Goal: Task Accomplishment & Management: Complete application form

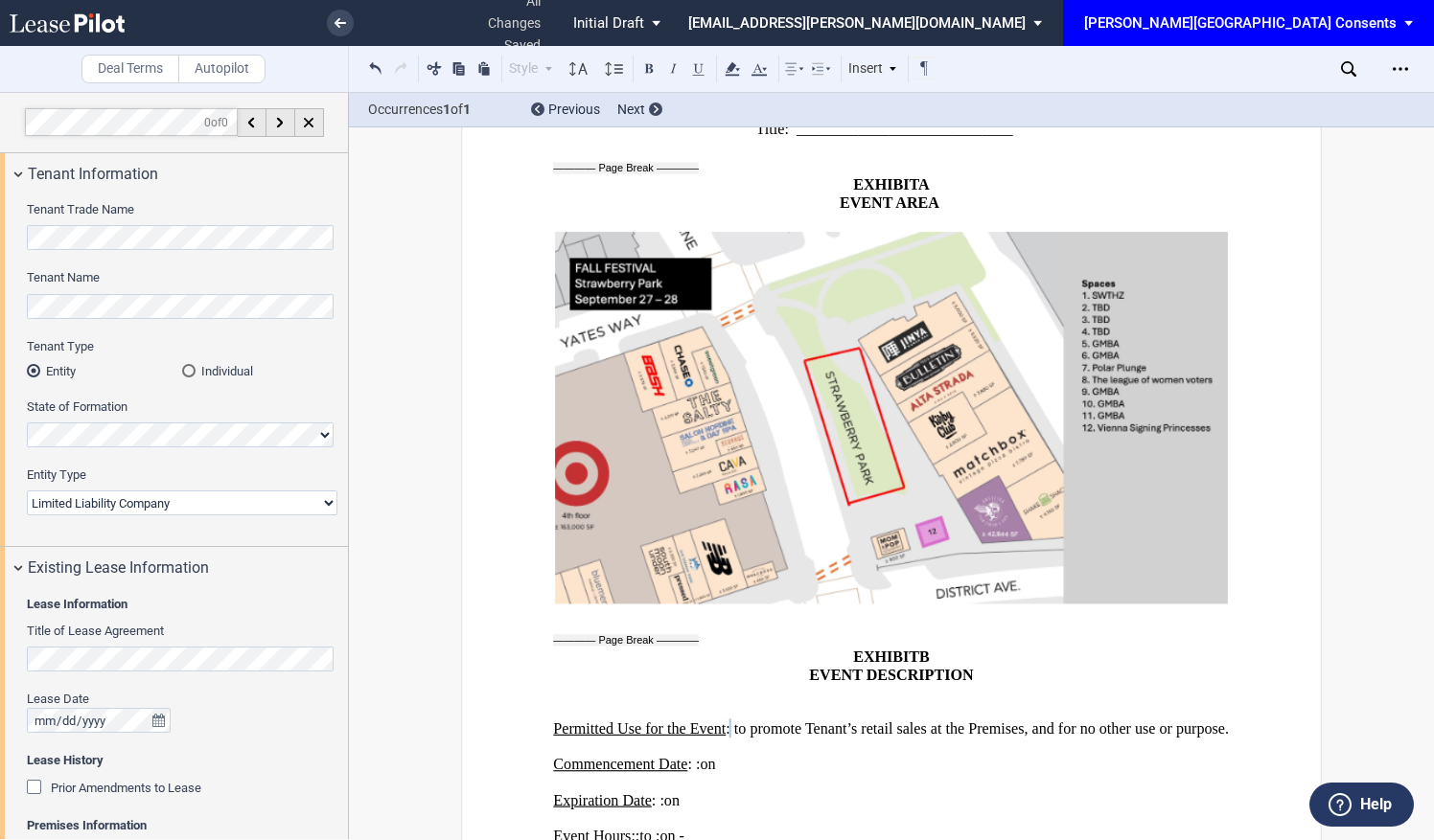
click at [1322, 27] on div "[PERSON_NAME][GEOGRAPHIC_DATA] Consents" at bounding box center [1240, 23] width 312 height 18
click at [1260, 55] on md-option "[PERSON_NAME] Events" at bounding box center [1247, 51] width 182 height 30
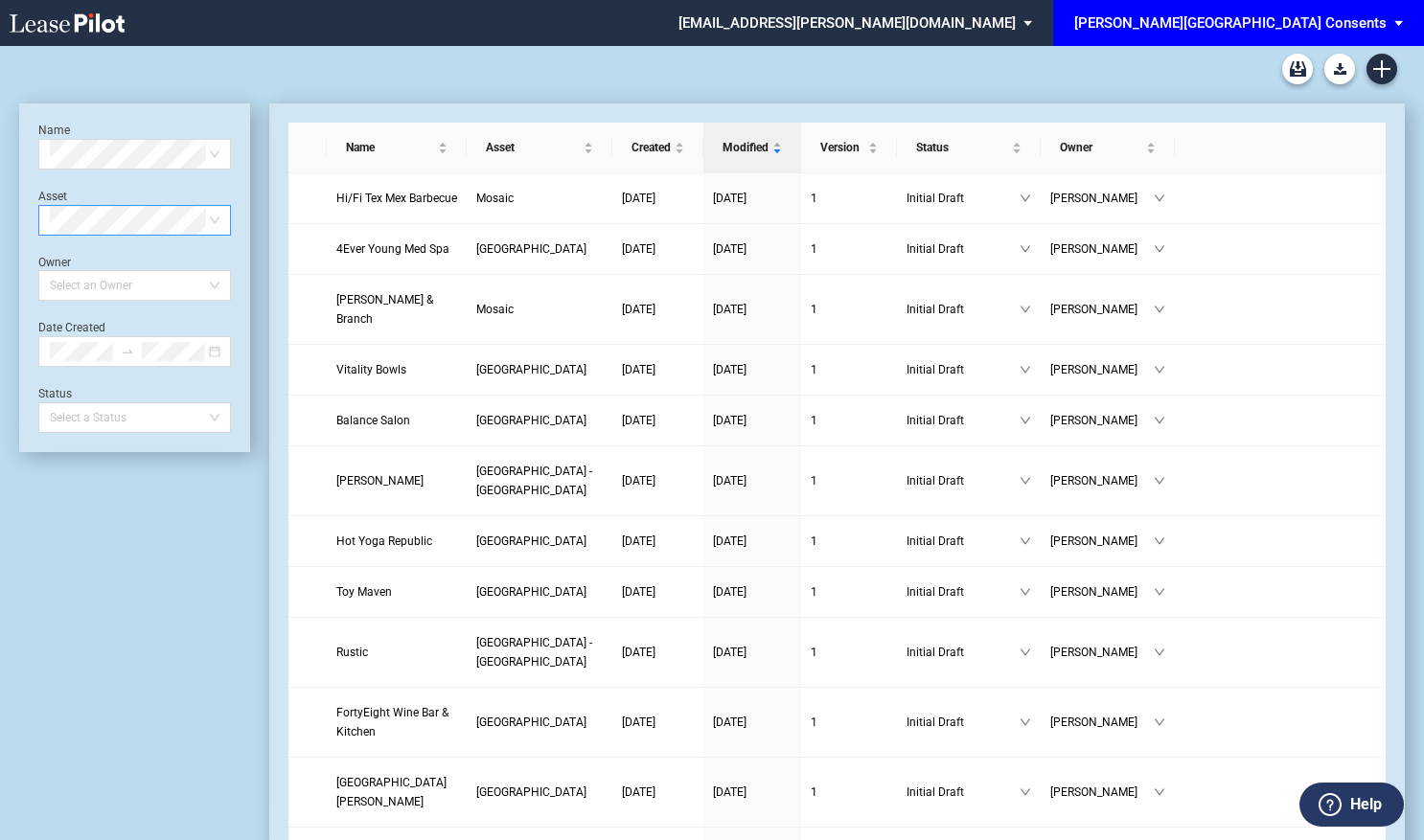
click at [218, 222] on span at bounding box center [134, 219] width 169 height 28
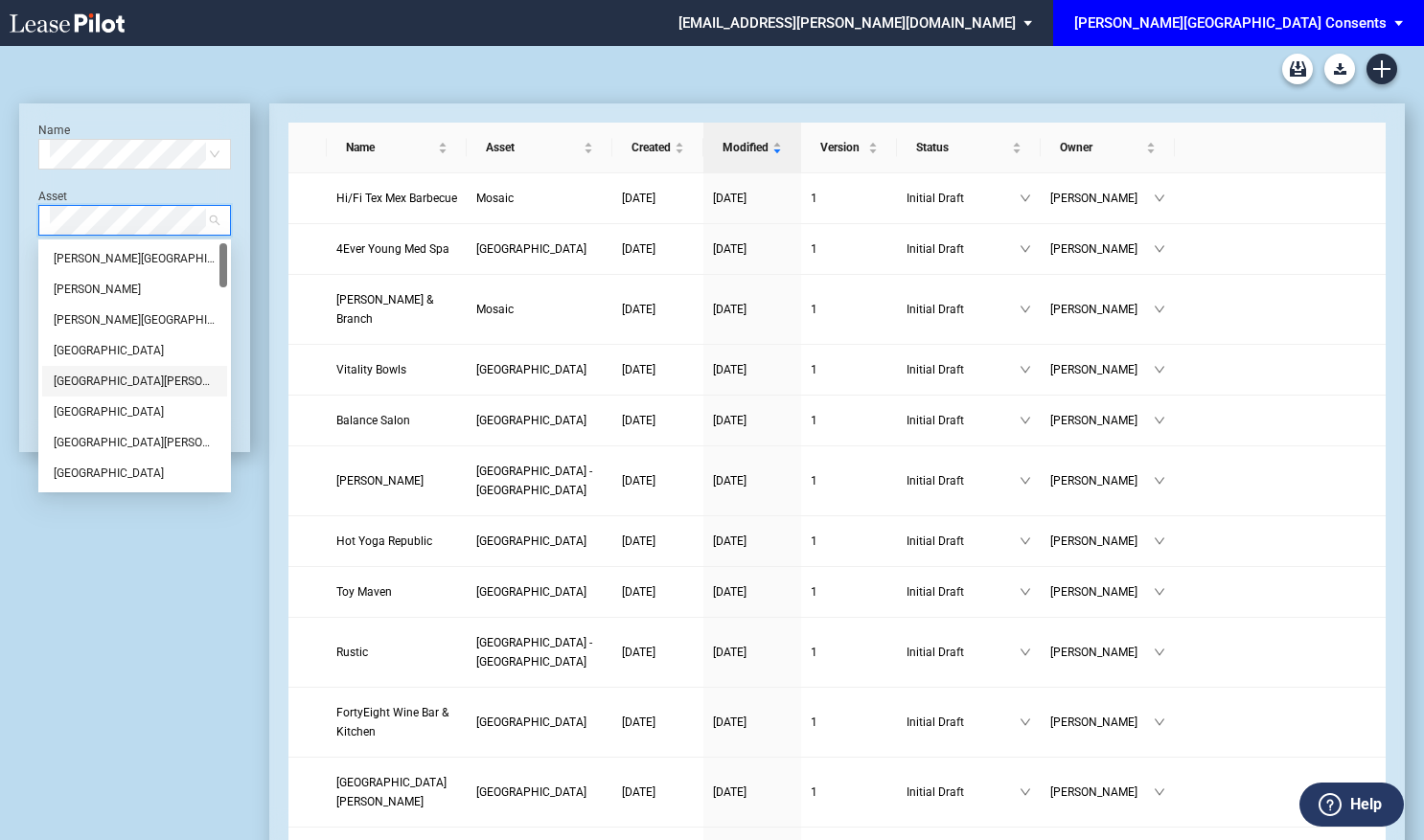
click at [138, 390] on div "[GEOGRAPHIC_DATA][PERSON_NAME]" at bounding box center [134, 382] width 162 height 20
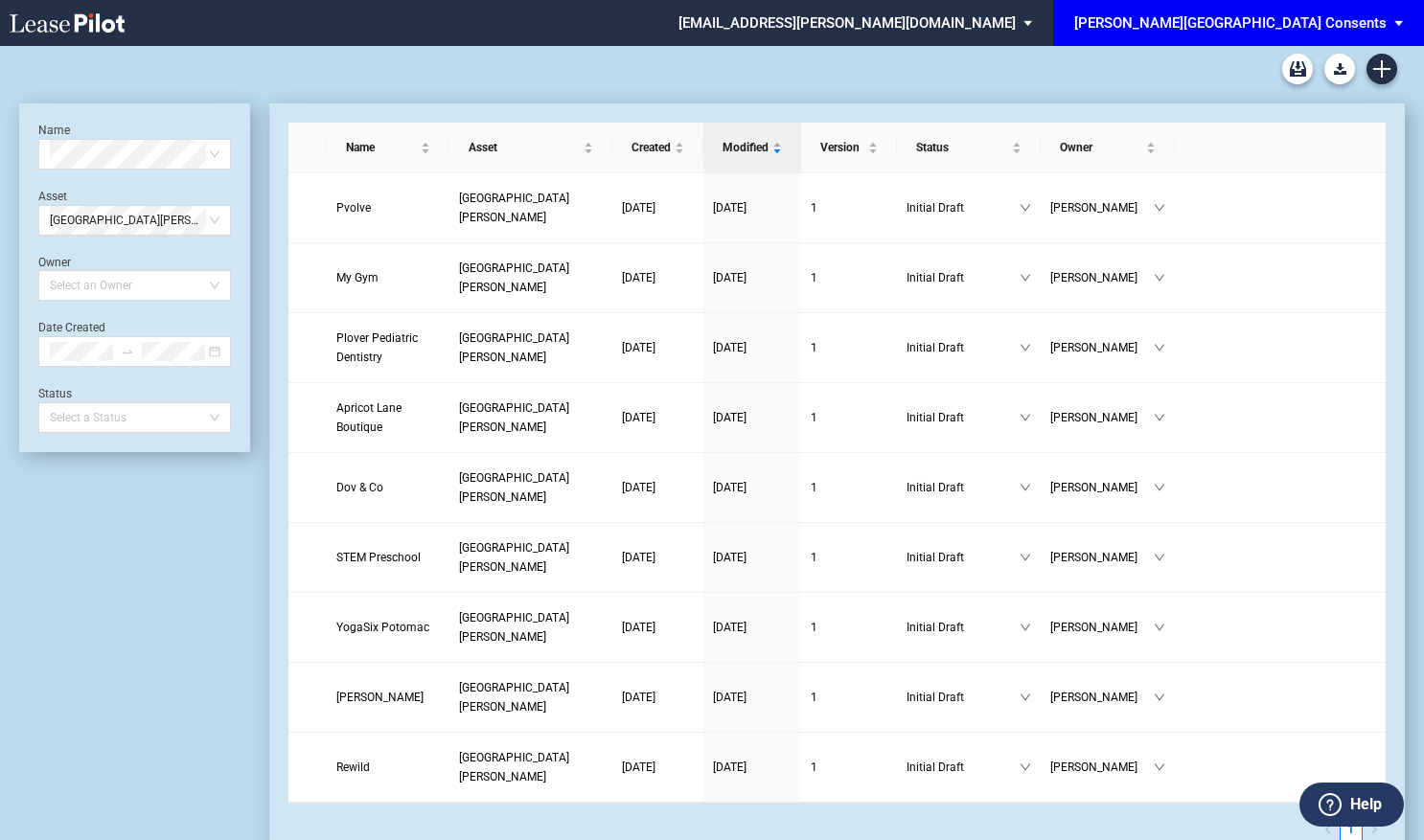
click at [1307, 19] on div "[PERSON_NAME][GEOGRAPHIC_DATA] Consents" at bounding box center [1230, 23] width 312 height 18
click at [1246, 54] on div "[PERSON_NAME] Events" at bounding box center [1254, 52] width 146 height 20
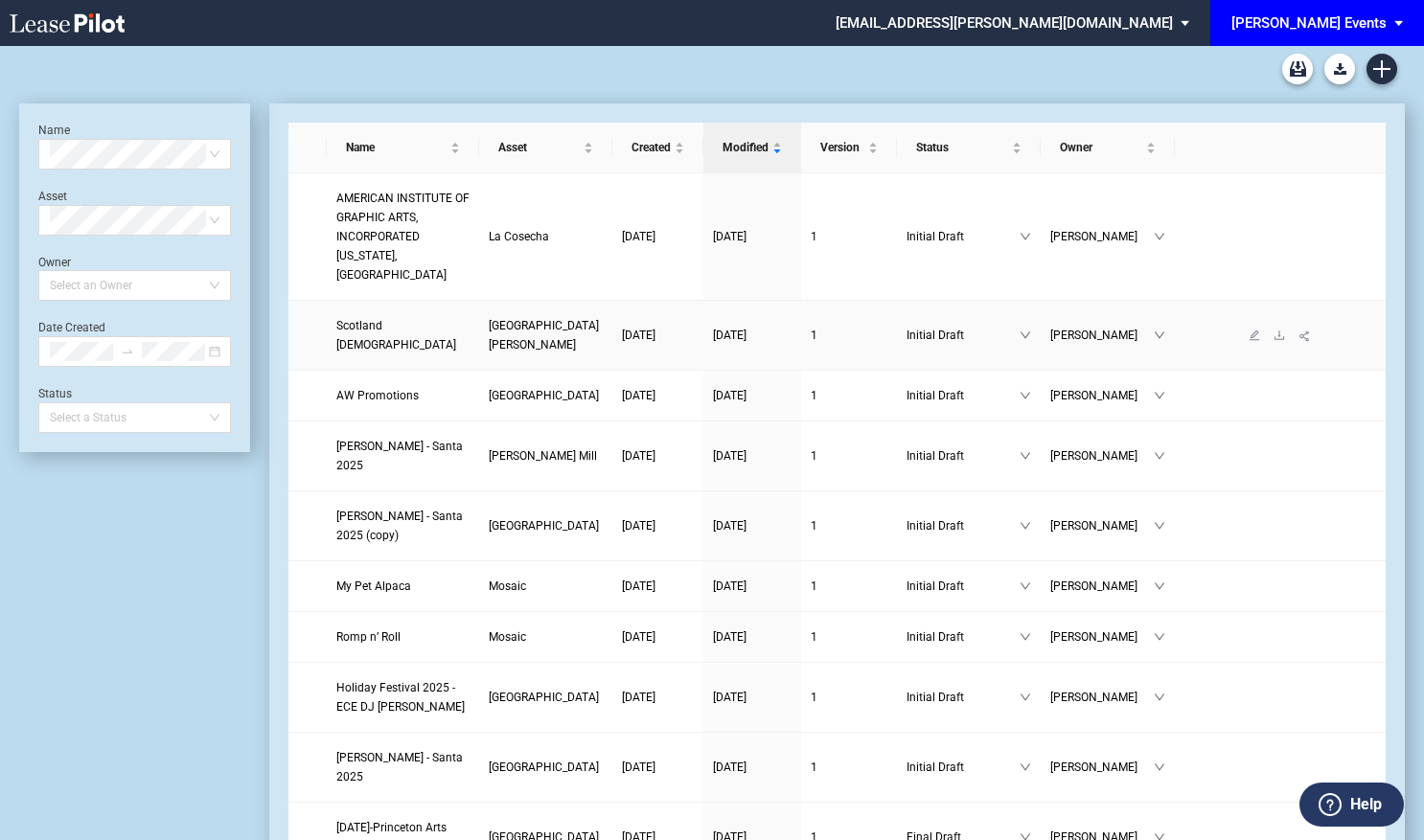
click at [451, 320] on span "Scotland AME Zion Church" at bounding box center [396, 335] width 119 height 32
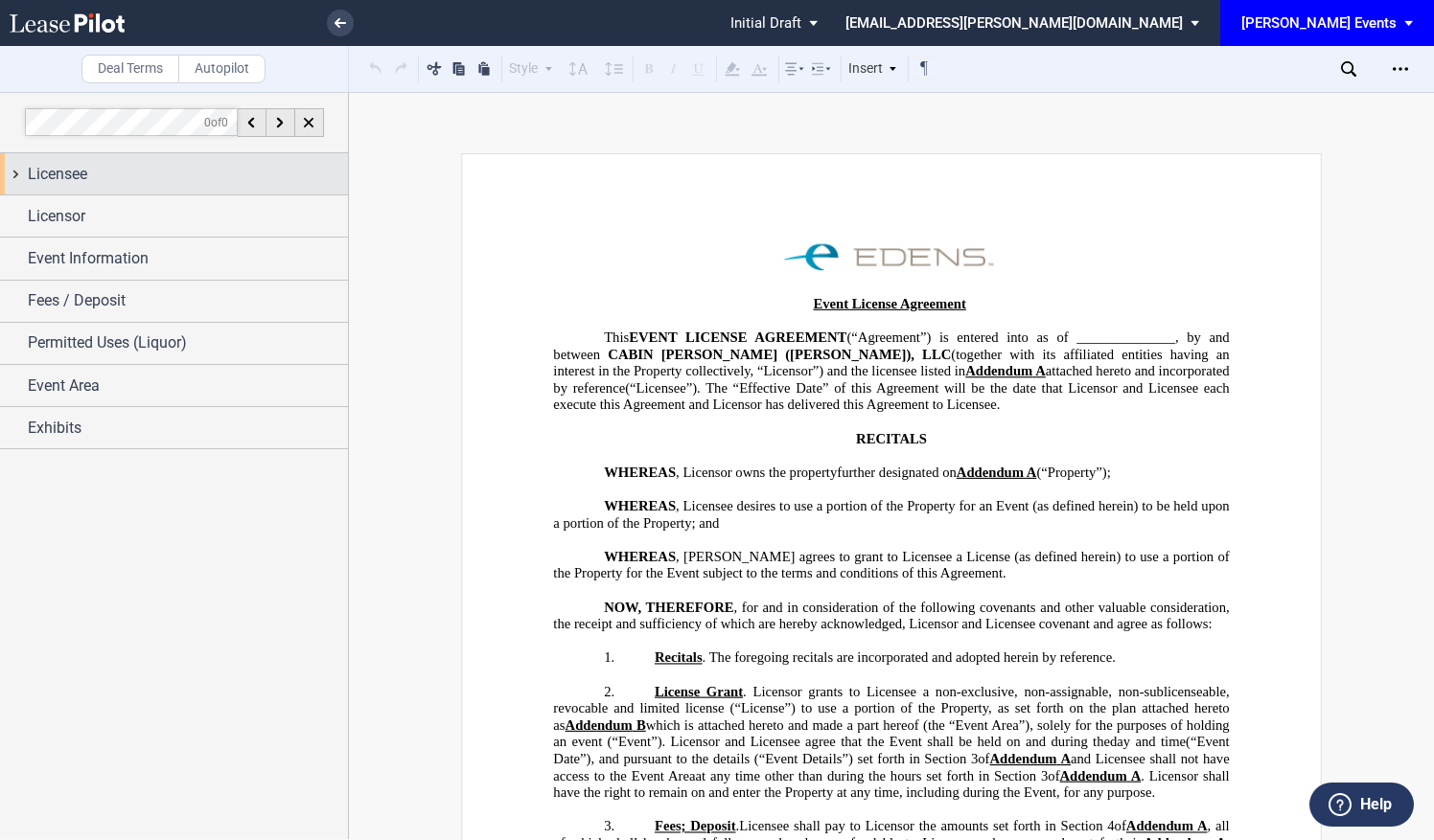
click at [152, 173] on div "Licensee" at bounding box center [187, 173] width 320 height 23
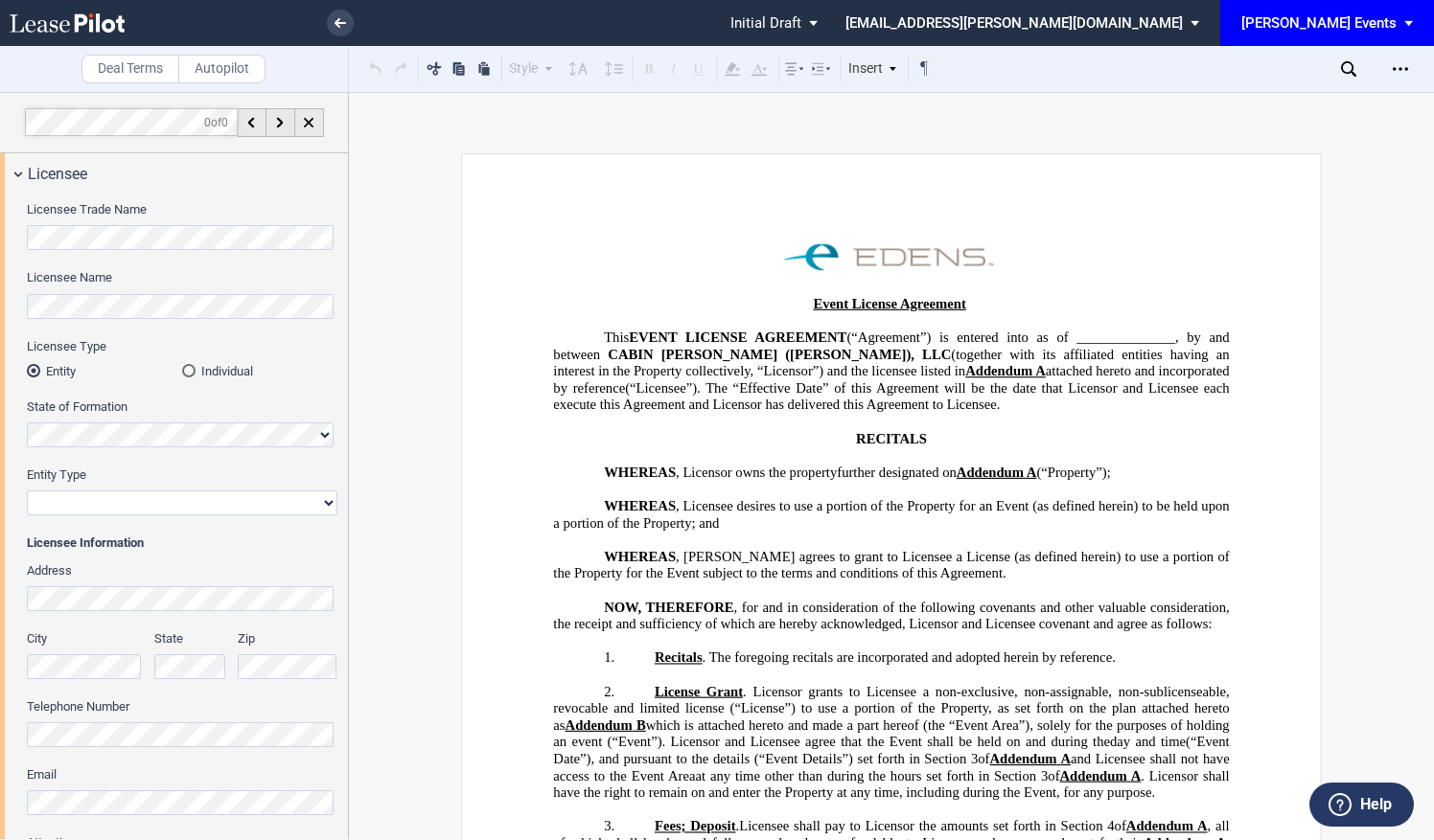
click at [11, 277] on div "Licensee Trade Name Licensee Name Licensee Type Entity Individual State of Form…" at bounding box center [173, 554] width 348 height 720
click at [86, 495] on select "Corporation Limited Liability Company General Partnership Limited Partnership N…" at bounding box center [181, 502] width 311 height 24
select select "non-profit corporation"
click at [26, 490] on select "Corporation Limited Liability Company General Partnership Limited Partnership N…" at bounding box center [181, 502] width 311 height 24
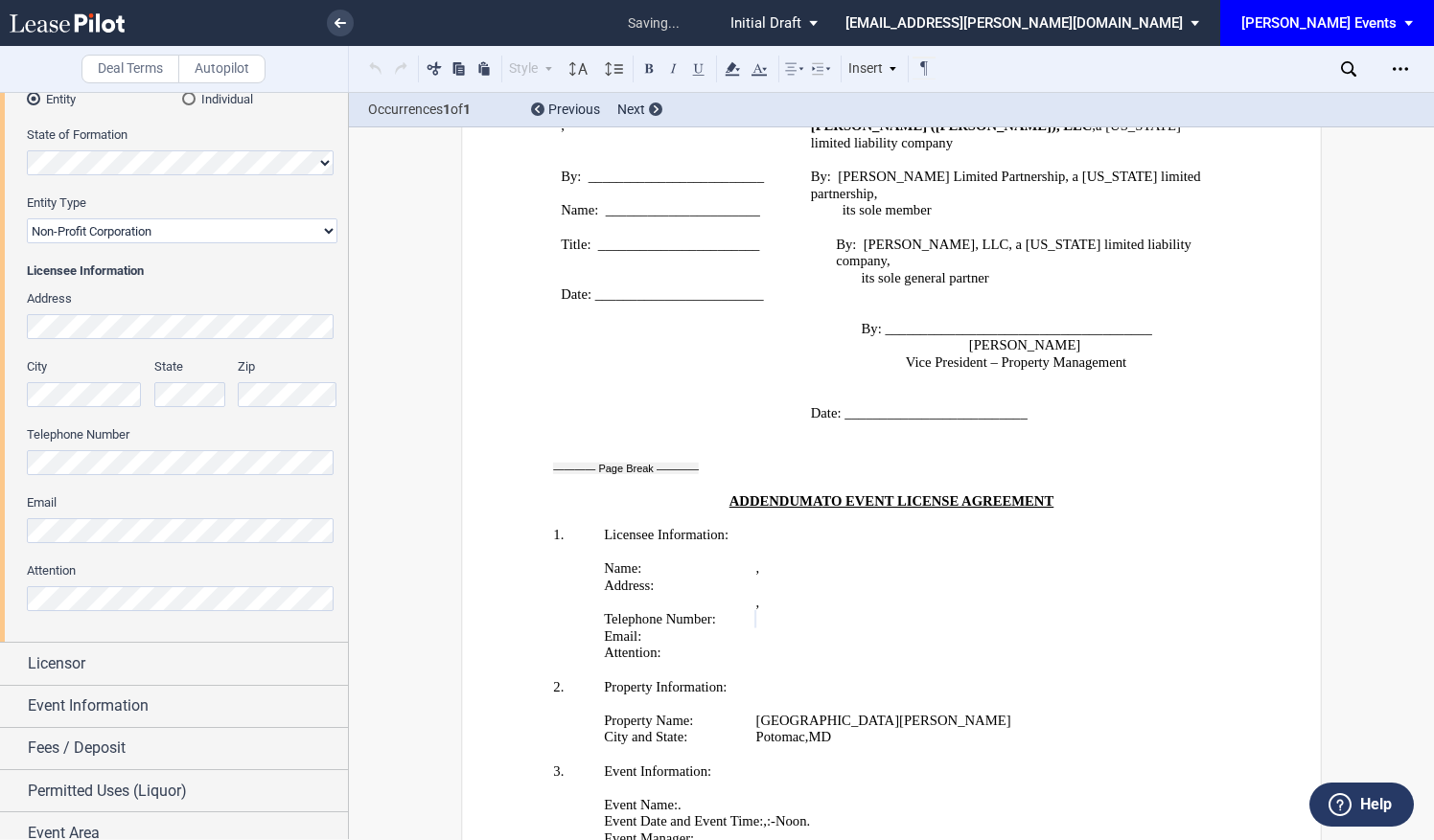
scroll to position [328, 0]
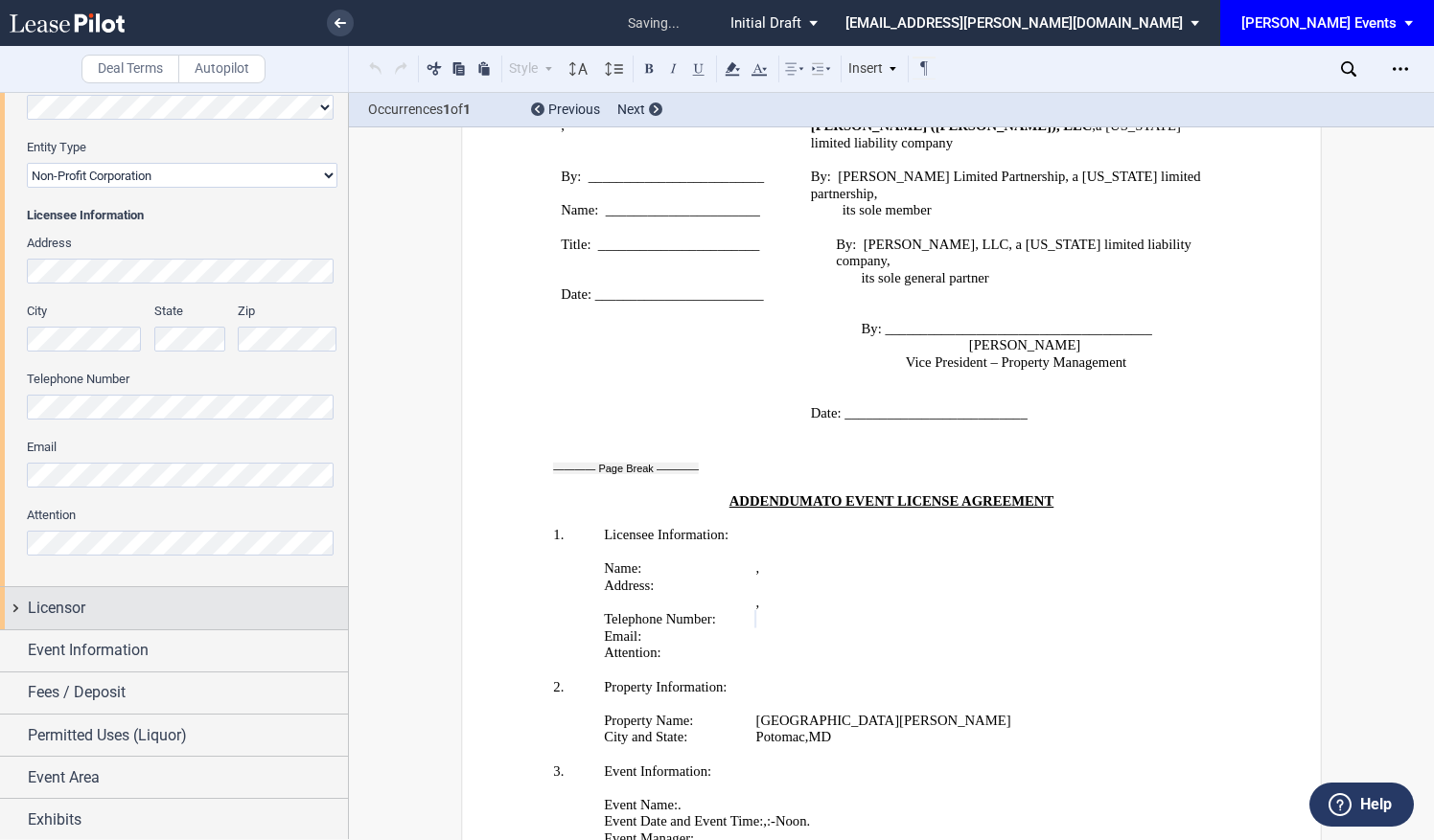
click at [274, 620] on div "Licensor" at bounding box center [173, 608] width 348 height 41
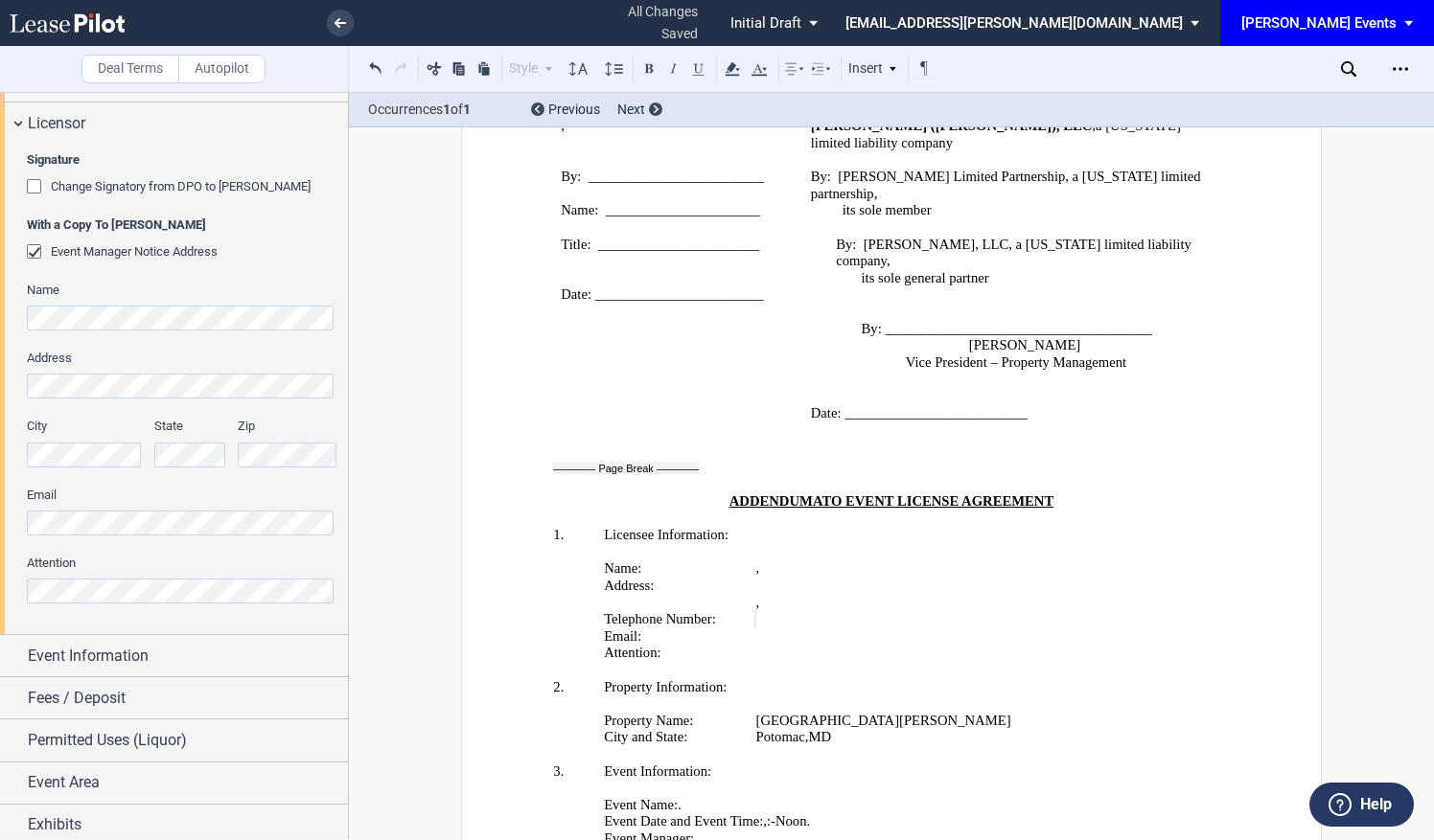
scroll to position [817, 0]
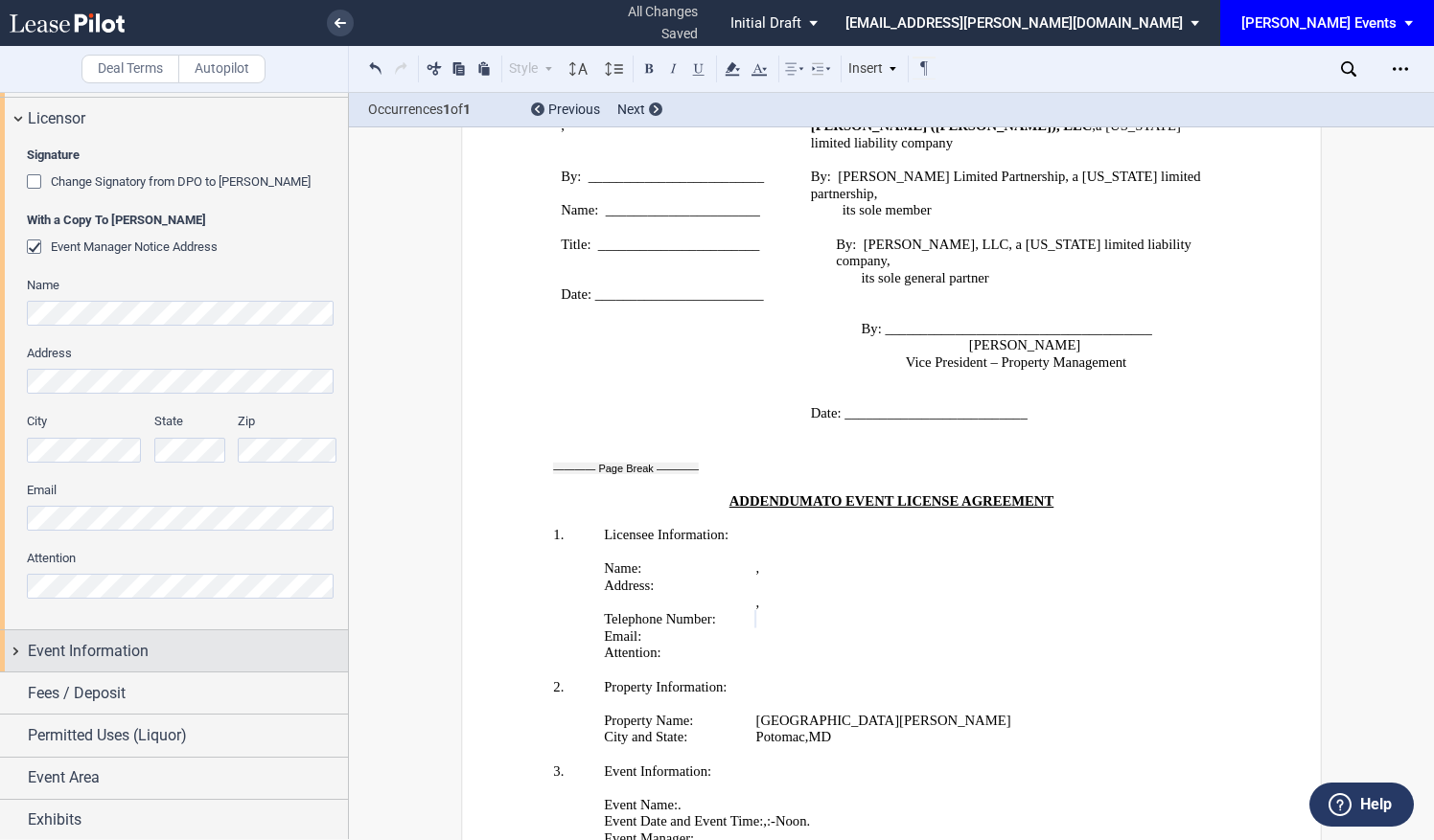
click at [258, 656] on div "Event Information" at bounding box center [187, 651] width 320 height 23
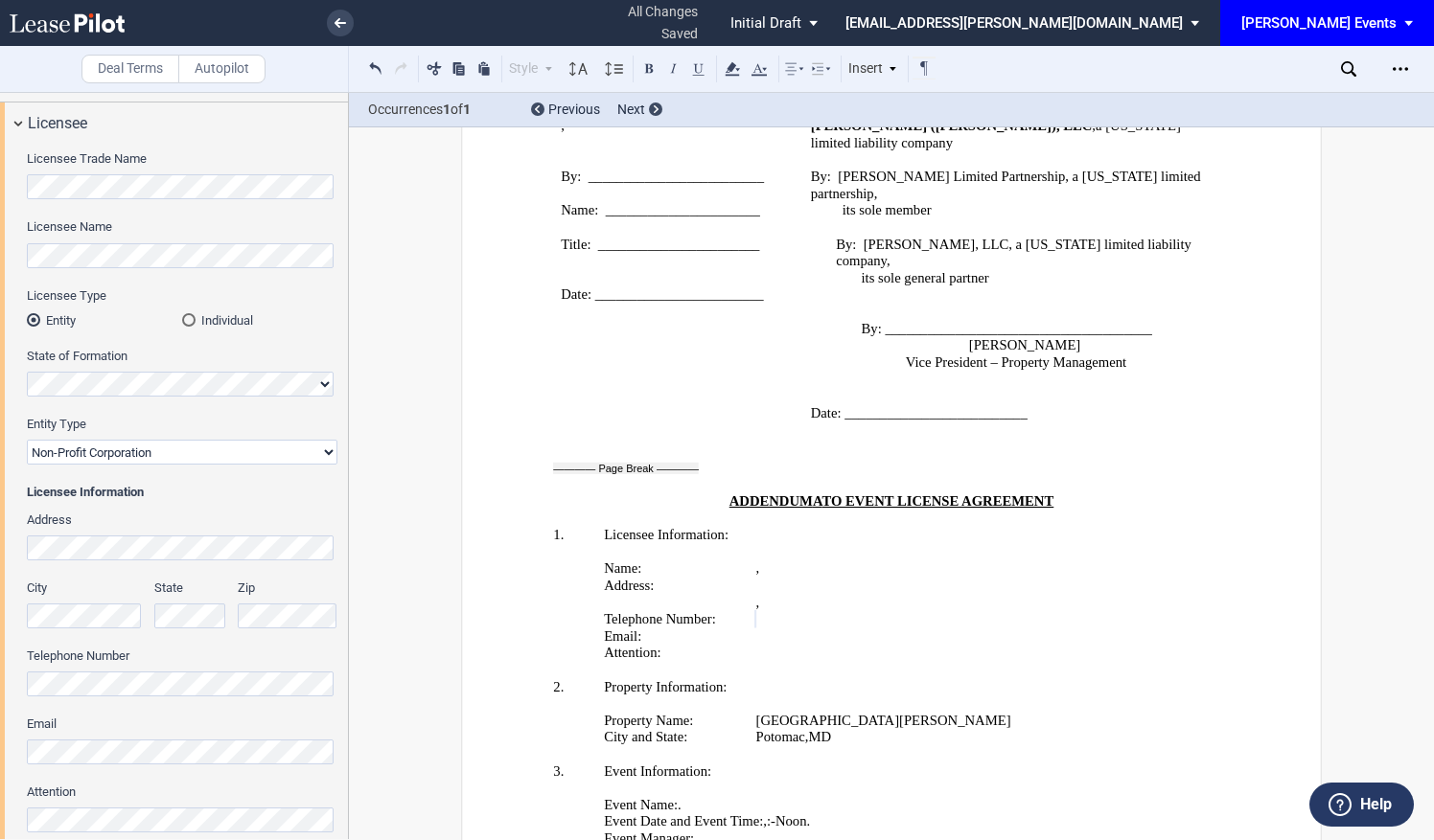
scroll to position [243, 0]
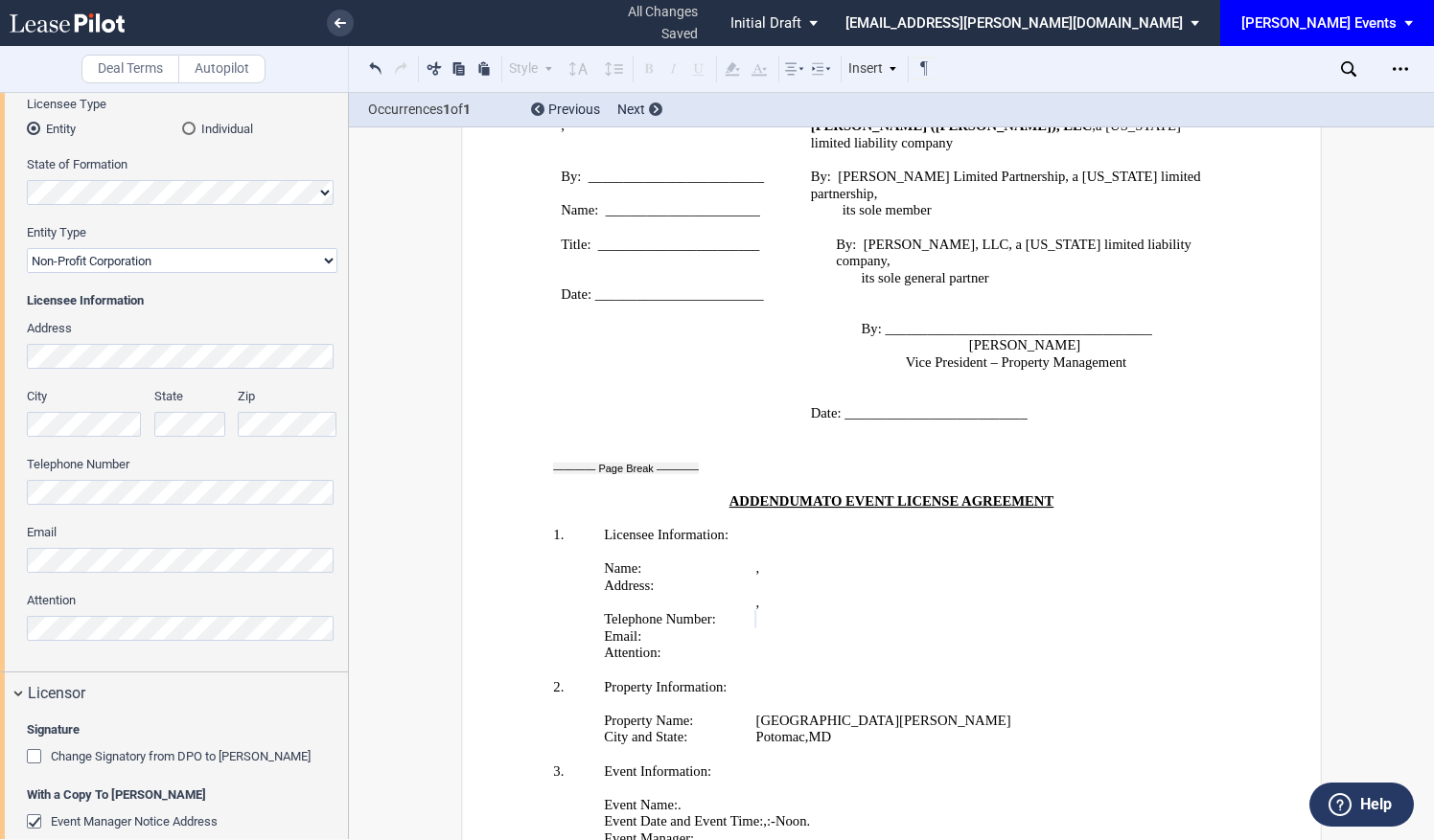
click at [0, 247] on html ".bocls-1{fill:#26354a;fill-rule:evenodd} Loading... × all changes saved Pending…" at bounding box center [717, 420] width 1434 height 840
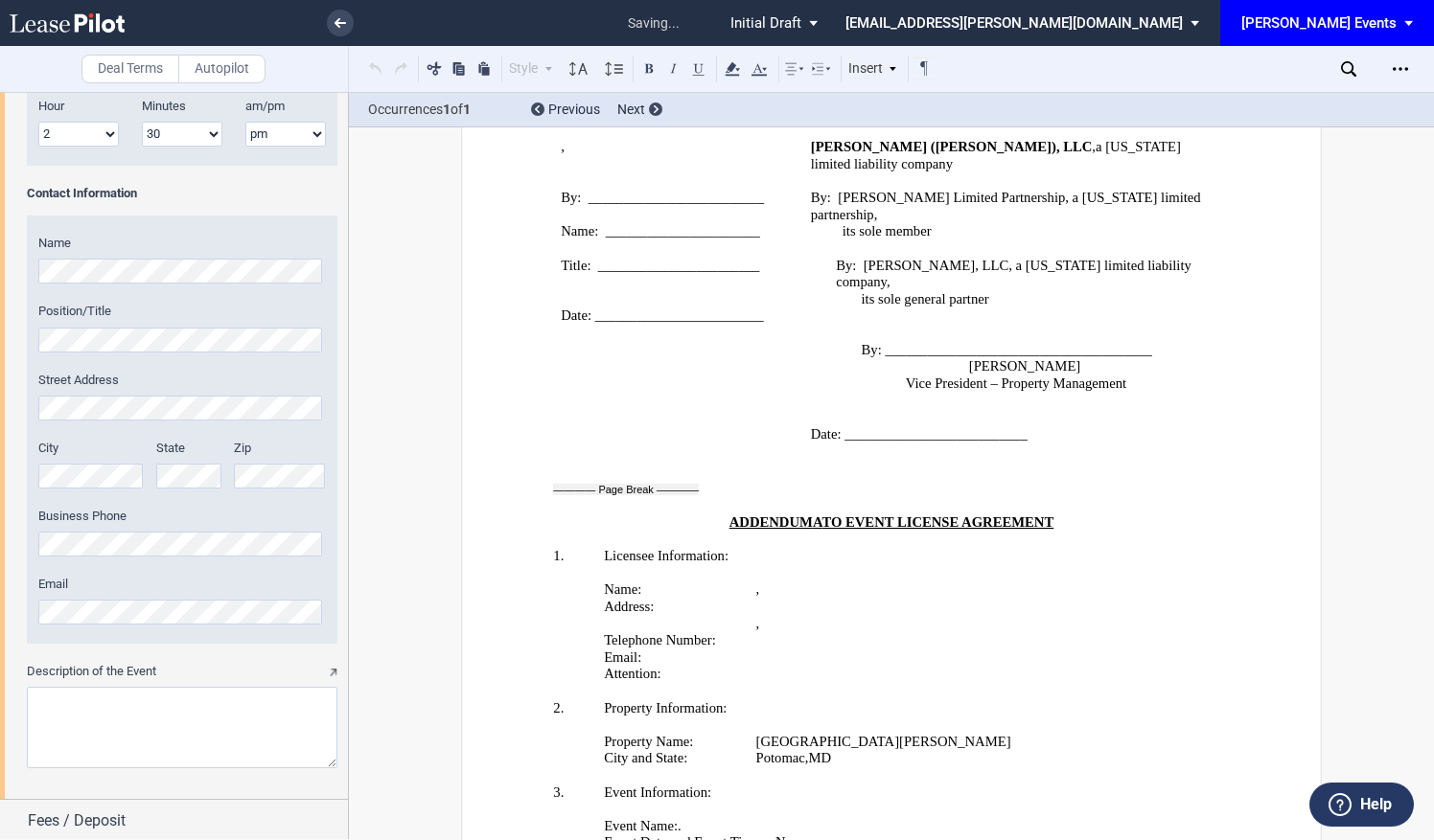
scroll to position [3169, 0]
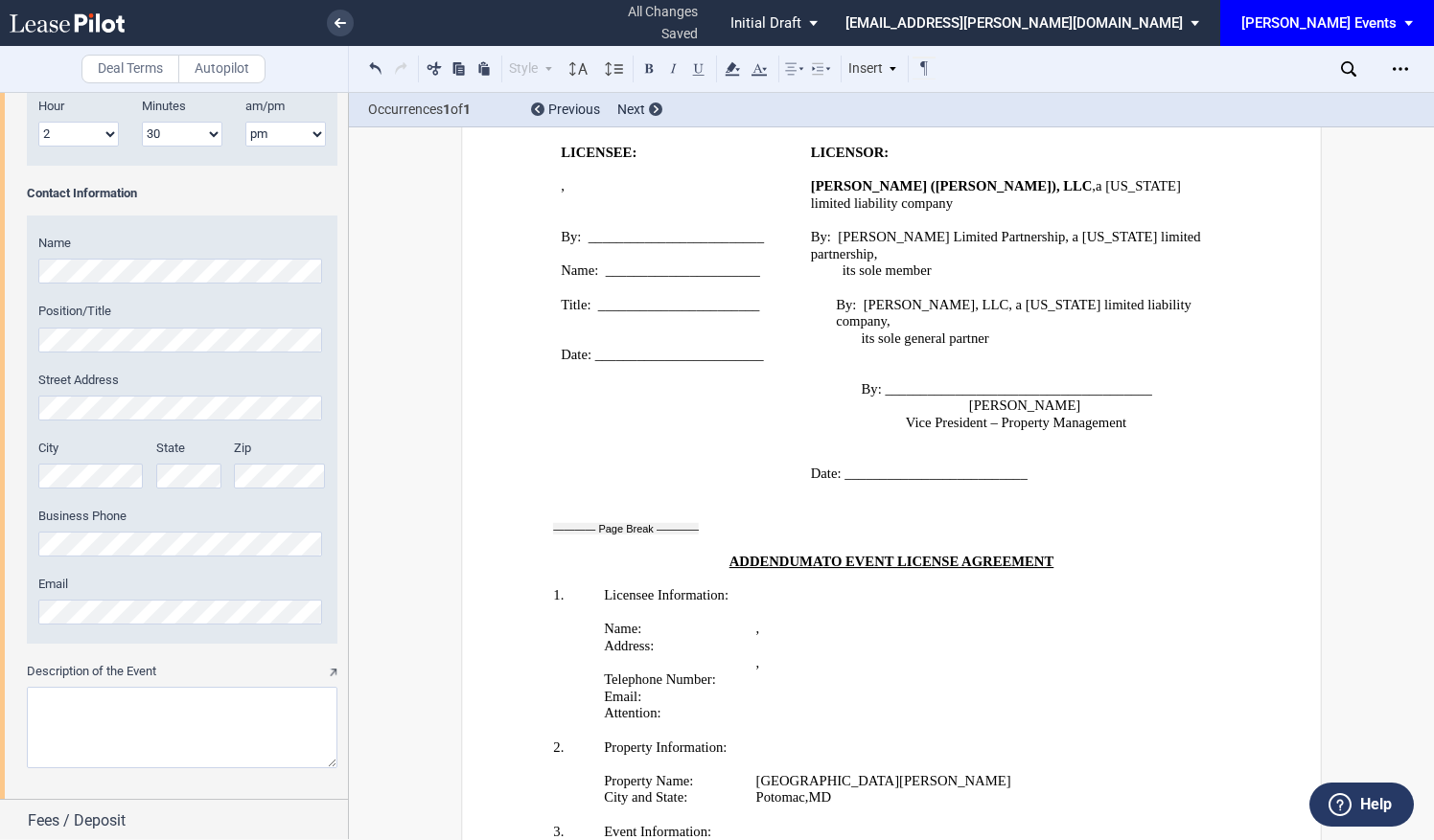
click at [853, 621] on tr "Name: ﻿ ﻿ [ ﻿ ﻿ ] , ﻿ ﻿ ﻿ ﻿ [ ﻿ ﻿ ﻿ ﻿ ] ﻿ ﻿ [ ﻿ ﻿ ] an individual , , an indivi…" at bounding box center [907, 630] width 607 height 18
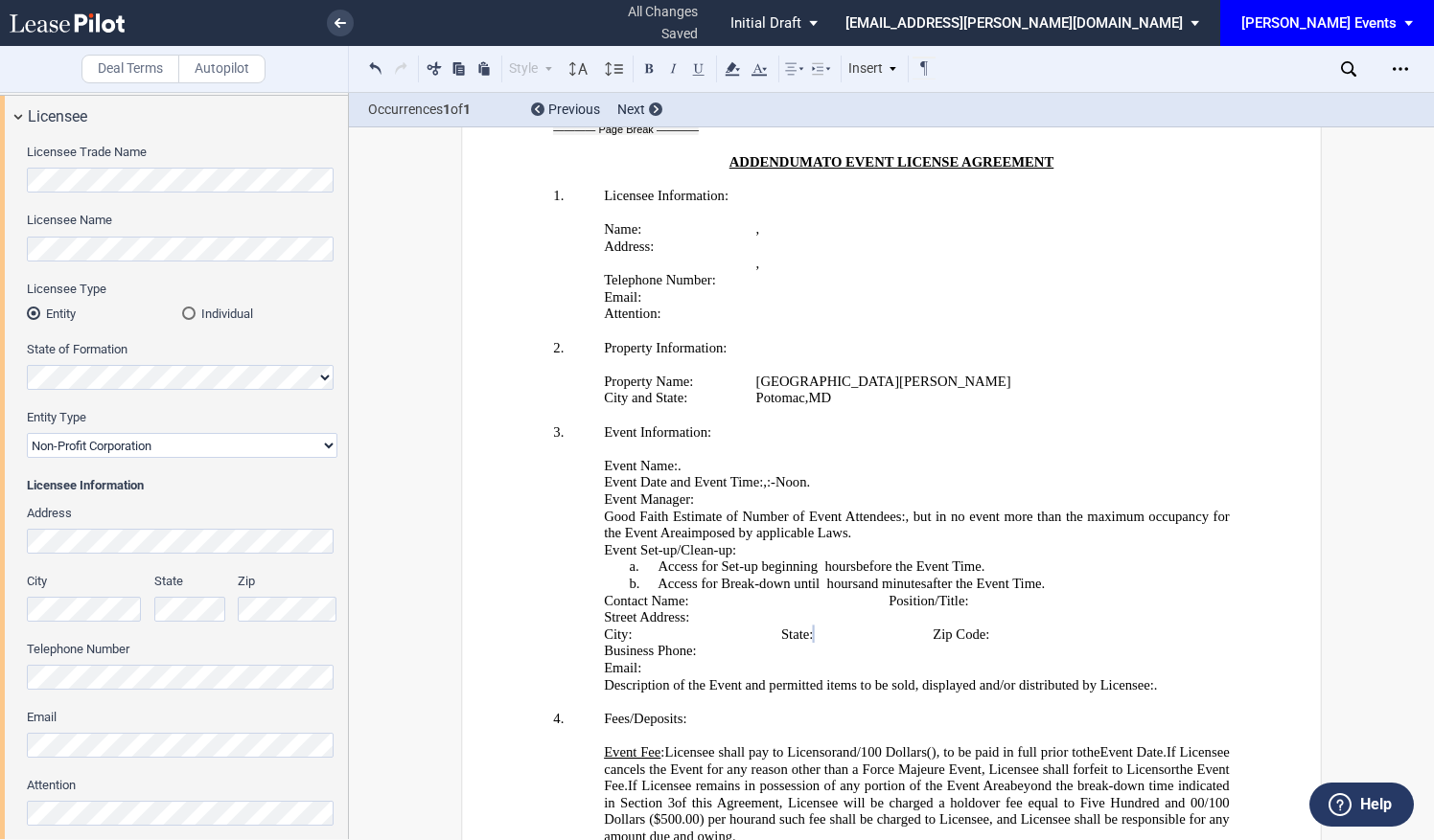
scroll to position [0, 0]
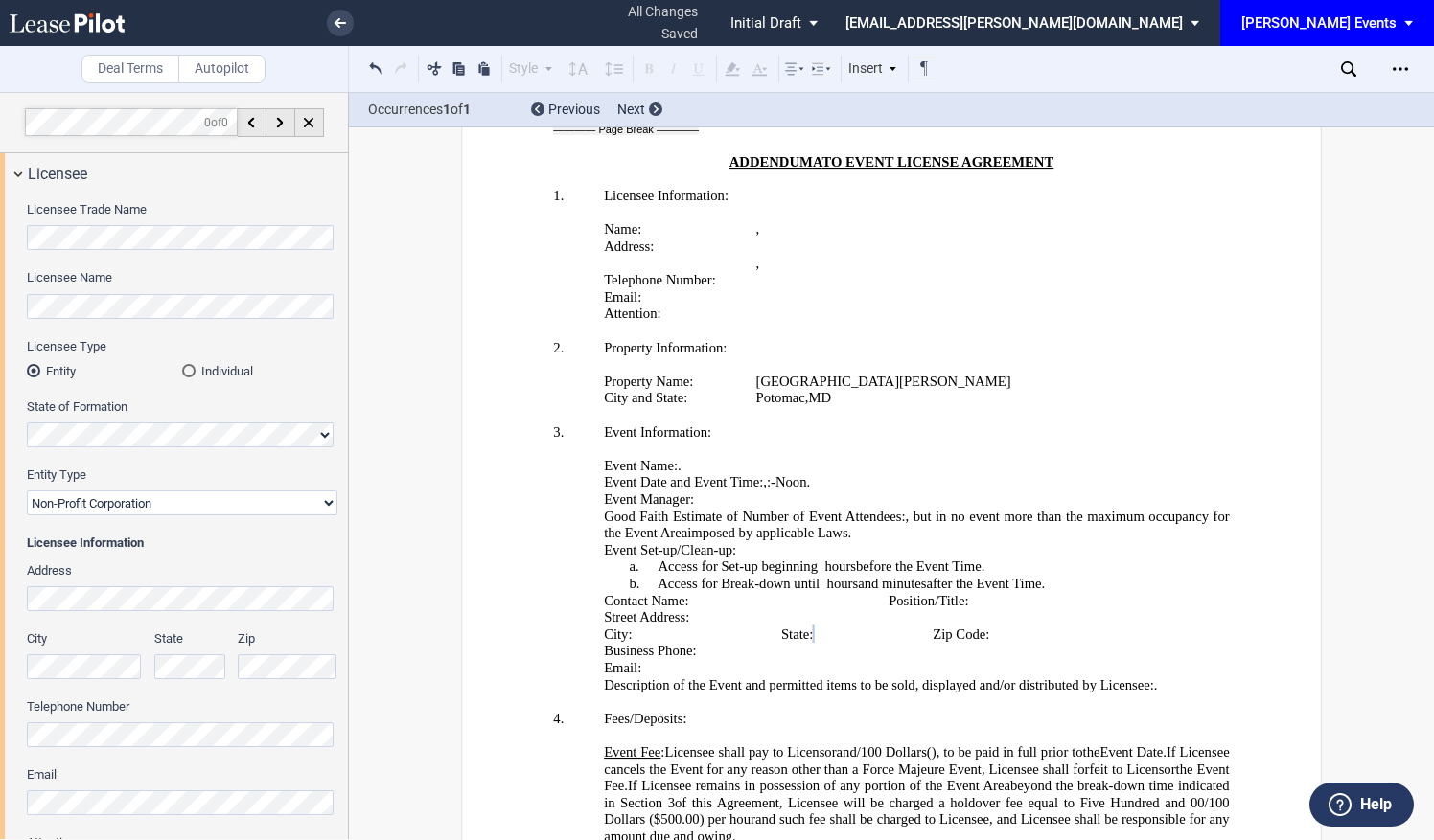
drag, startPoint x: 748, startPoint y: 417, endPoint x: 222, endPoint y: 641, distance: 571.7
click at [222, 641] on div "City State Zip" at bounding box center [182, 664] width 333 height 68
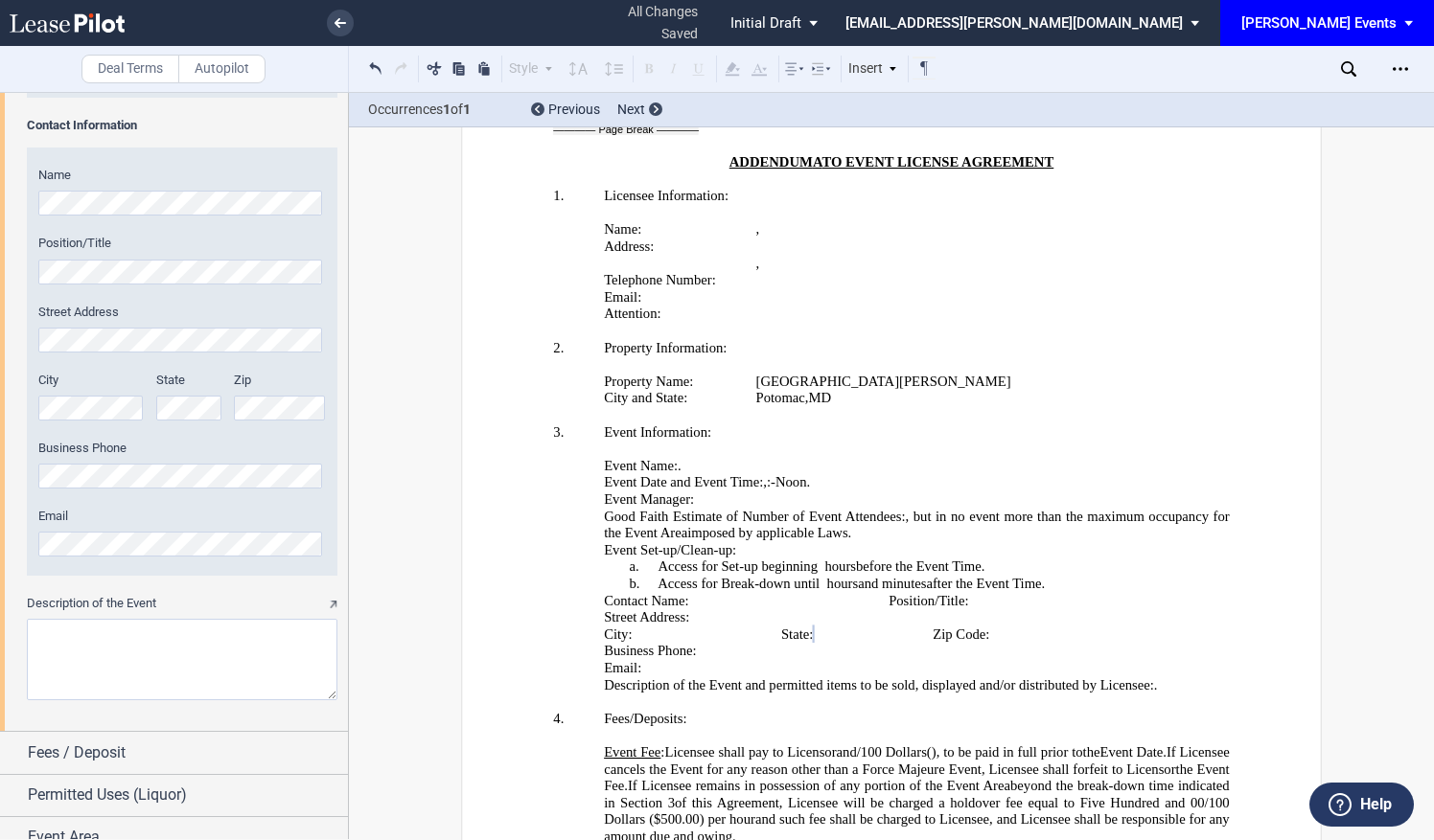
scroll to position [2381, 0]
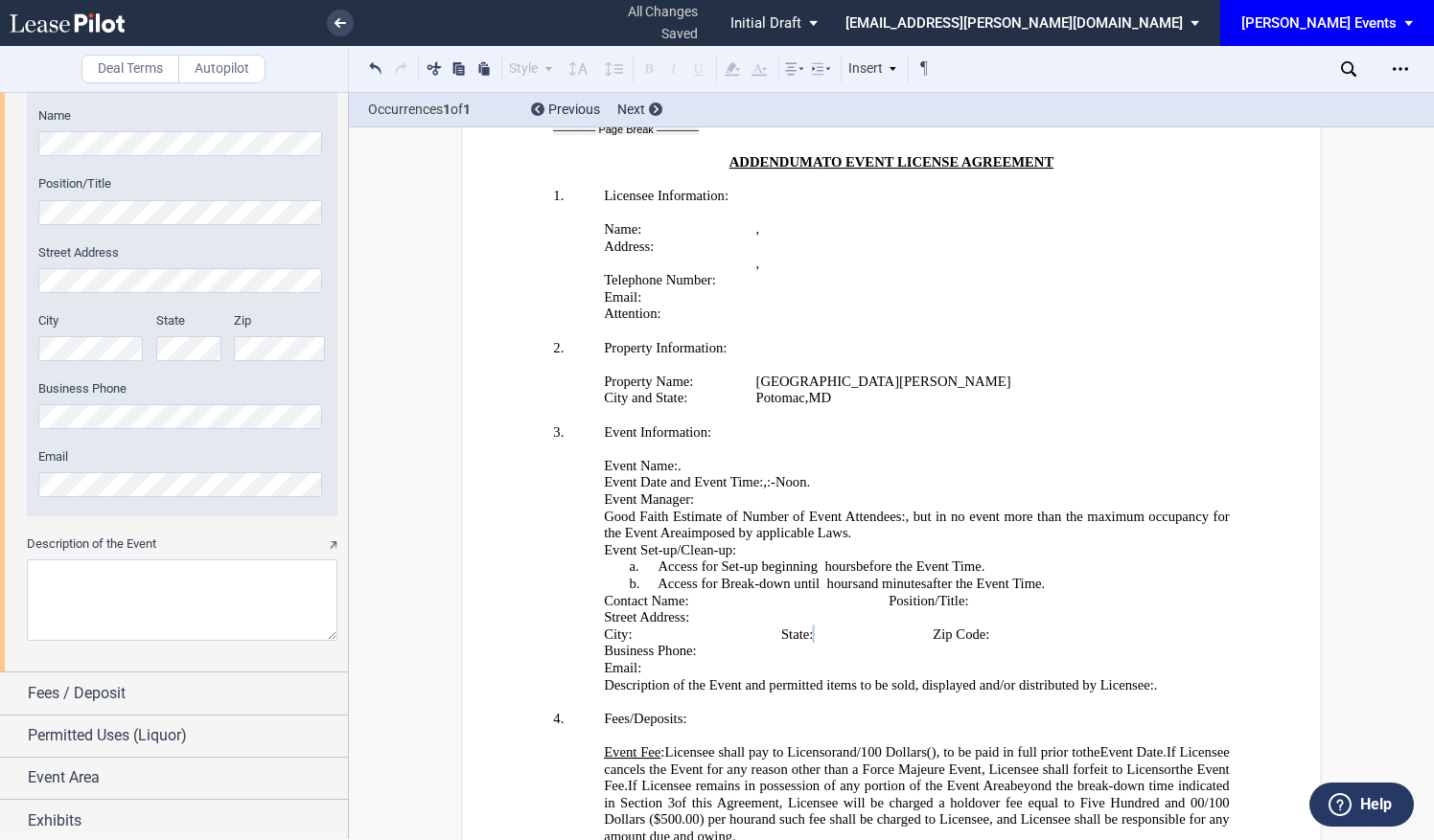
click at [244, 328] on label "Zip" at bounding box center [280, 321] width 92 height 18
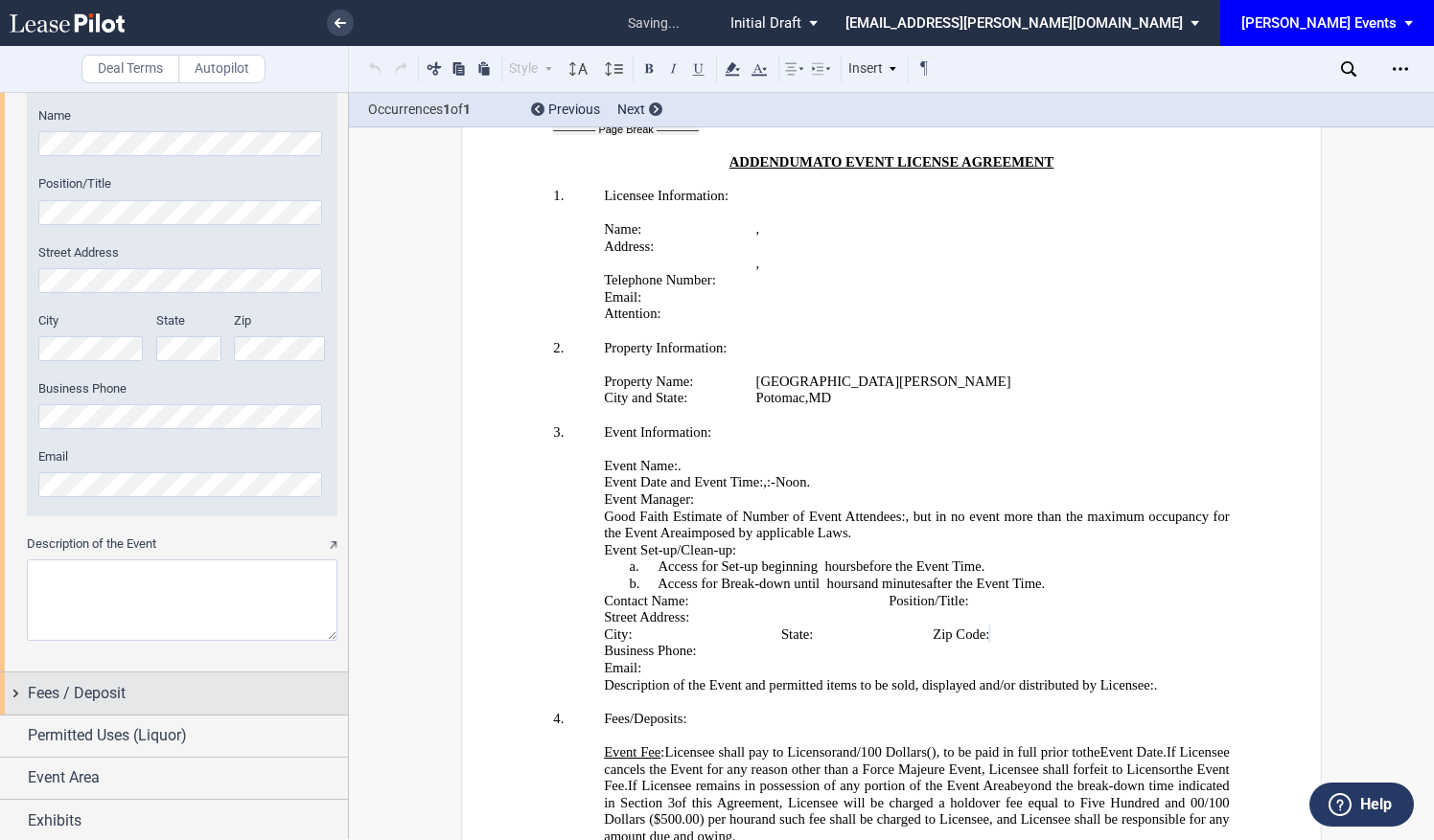
click at [190, 704] on div "Fees / Deposit" at bounding box center [173, 693] width 348 height 41
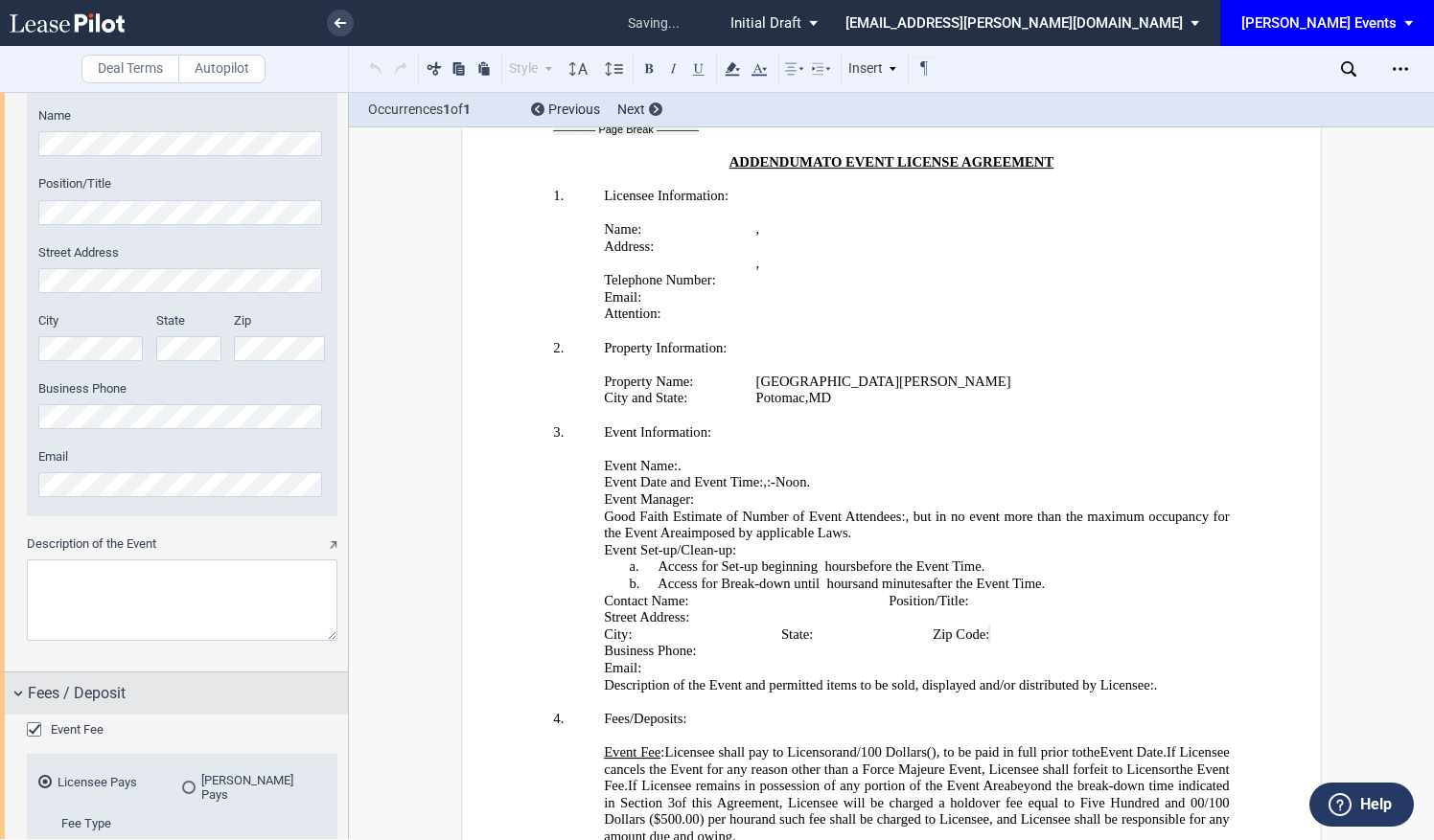
scroll to position [2715, 0]
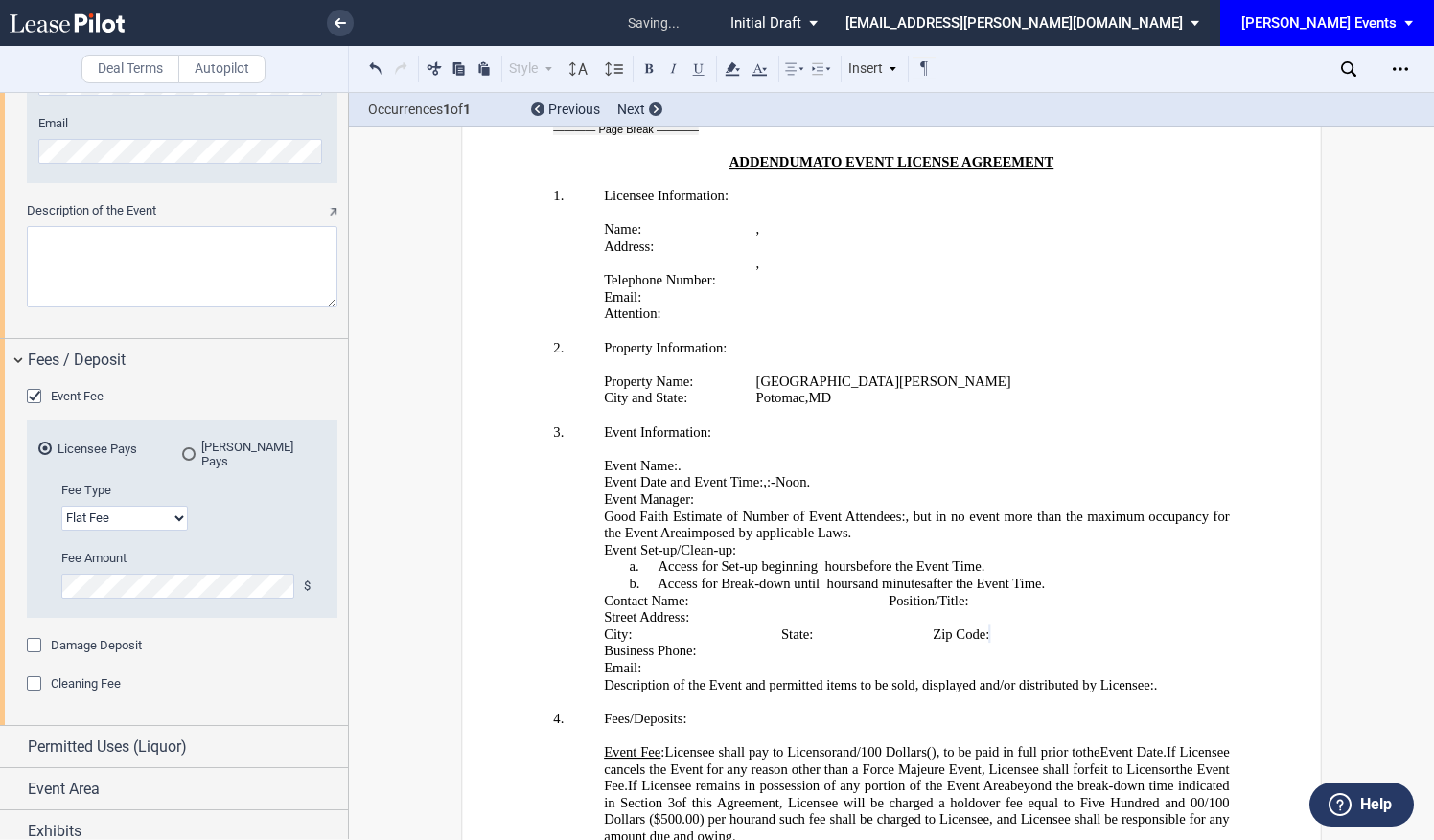
click at [46, 389] on div "Event Fee" at bounding box center [36, 398] width 20 height 20
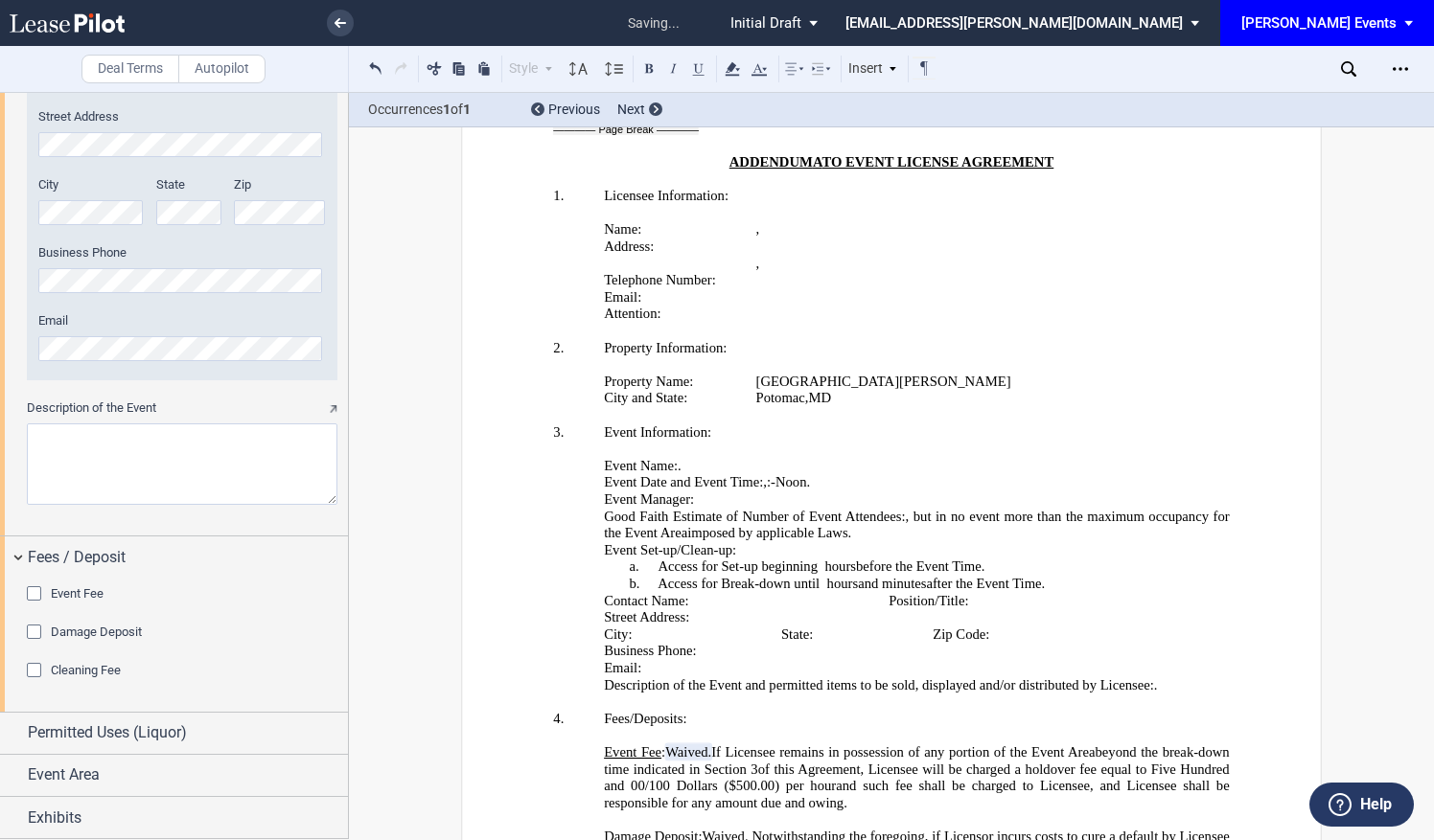
scroll to position [2514, 0]
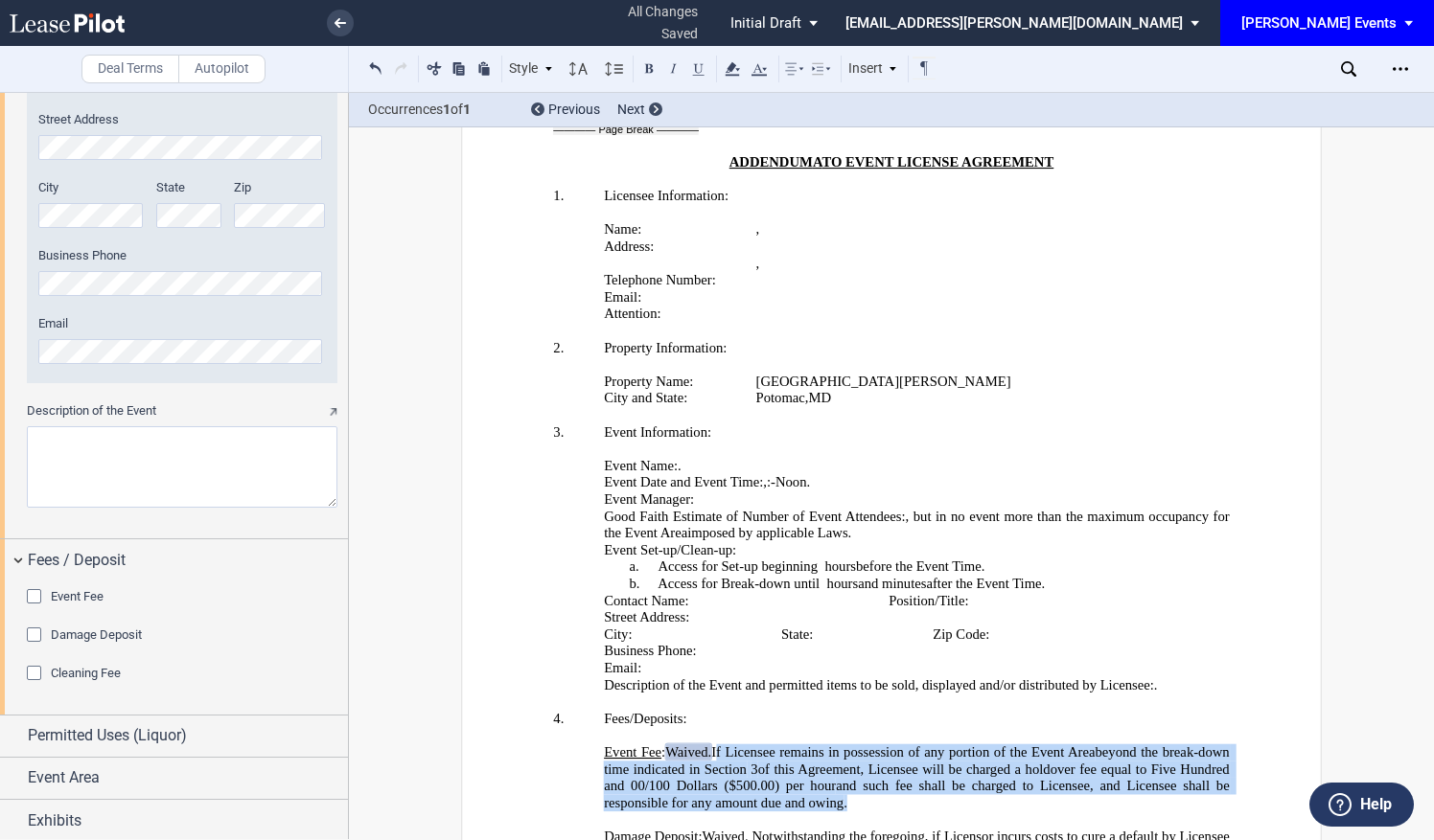
drag, startPoint x: 870, startPoint y: 590, endPoint x: 712, endPoint y: 537, distance: 166.7
click at [712, 744] on p "Event Fee : Licensee shall pay to Licensor ﻿ ﻿ and ﻿ ﻿ /100 Dollars per Event (…" at bounding box center [916, 777] width 626 height 67
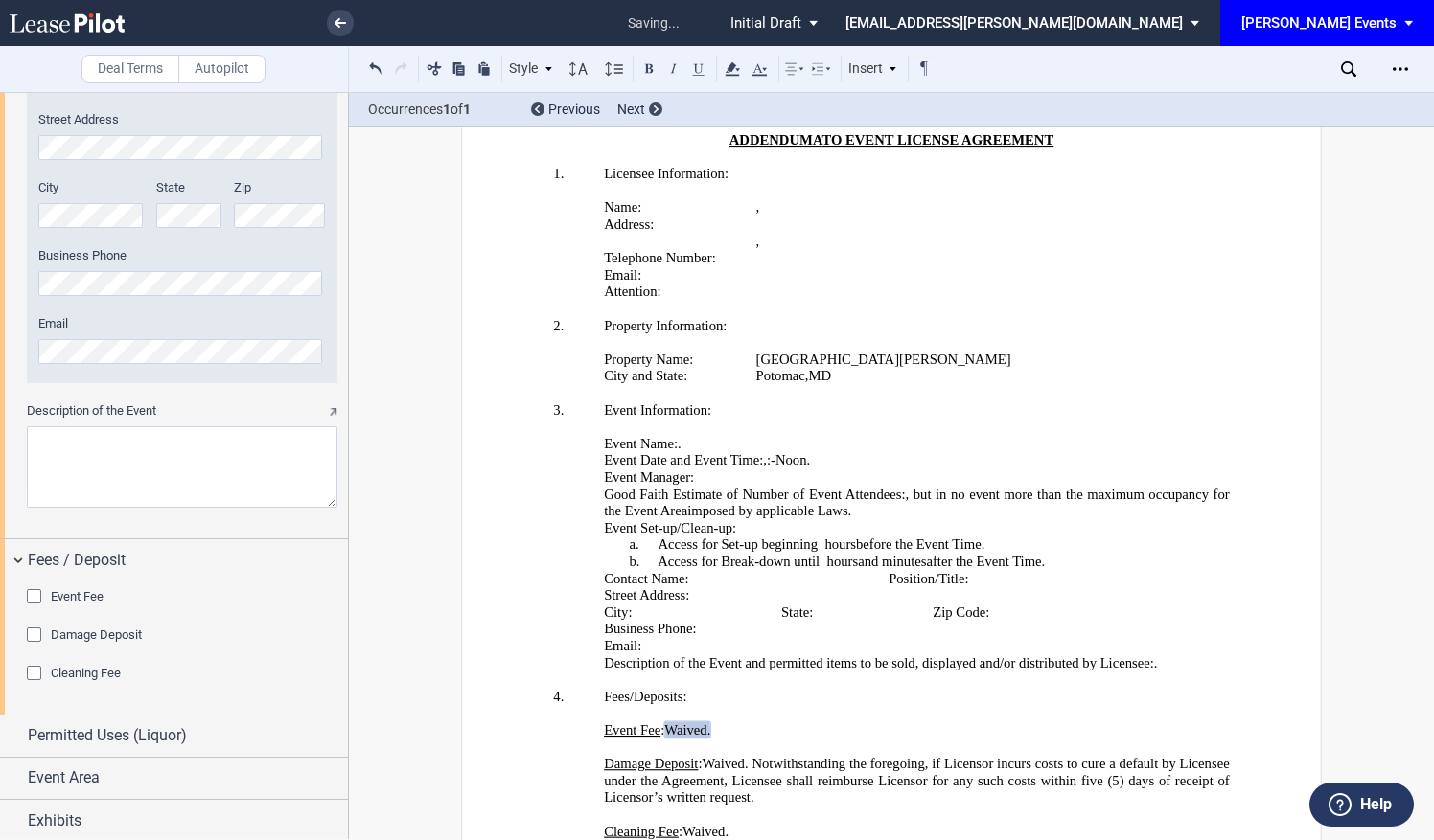
scroll to position [3604, 0]
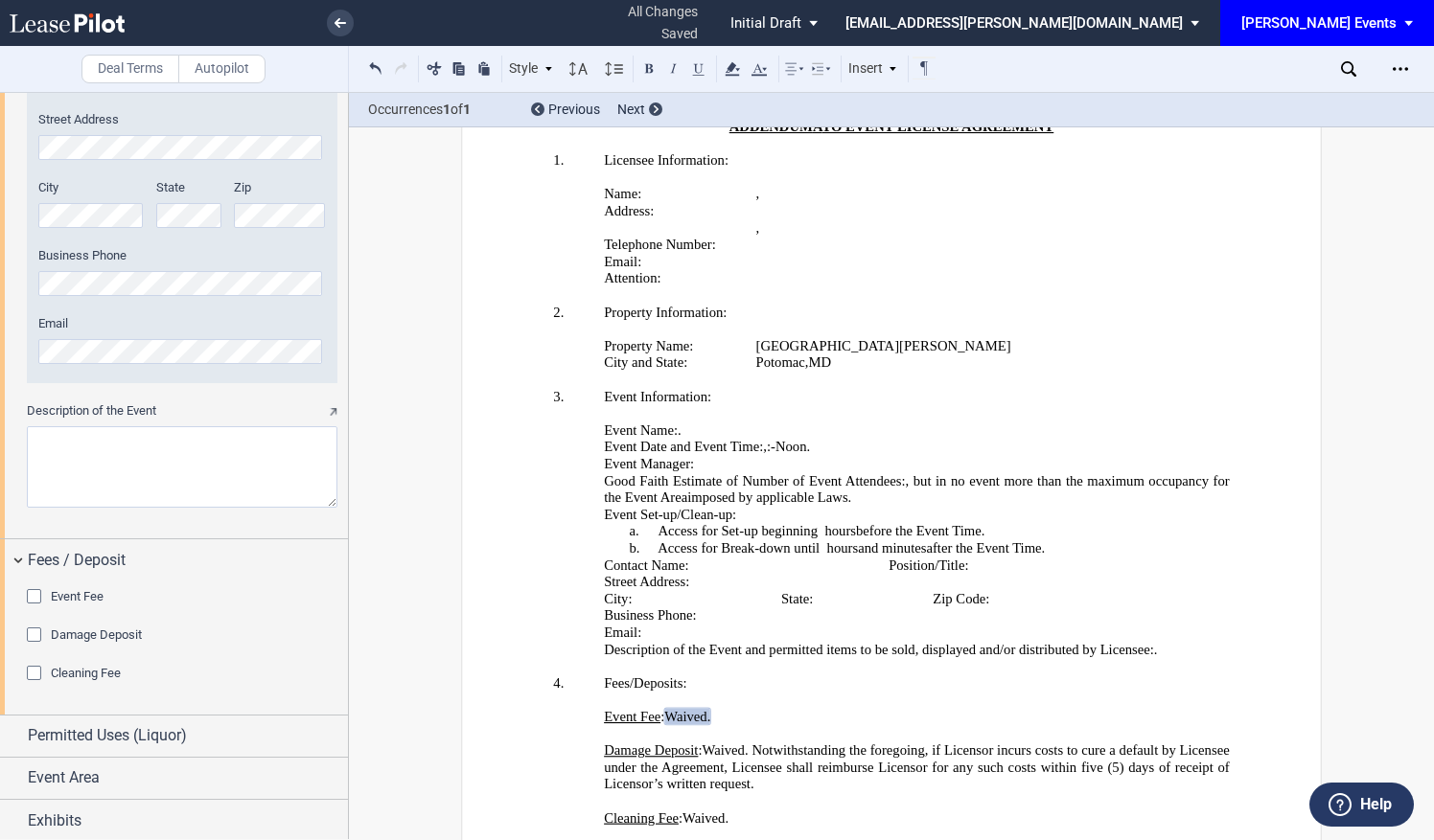
click at [851, 810] on p "Cleaning Fee : Licensee shall pay to Licensor ﻿ ﻿ and ﻿ ﻿ /100 Dollars ( ﻿ ﻿ ),…" at bounding box center [916, 818] width 626 height 18
click at [113, 454] on textarea "Description of the Event" at bounding box center [181, 466] width 311 height 81
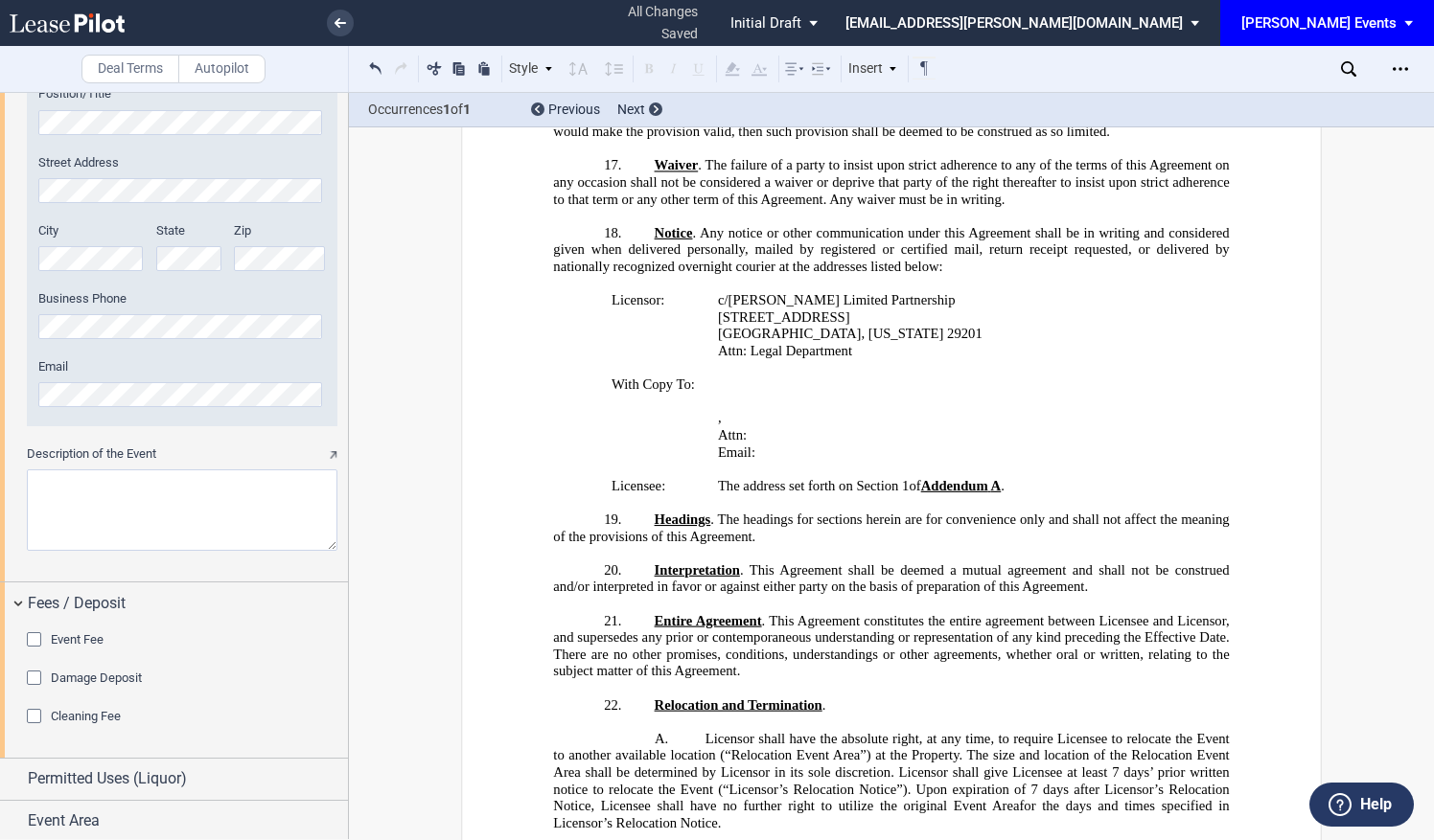
scroll to position [2514, 0]
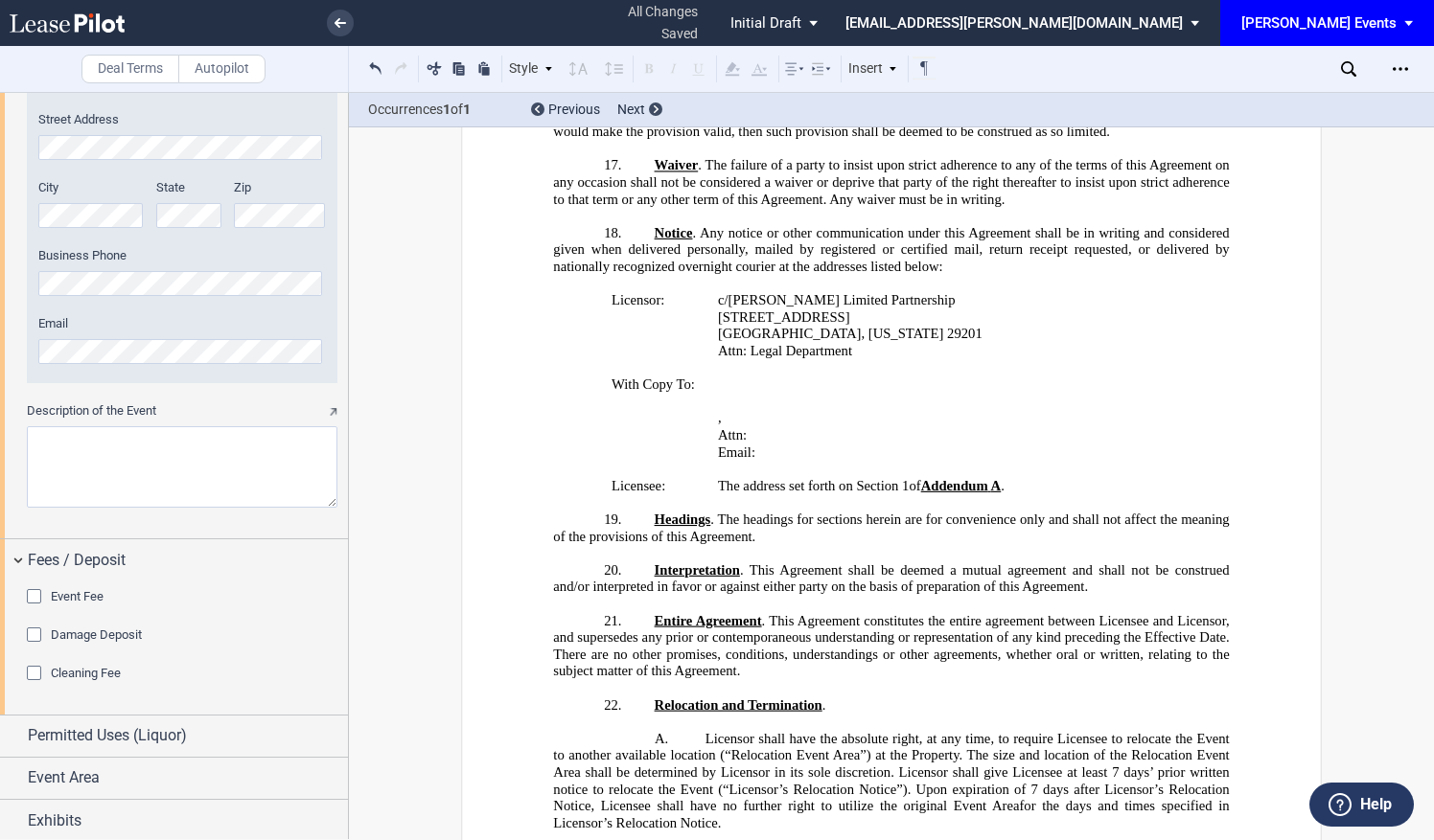
click at [190, 488] on textarea "Description of the Event" at bounding box center [181, 466] width 311 height 81
paste textarea "Scotland AME Zion Community Worship"
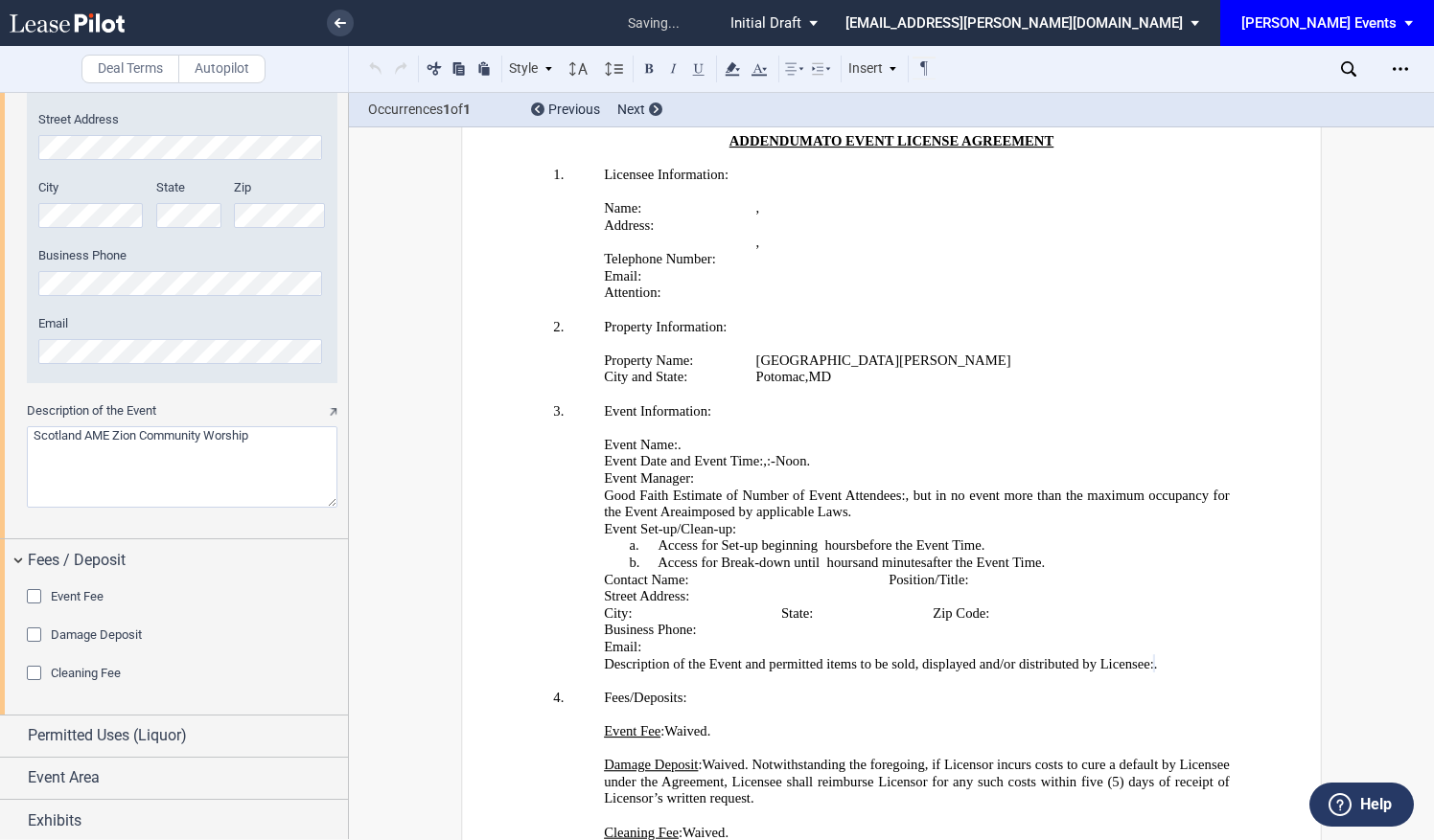
scroll to position [3604, 0]
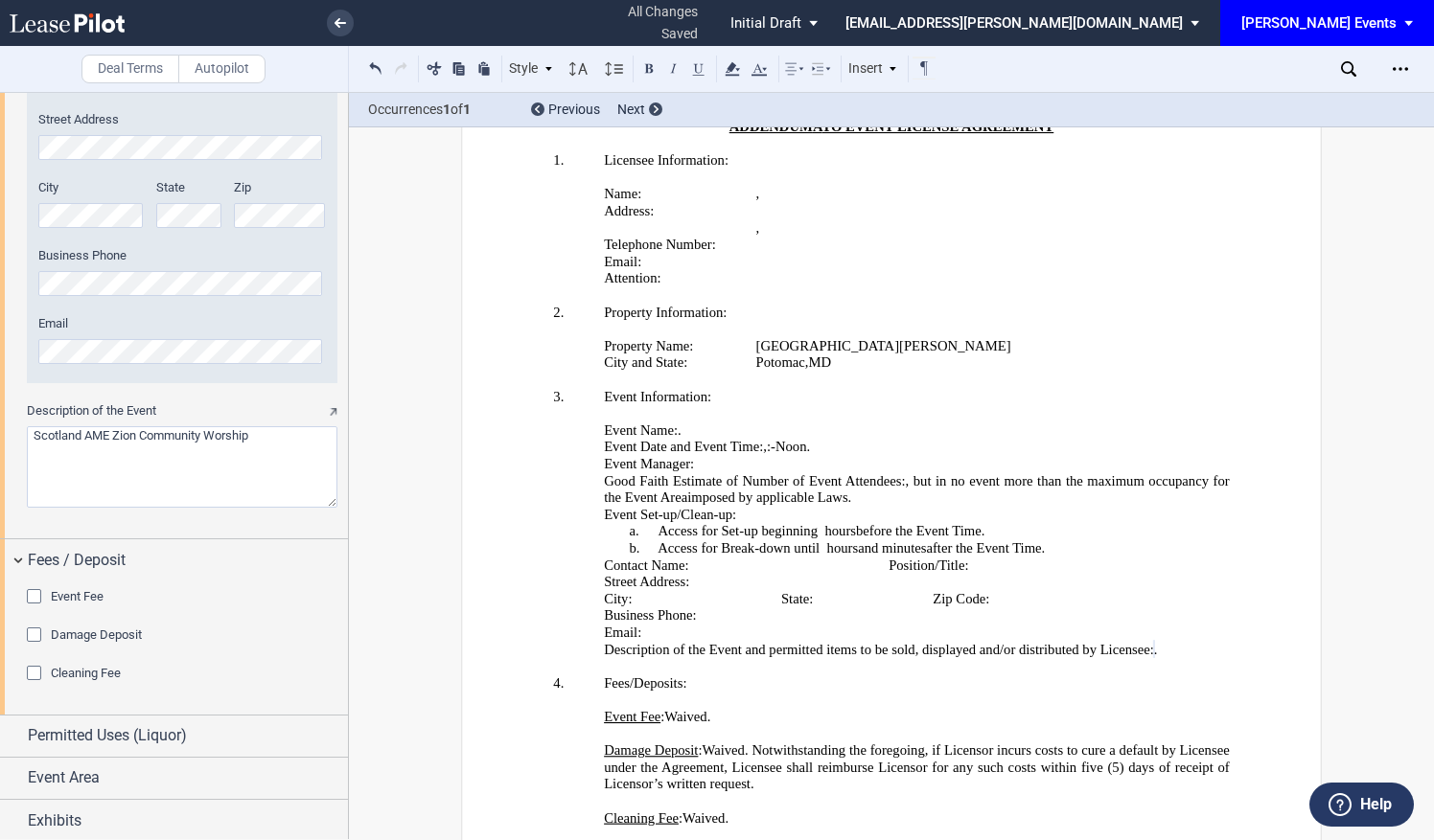
click at [293, 436] on textarea "Description of the Event" at bounding box center [181, 466] width 311 height 81
type textarea "Scotland AME Zion Community Worship Service on the community green space"
drag, startPoint x: 953, startPoint y: 828, endPoint x: 960, endPoint y: 821, distance: 9.9
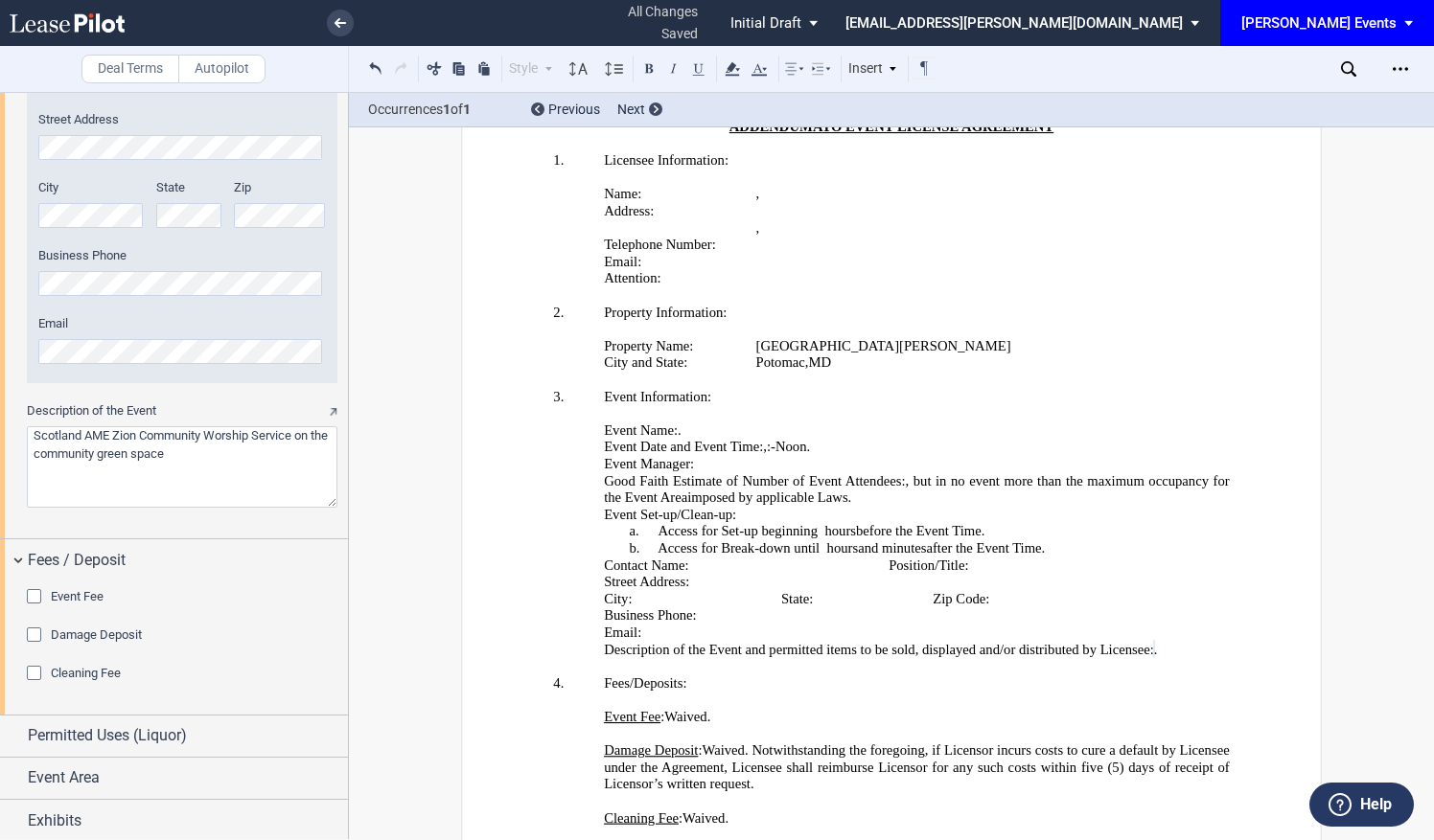
drag, startPoint x: 1092, startPoint y: 732, endPoint x: 690, endPoint y: 724, distance: 402.1
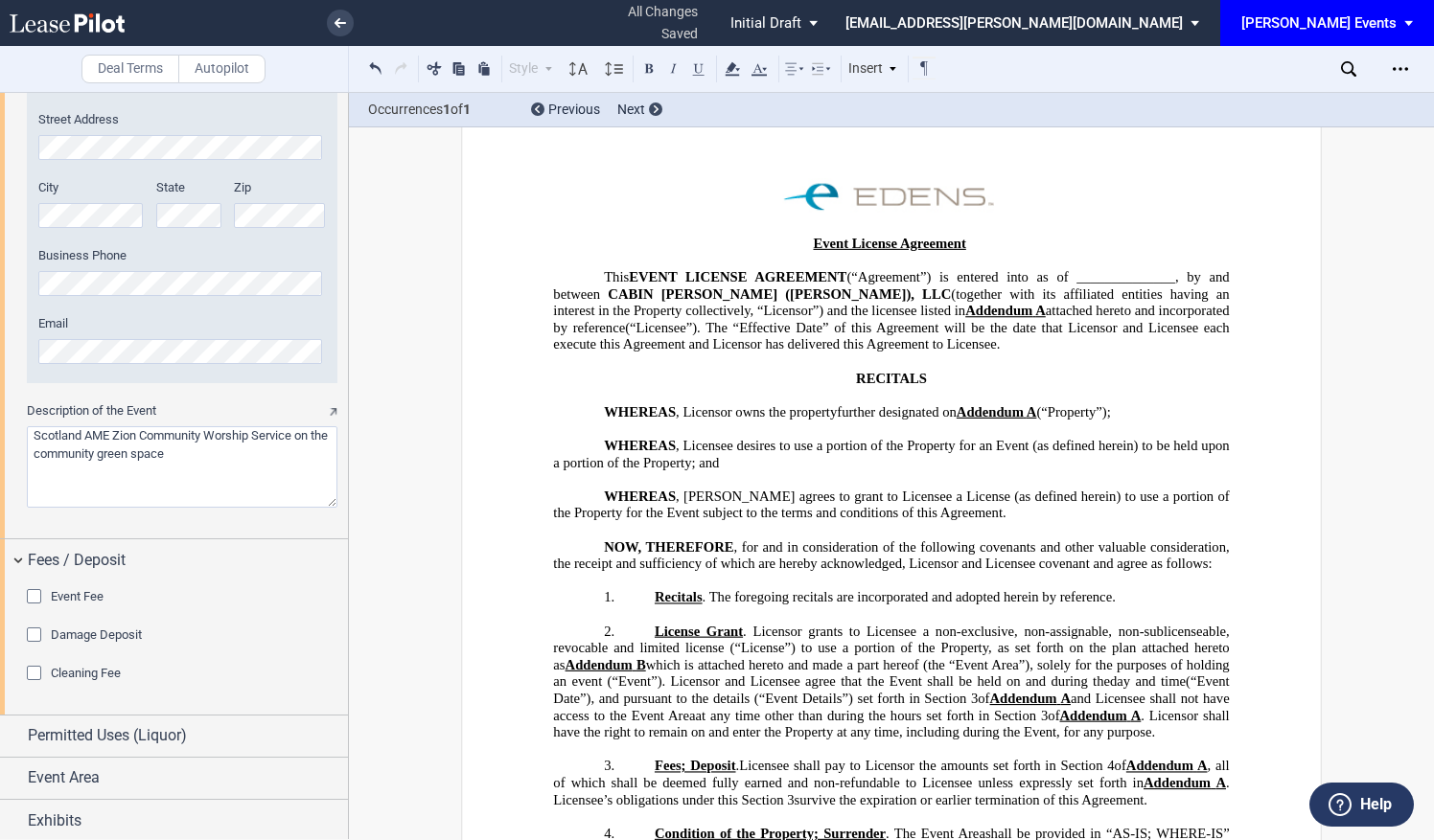
scroll to position [0, 0]
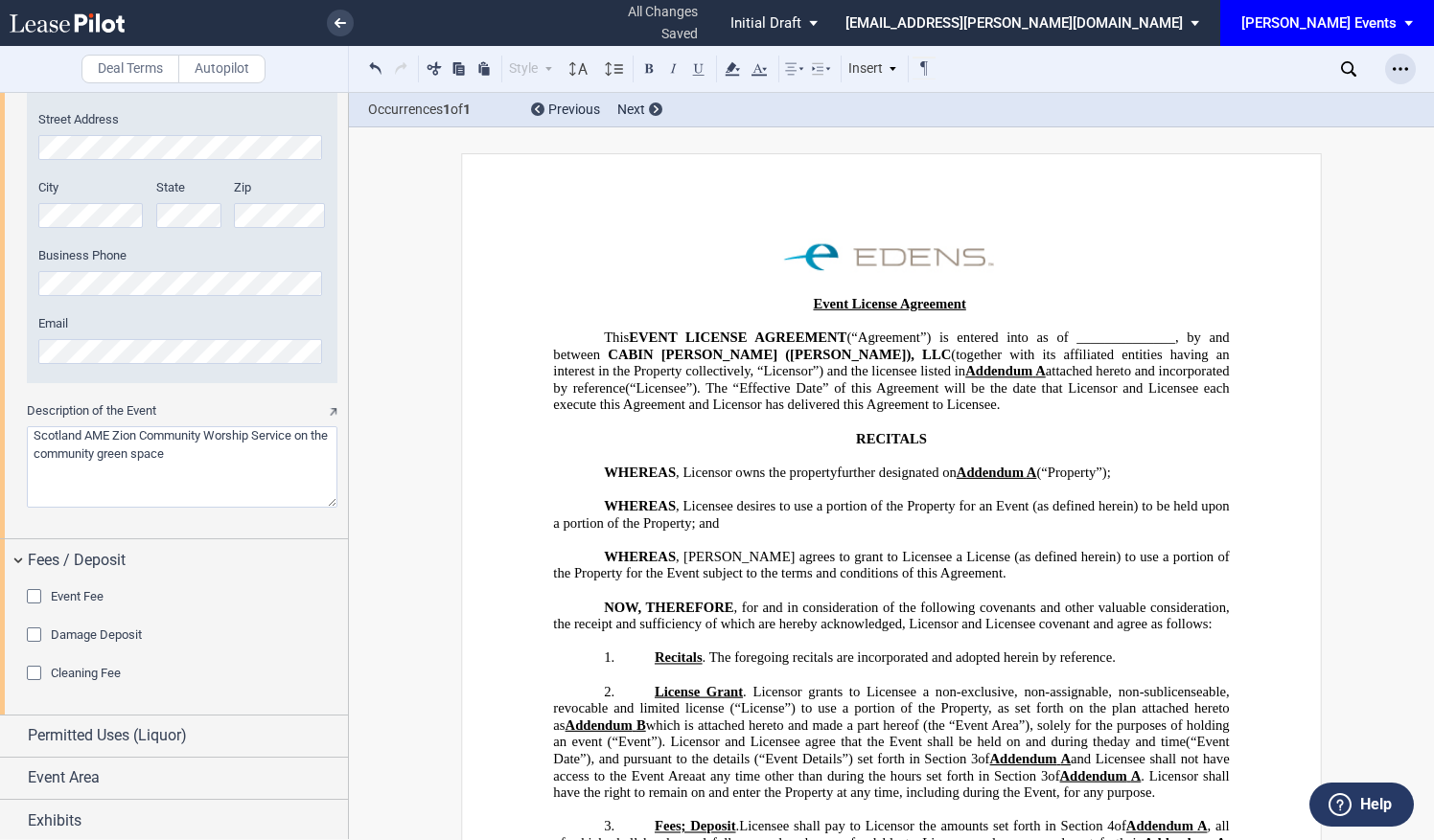
click at [1405, 62] on icon "Open Lease options menu" at bounding box center [1401, 70] width 16 height 16
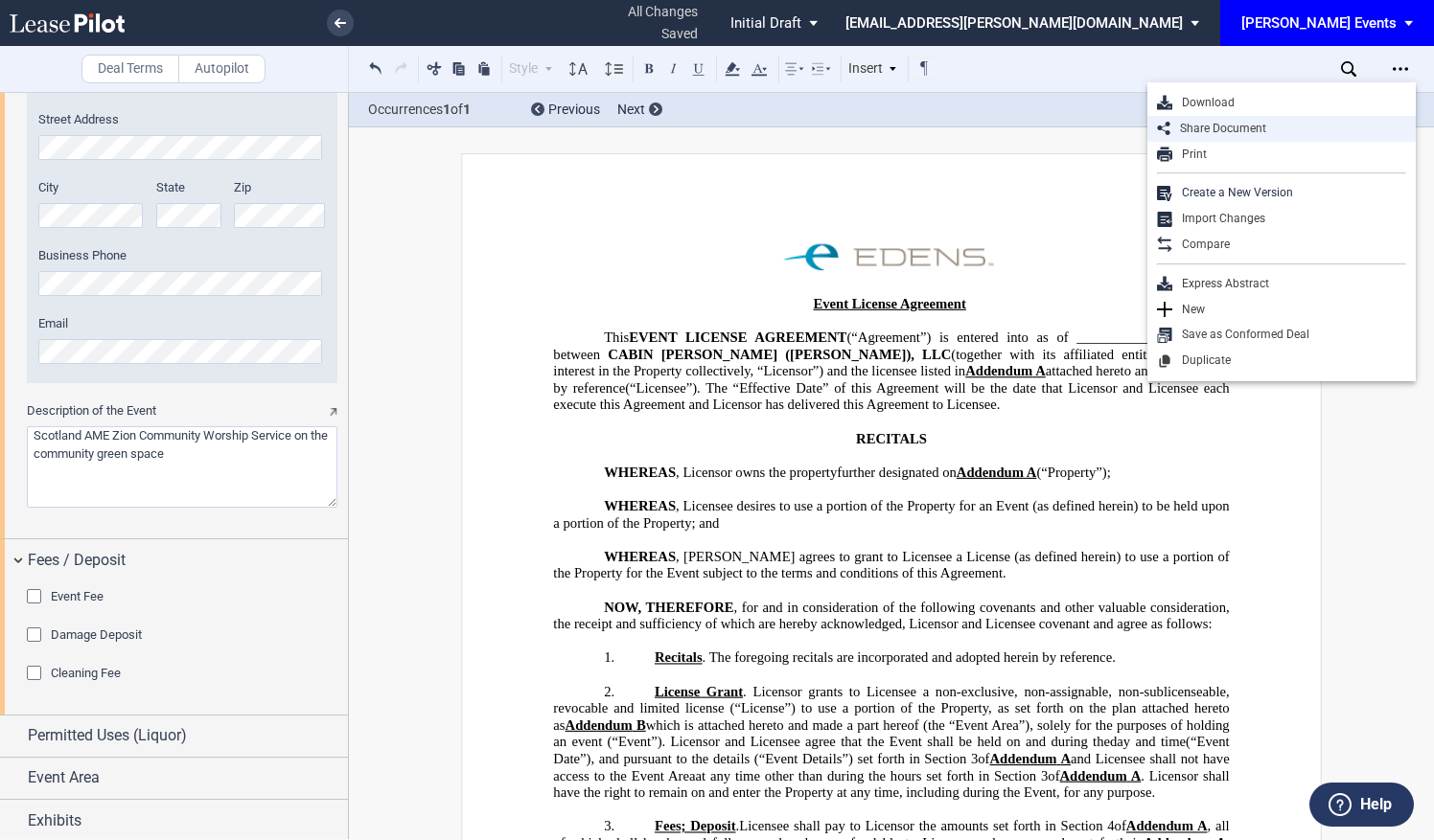
click at [1220, 132] on div "Share Document" at bounding box center [1288, 128] width 236 height 17
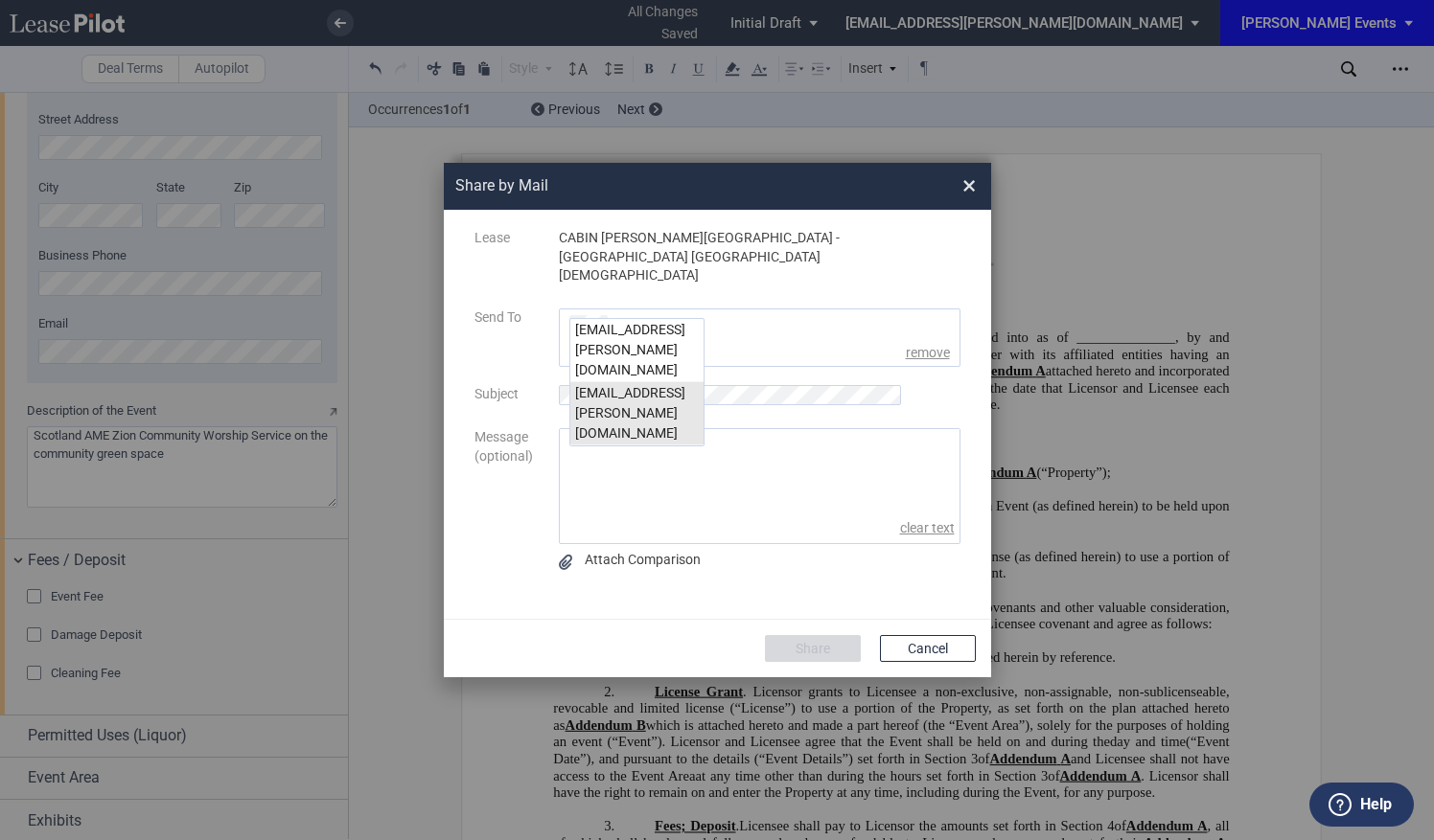
click at [608, 382] on div "msteeb@edens.com" at bounding box center [637, 413] width 133 height 64
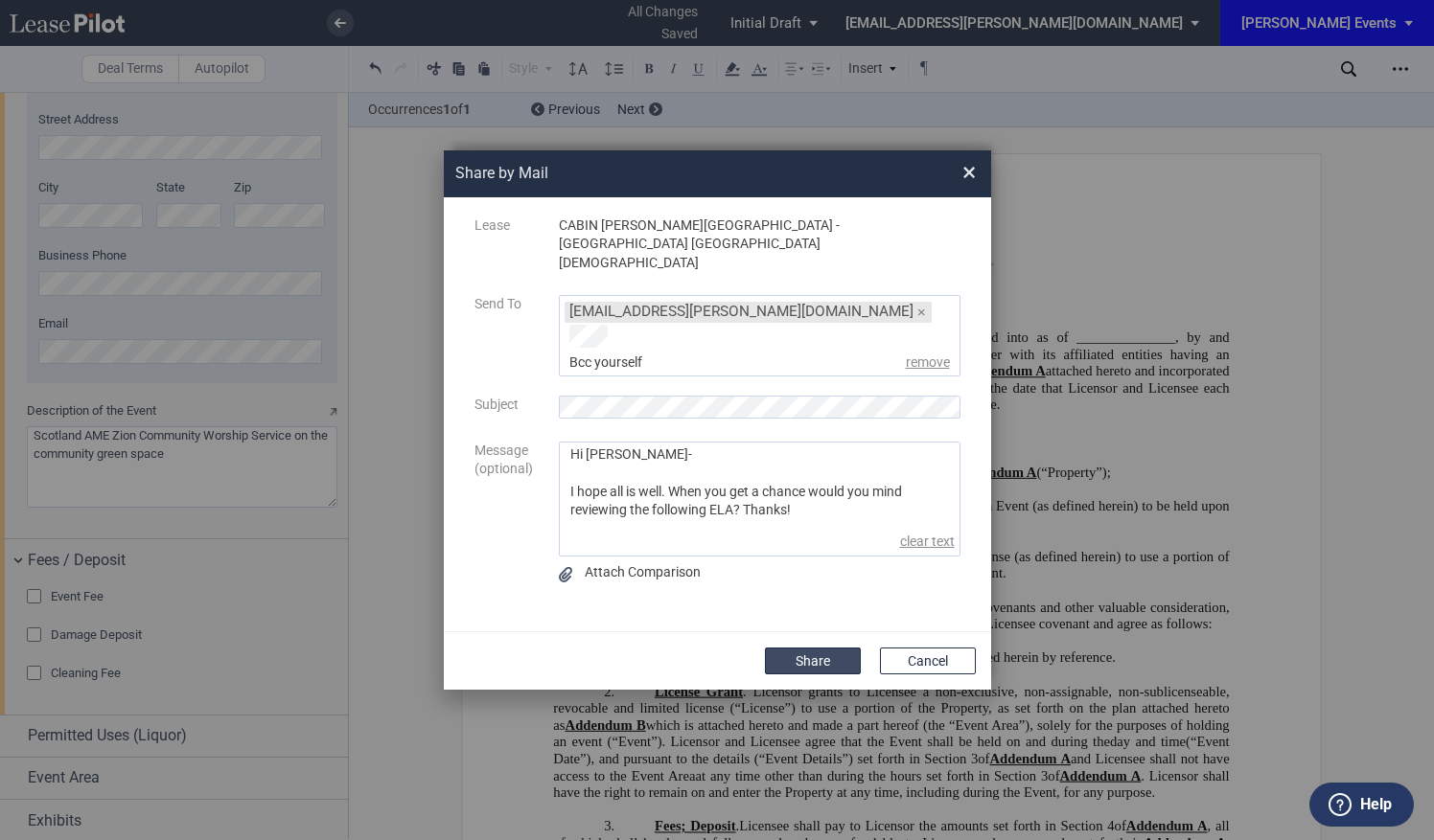
type textarea "Hi Malinda- I hope all is well. When you get a chance would you mind reviewing …"
click at [812, 647] on button "Share" at bounding box center [813, 660] width 96 height 26
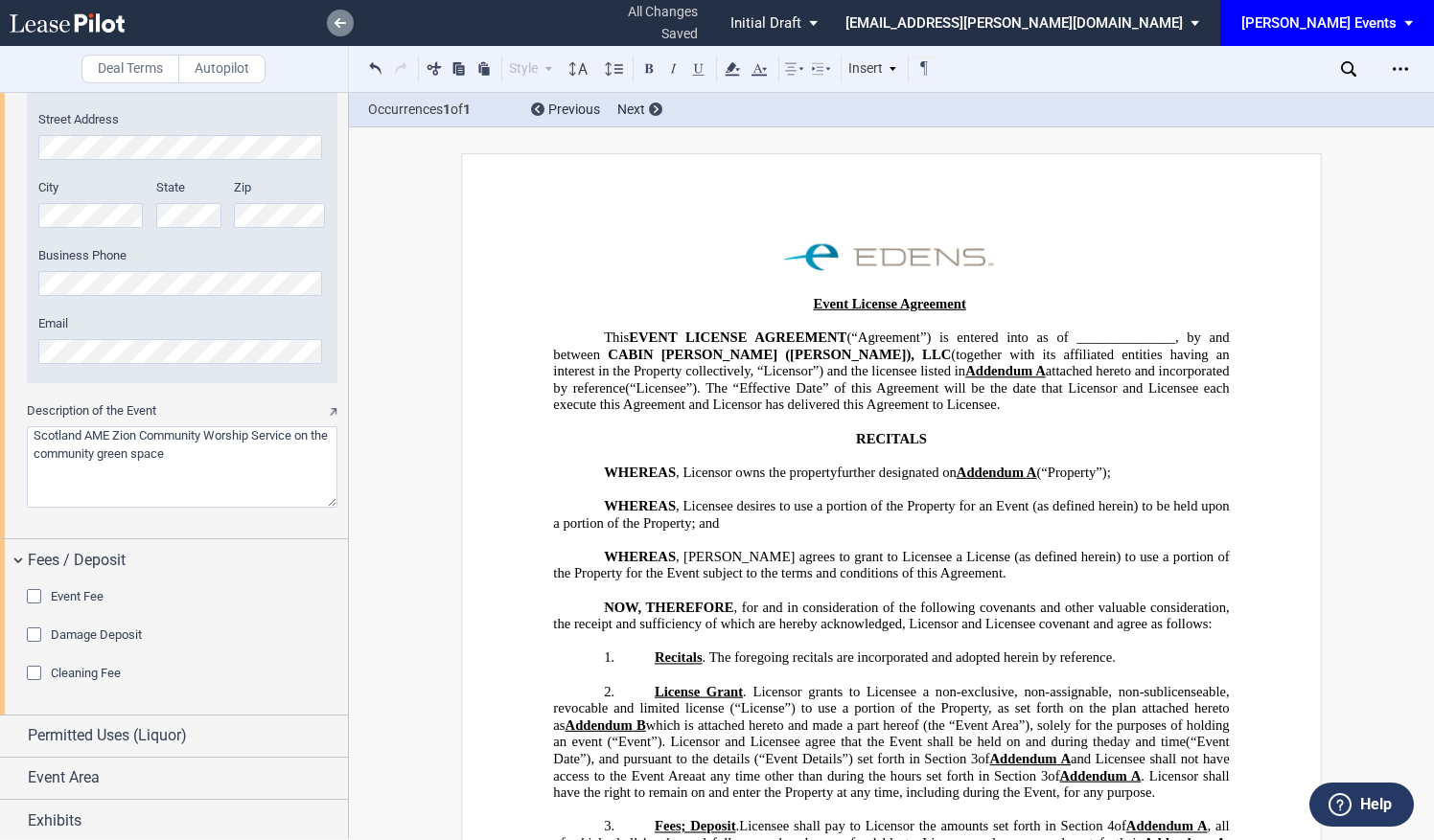
click at [333, 22] on link at bounding box center [340, 23] width 26 height 26
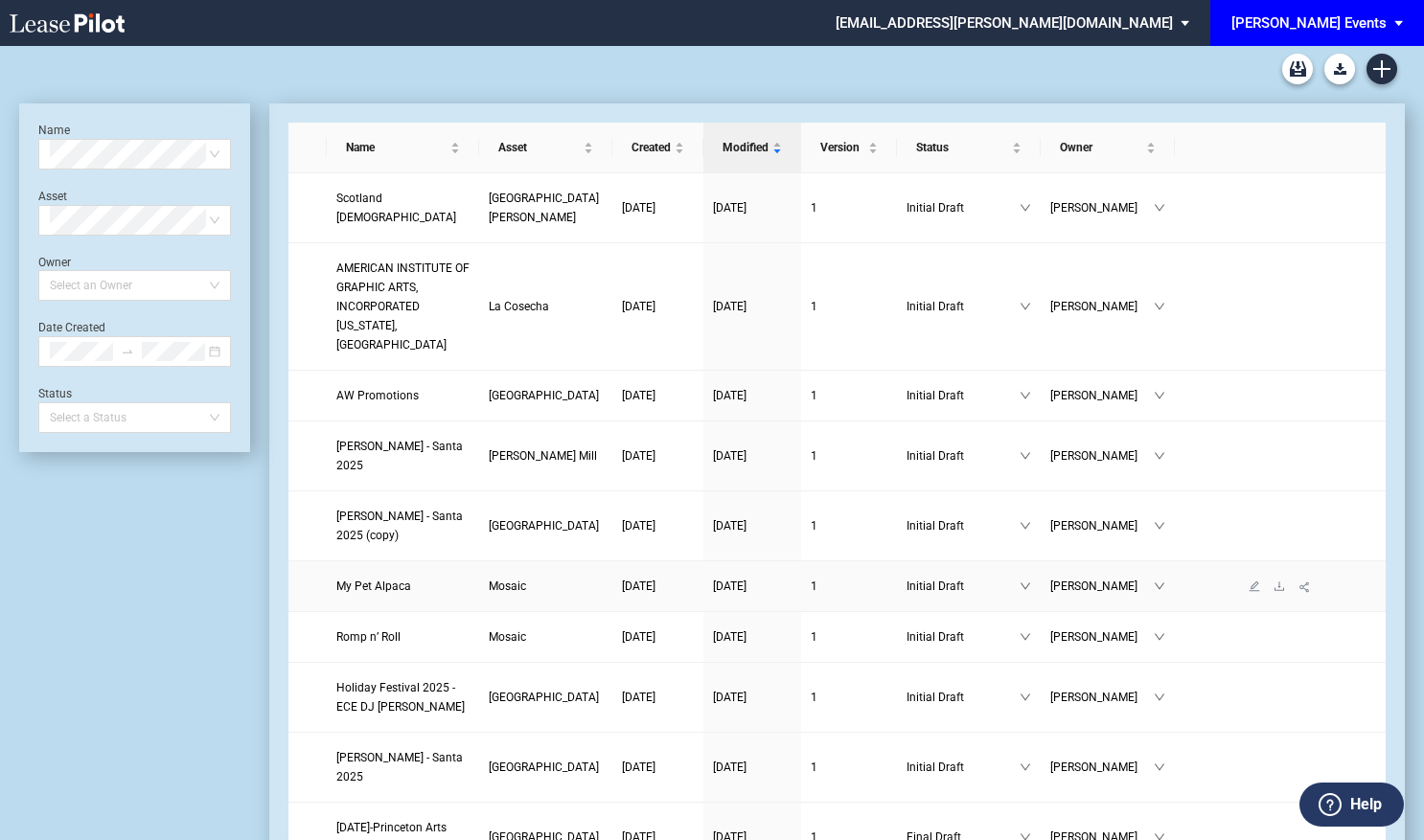
click at [374, 580] on span "My Pet Alpaca" at bounding box center [373, 586] width 74 height 14
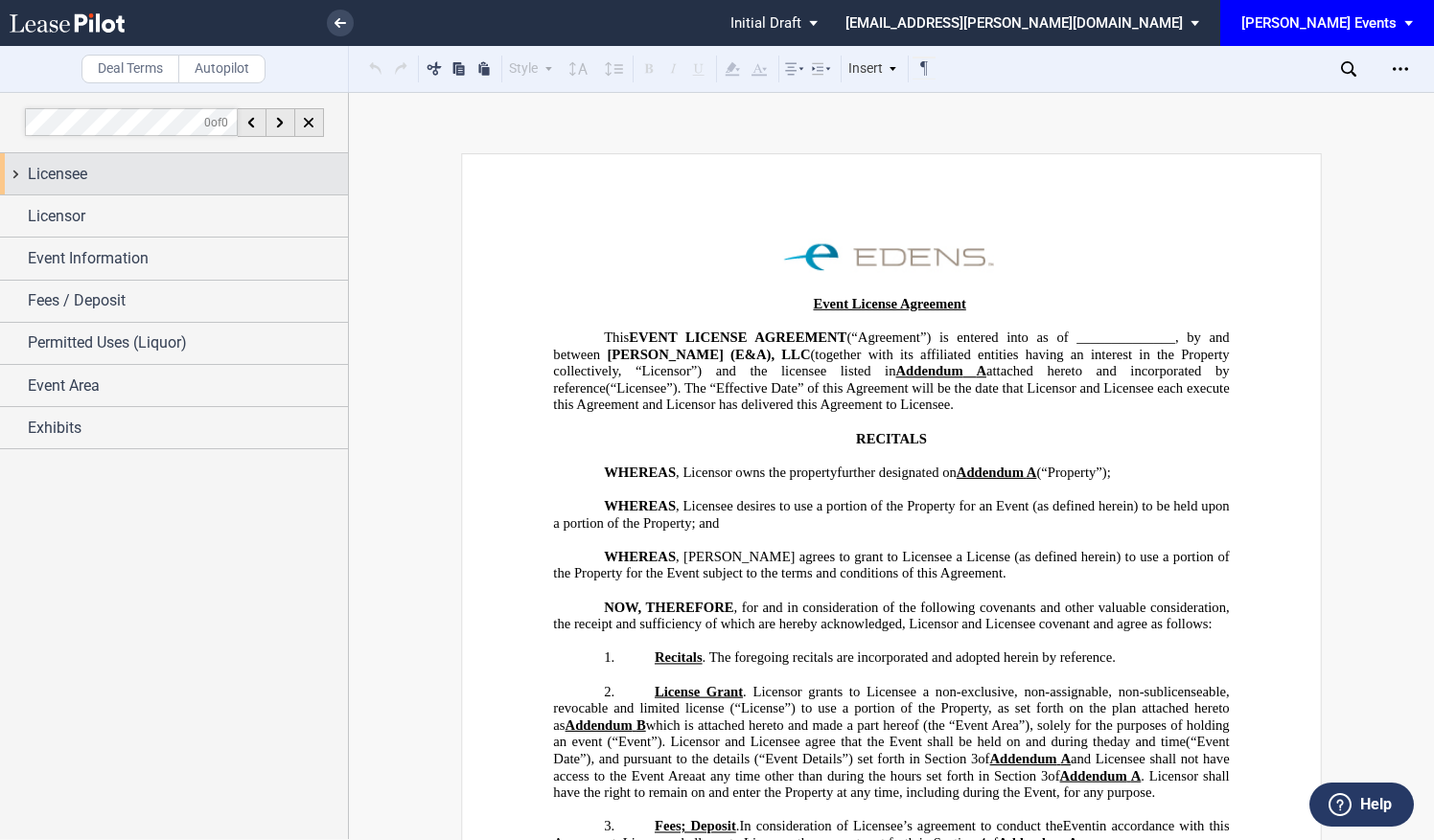
click at [234, 157] on div "Licensee" at bounding box center [173, 174] width 348 height 41
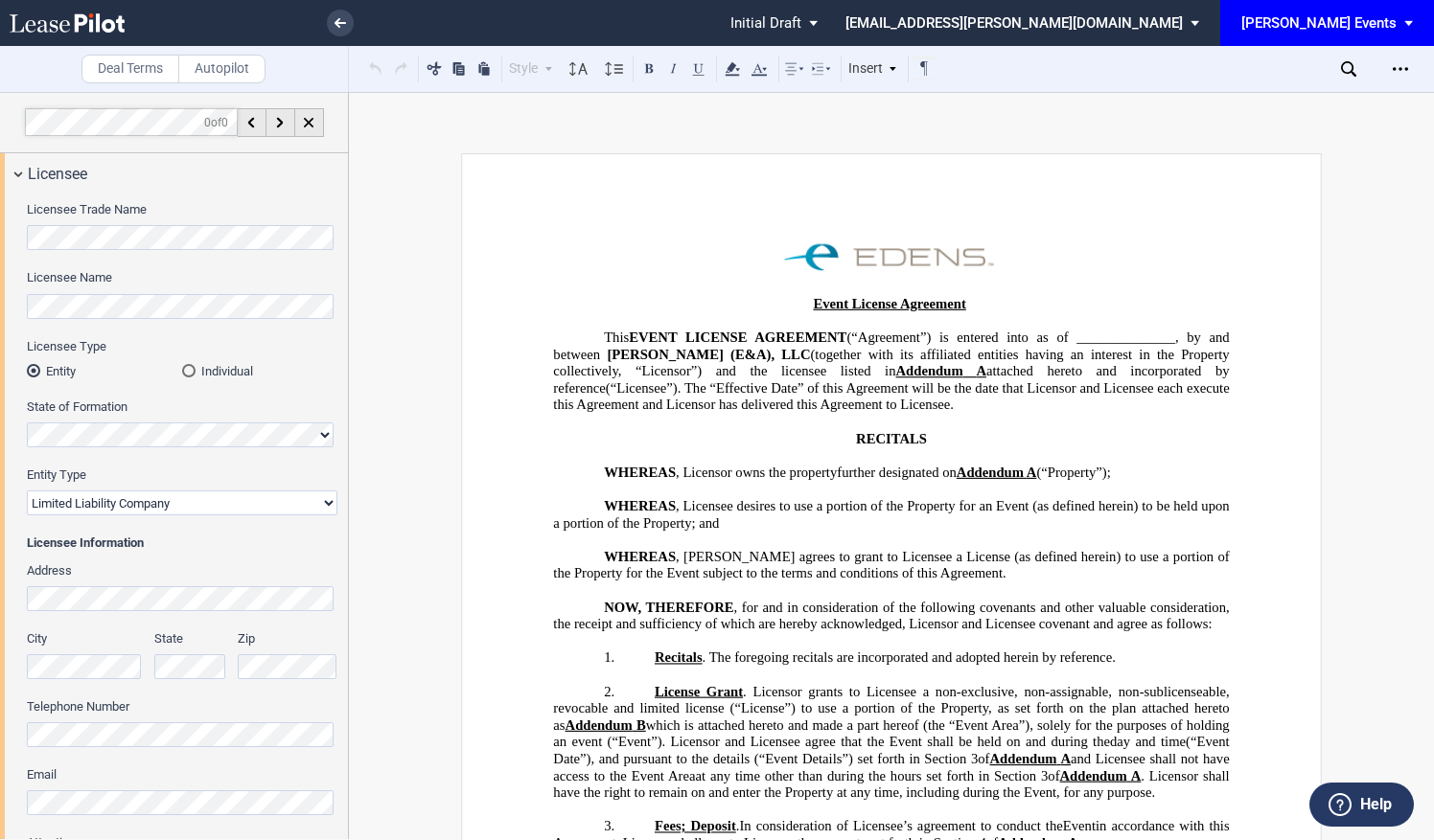
click at [24, 232] on div "Licensee Trade Name Licensee Name Licensee Type Entity Individual State of Form…" at bounding box center [173, 554] width 348 height 720
click at [11, 237] on div "Licensee Trade Name Licensee Name Licensee Type Entity Individual State of Form…" at bounding box center [173, 554] width 348 height 720
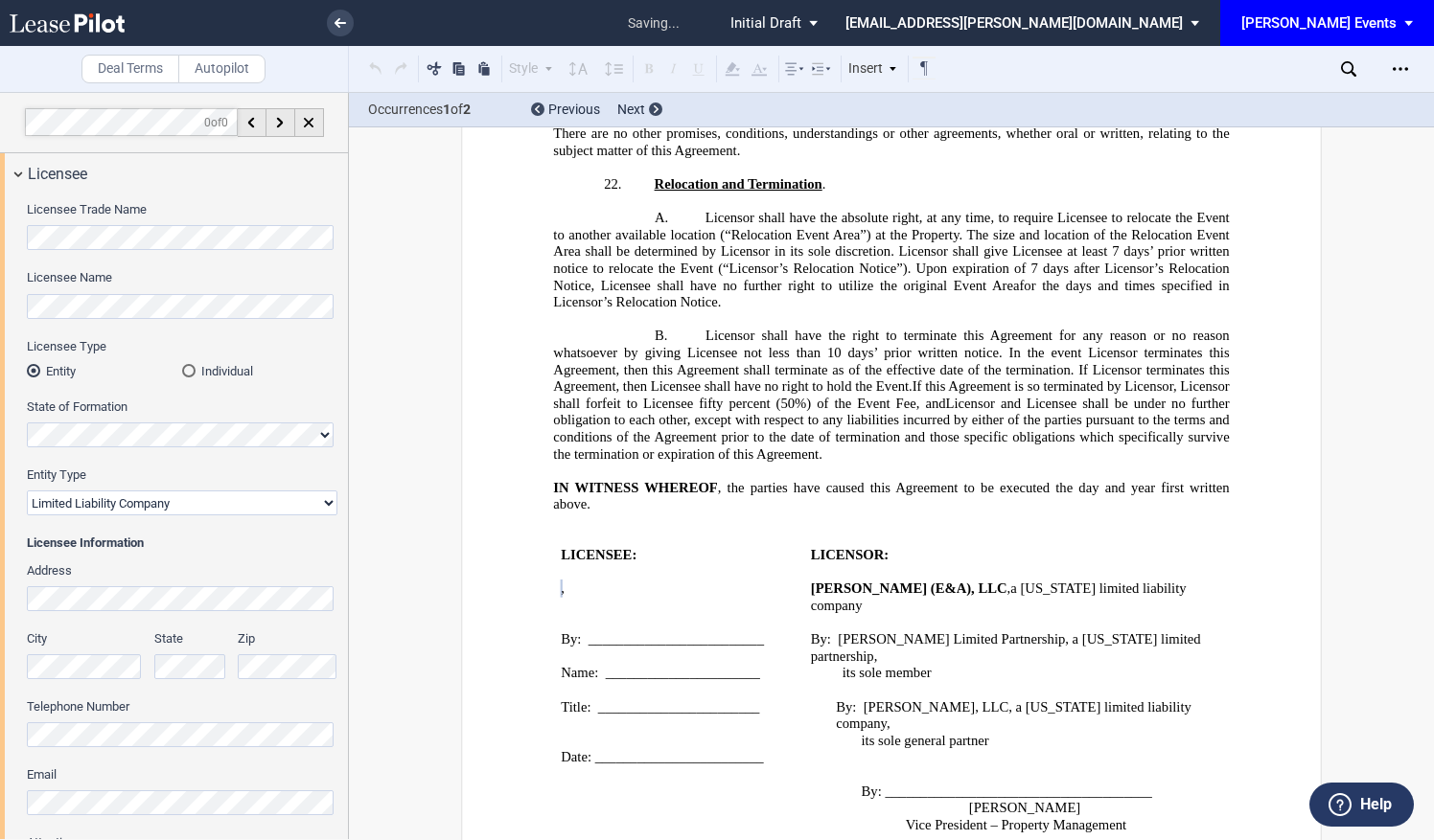
drag, startPoint x: -4, startPoint y: -44, endPoint x: -4, endPoint y: -69, distance: 25.0
click at [0, 0] on html ".bocls-1{fill:#26354a;fill-rule:evenodd} Loading... × saving... Pending... Pend…" at bounding box center [717, 420] width 1434 height 840
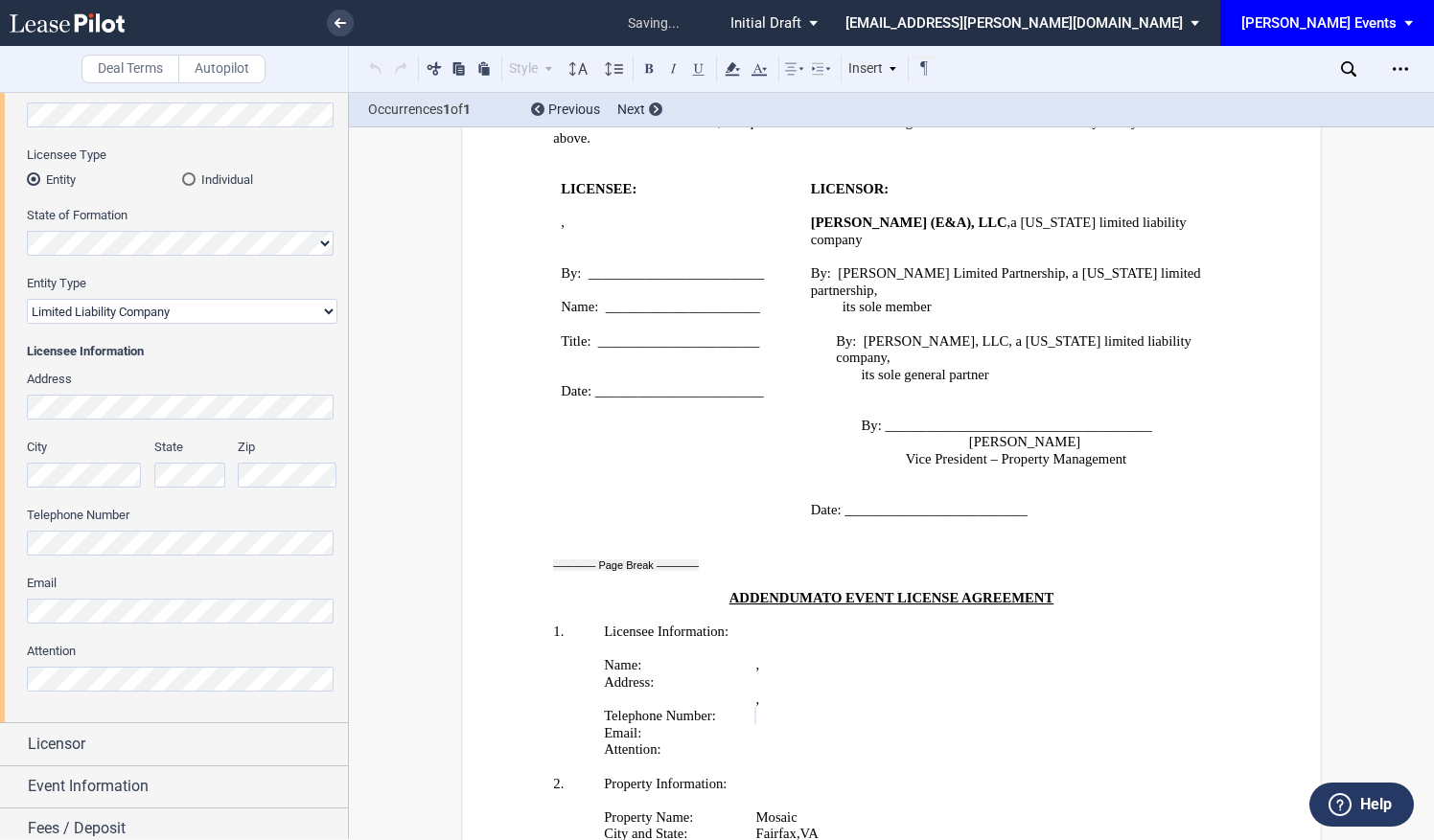
scroll to position [3213, 0]
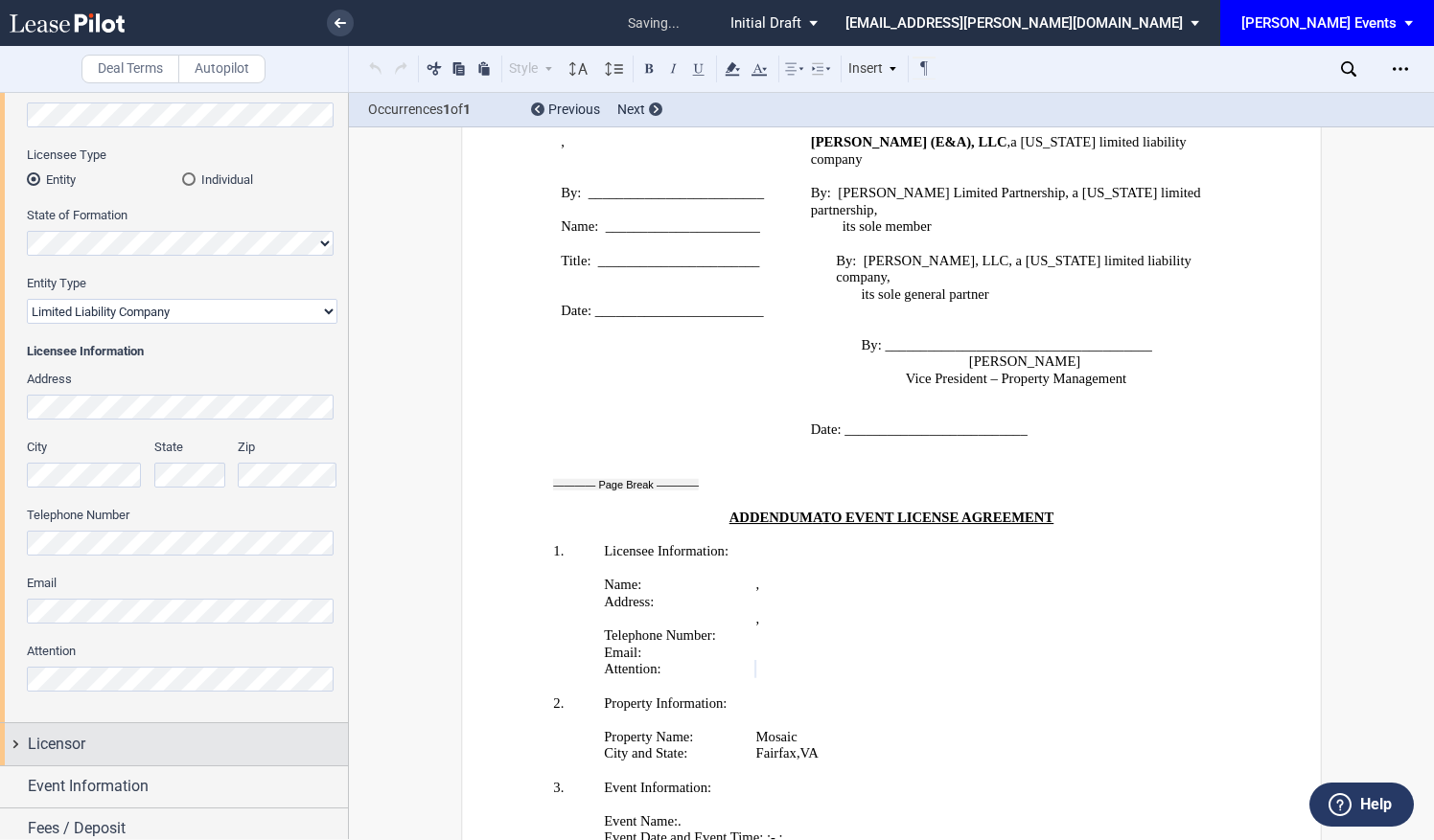
click at [157, 741] on div "Licensor" at bounding box center [187, 743] width 320 height 23
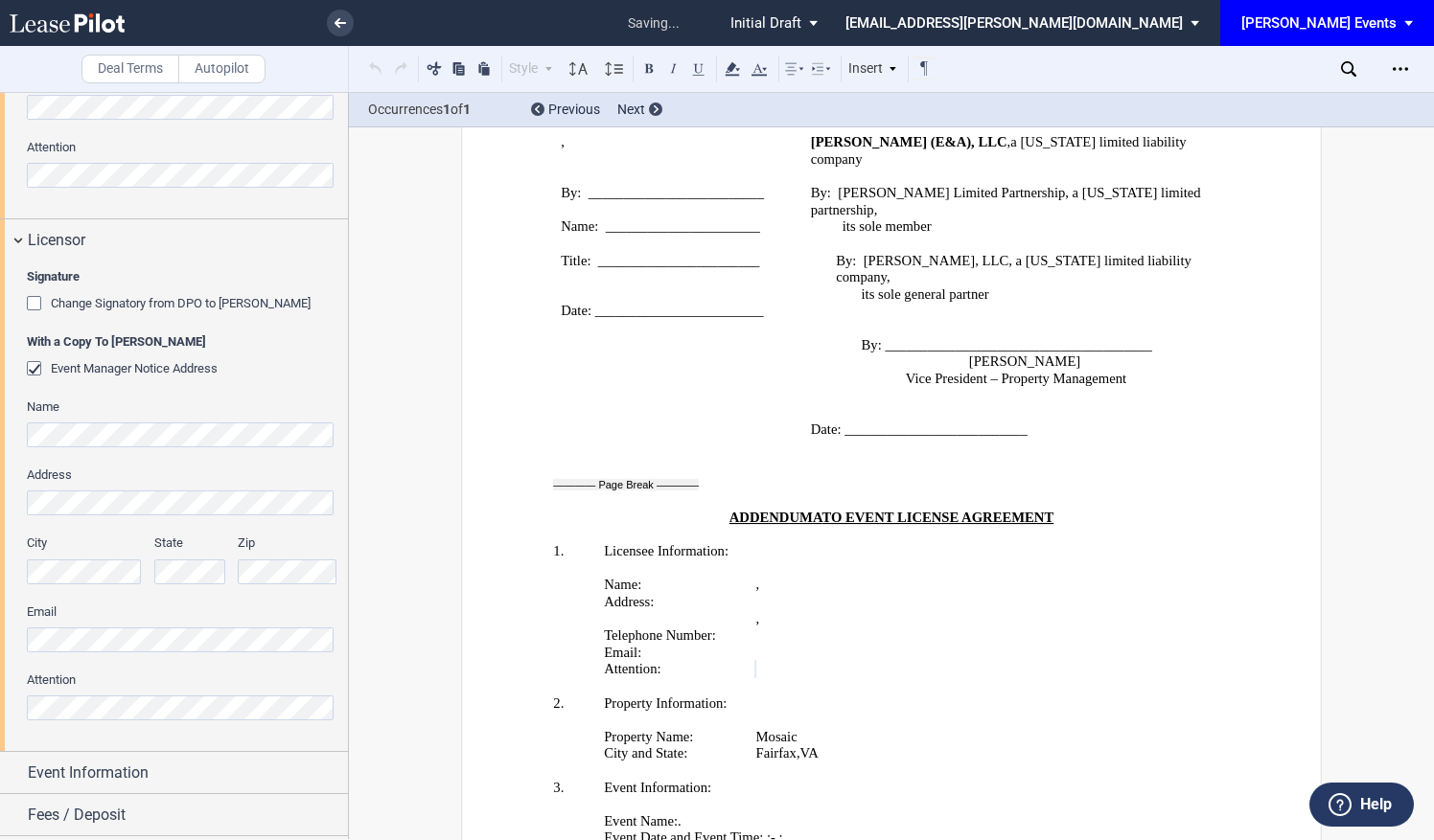
scroll to position [817, 0]
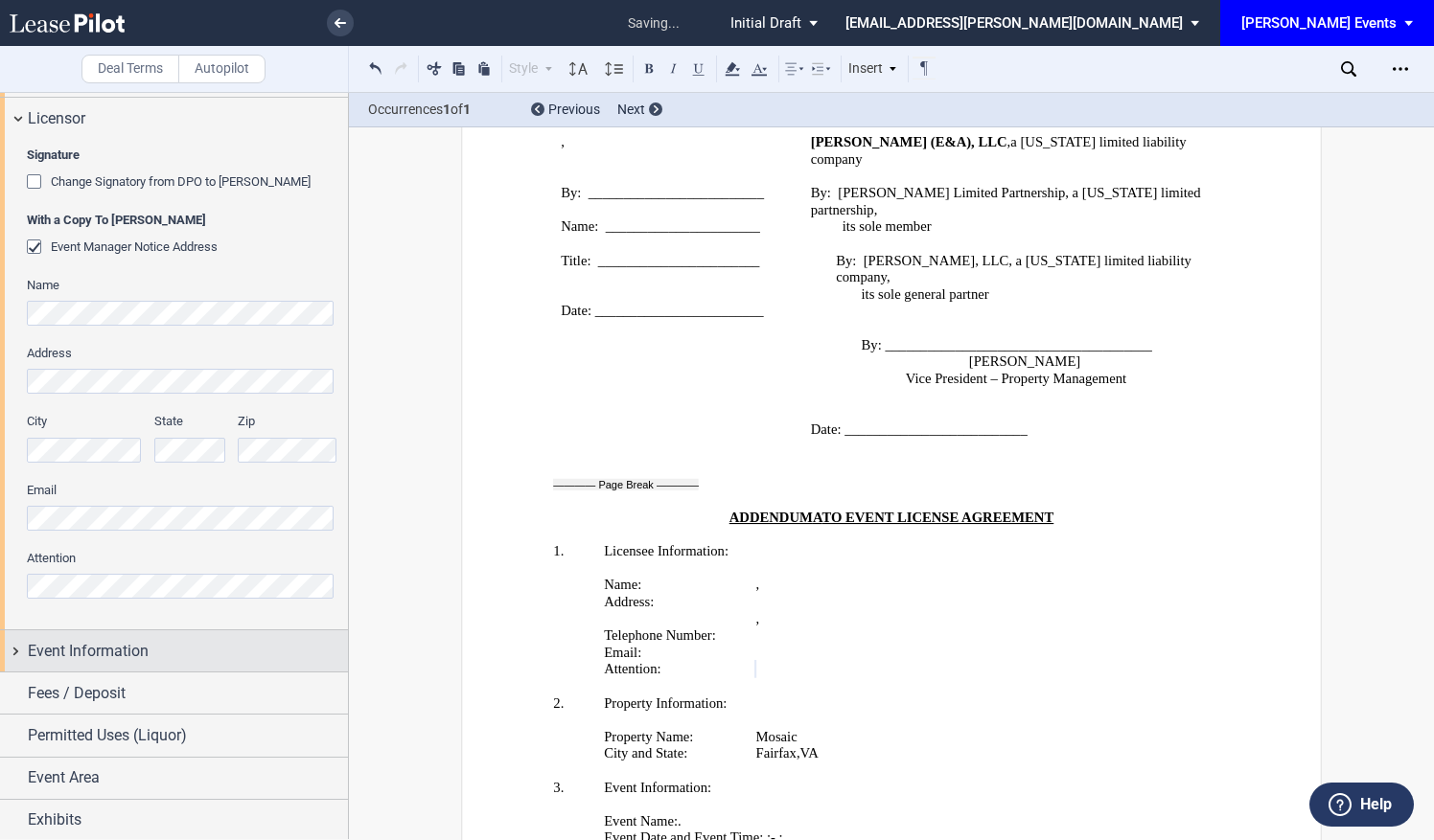
click at [234, 640] on div "Event Information" at bounding box center [187, 651] width 320 height 23
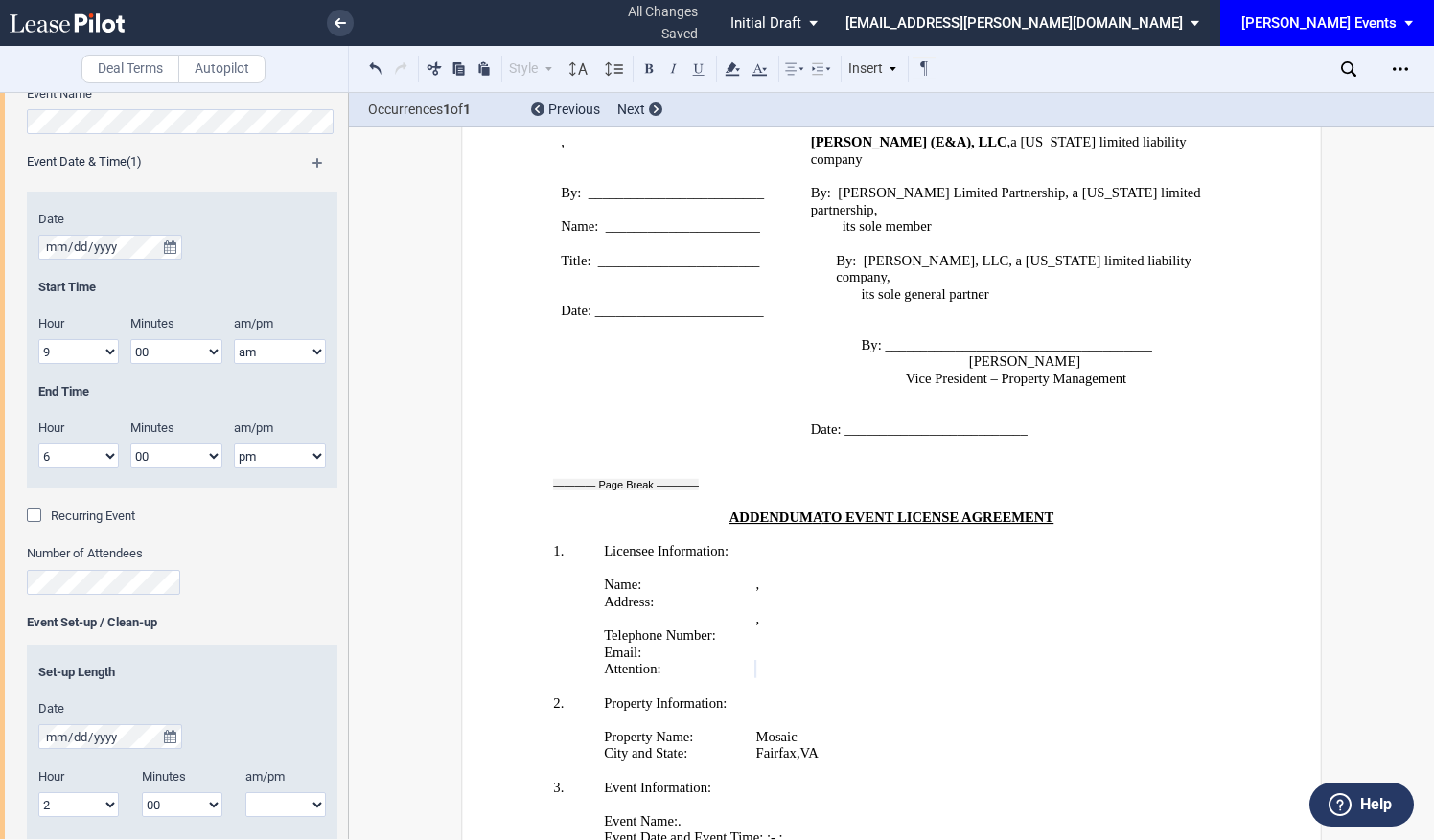
scroll to position [1392, 0]
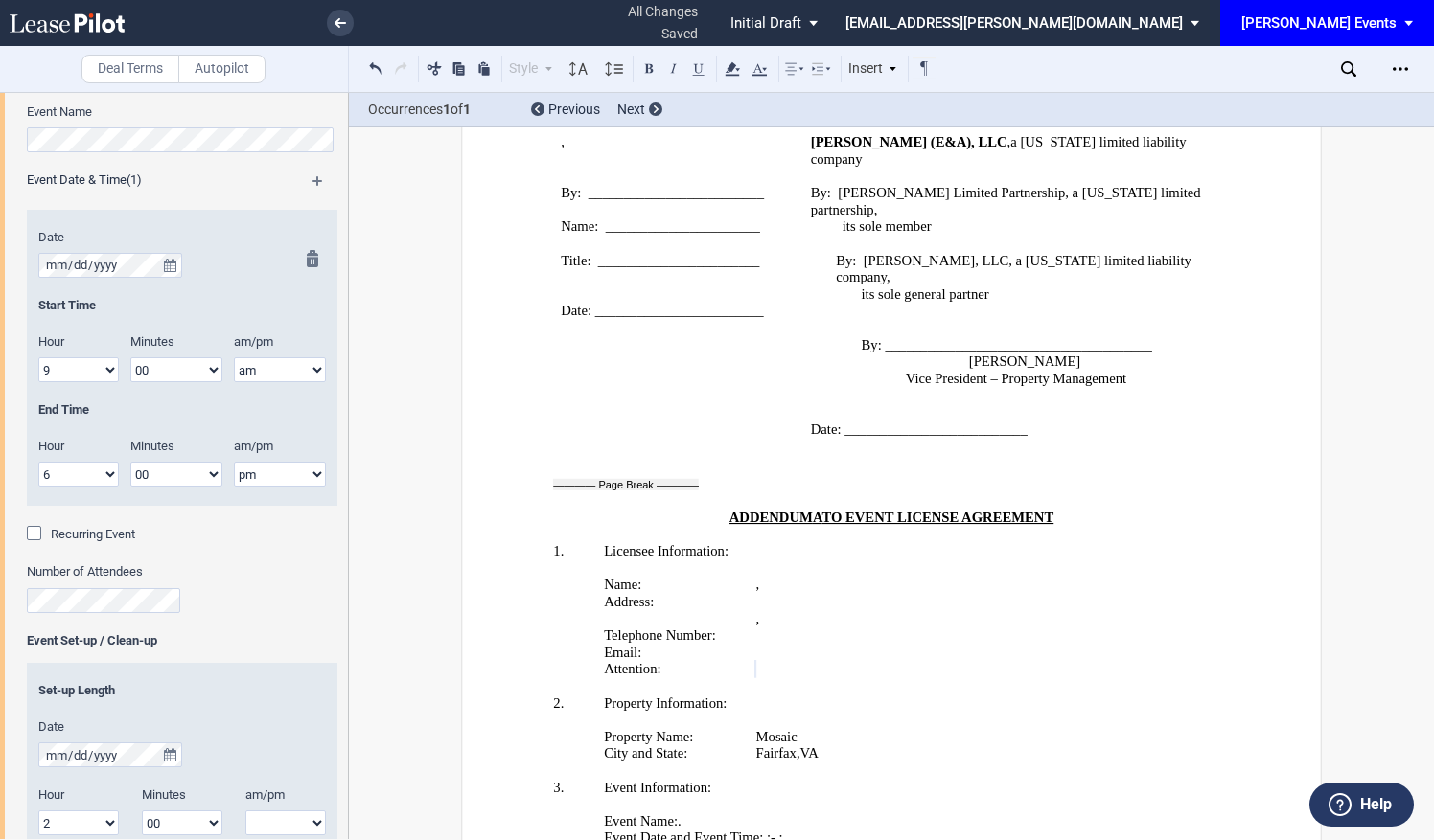
click at [102, 370] on select "1 2 3 4 5 6 7 8 9 10 11 12" at bounding box center [78, 369] width 80 height 24
select select "11"
click at [38, 357] on select "1 2 3 4 5 6 7 8 9 10 11 12" at bounding box center [78, 369] width 80 height 24
click at [94, 473] on select "1 2 3 4 5 6 7 8 9 10 11 12" at bounding box center [78, 474] width 80 height 24
select select "2"
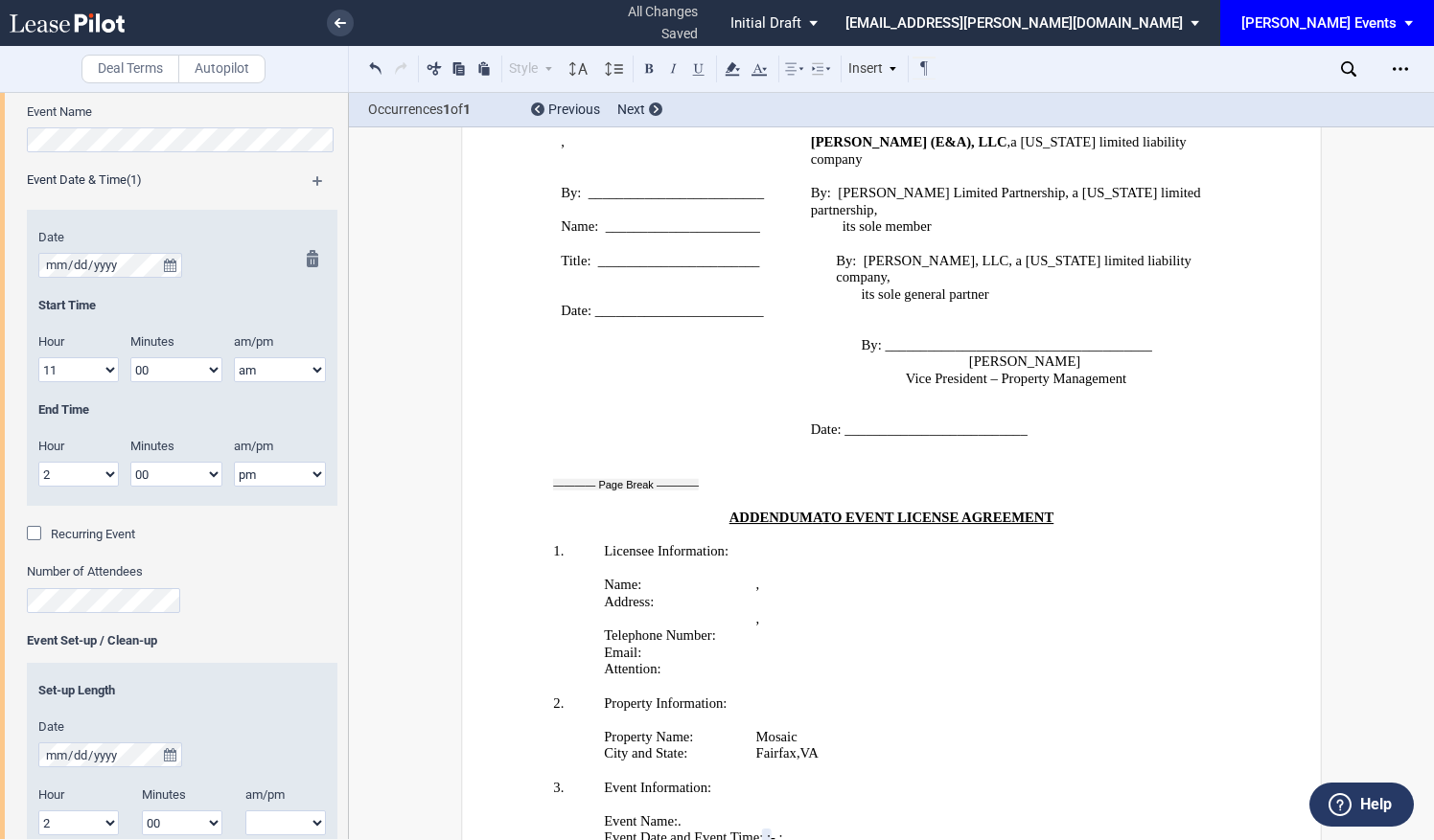
click at [38, 462] on select "1 2 3 4 5 6 7 8 9 10 11 12" at bounding box center [78, 474] width 80 height 24
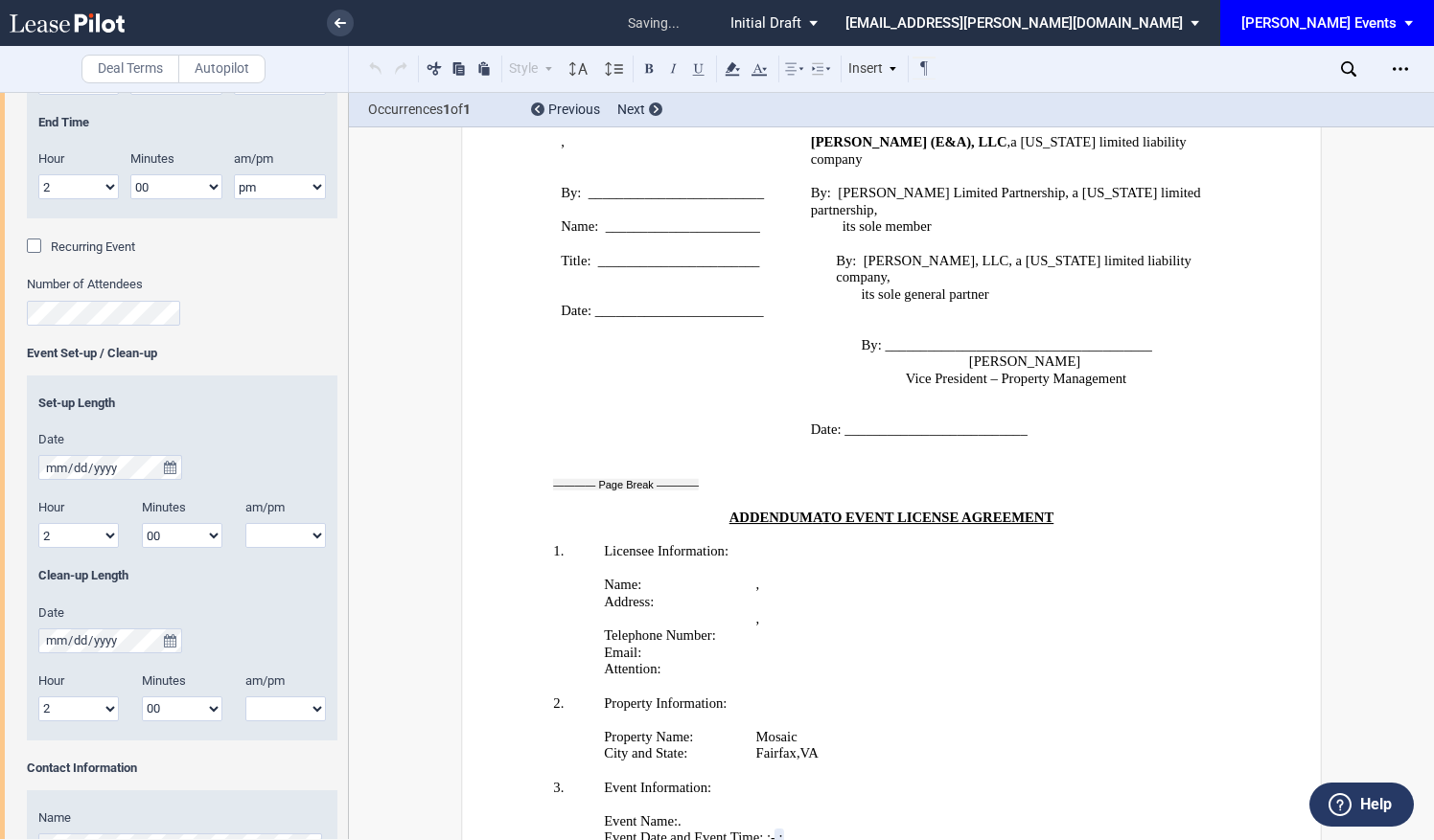
click at [266, 537] on select "am pm" at bounding box center [285, 535] width 80 height 24
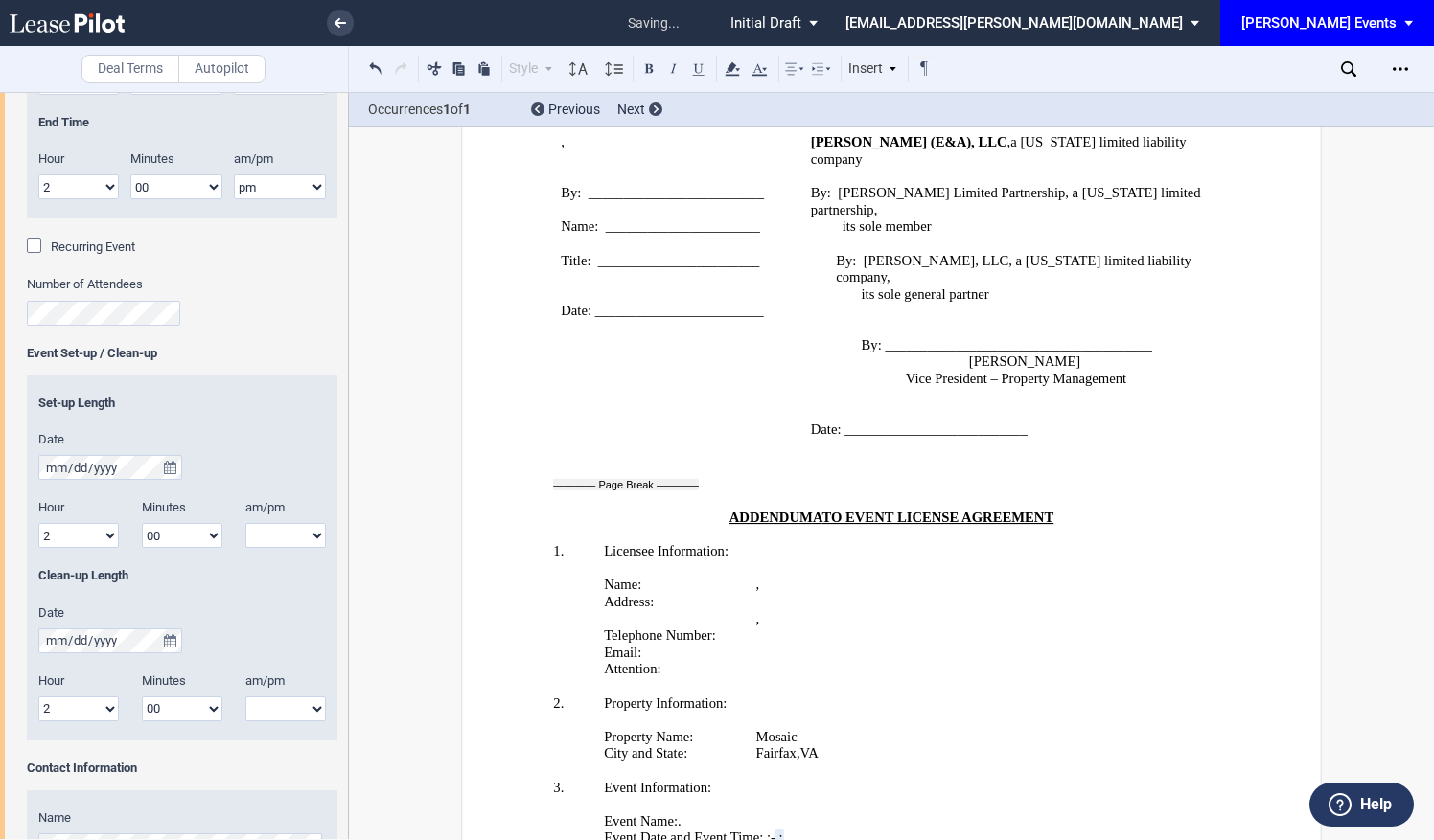
click at [266, 537] on select "am pm" at bounding box center [285, 535] width 80 height 24
select select "am"
click at [245, 523] on select "am pm" at bounding box center [285, 535] width 80 height 24
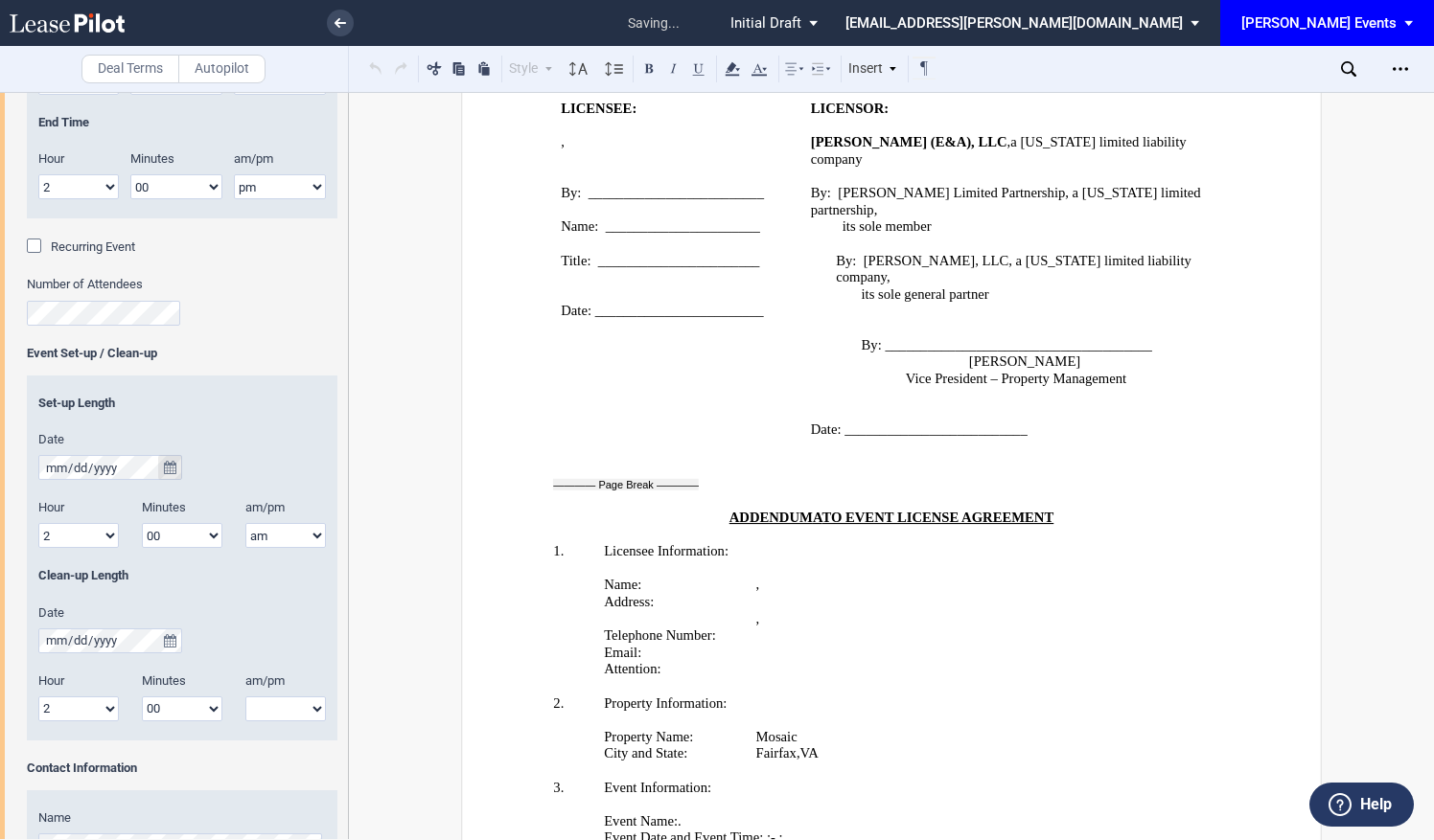
click at [165, 464] on icon "true" at bounding box center [169, 468] width 13 height 14
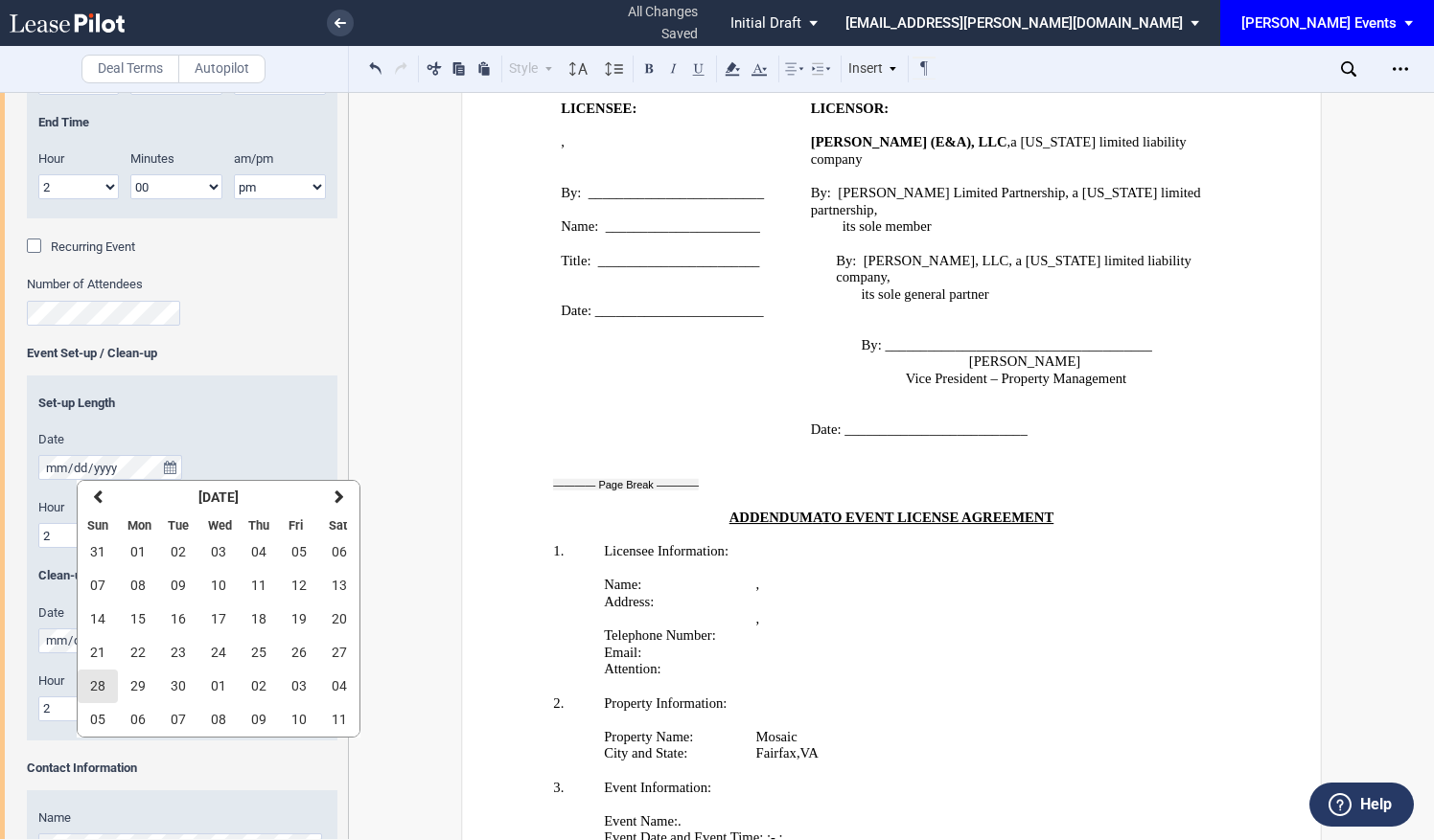
click at [90, 677] on button "28" at bounding box center [97, 686] width 40 height 33
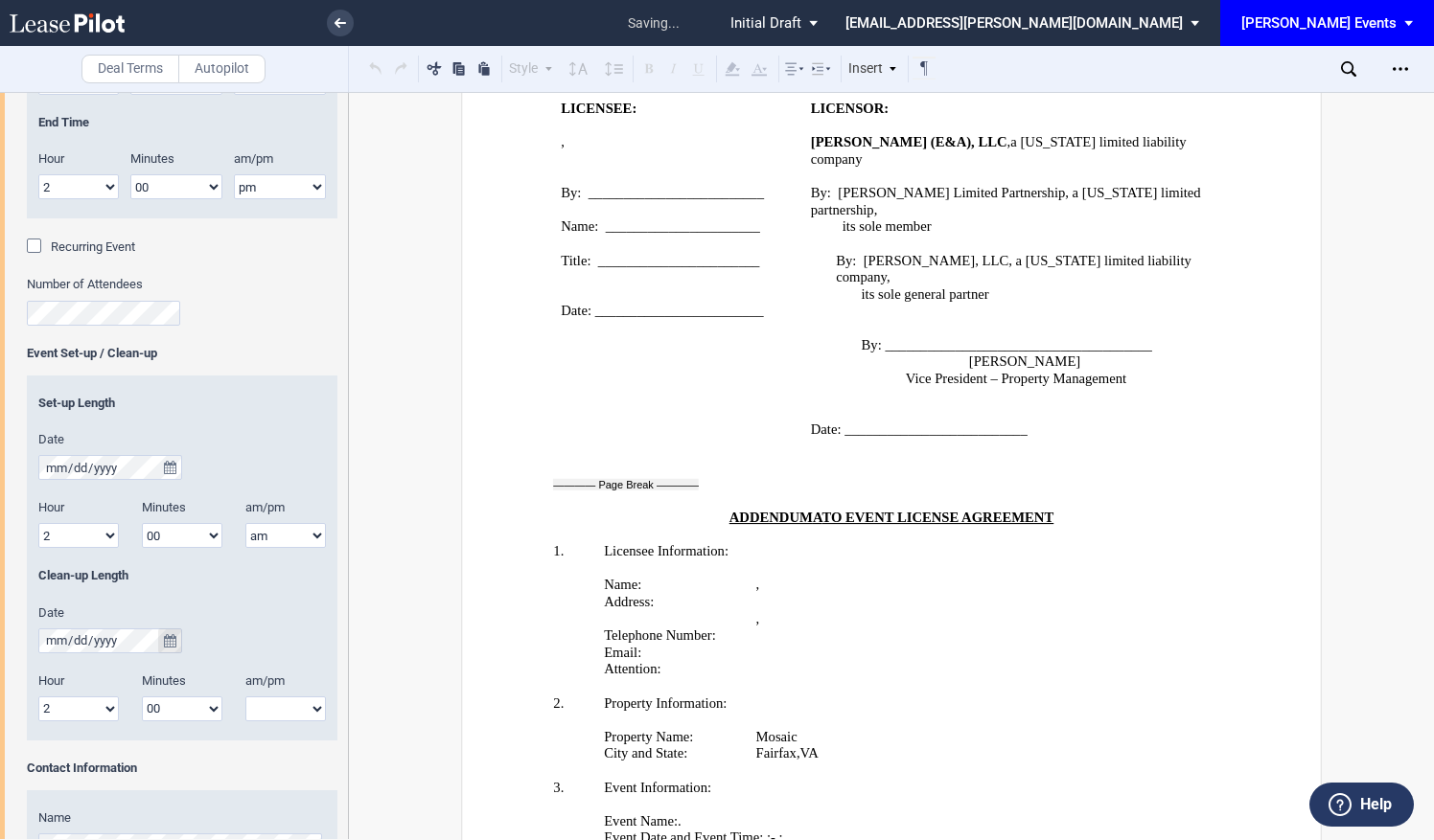
click at [167, 637] on icon "true" at bounding box center [169, 641] width 13 height 14
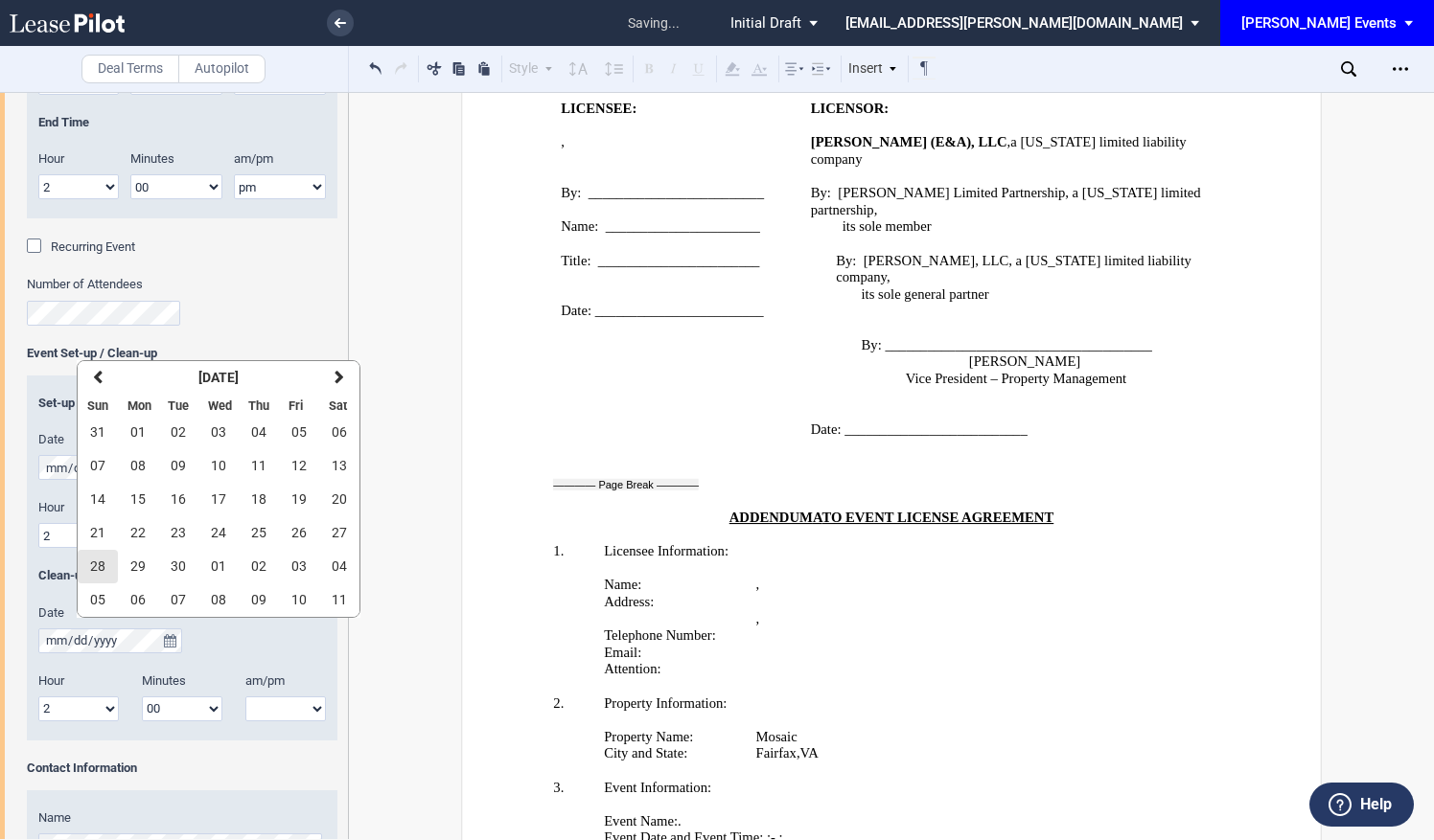
click at [88, 575] on button "28" at bounding box center [97, 567] width 40 height 33
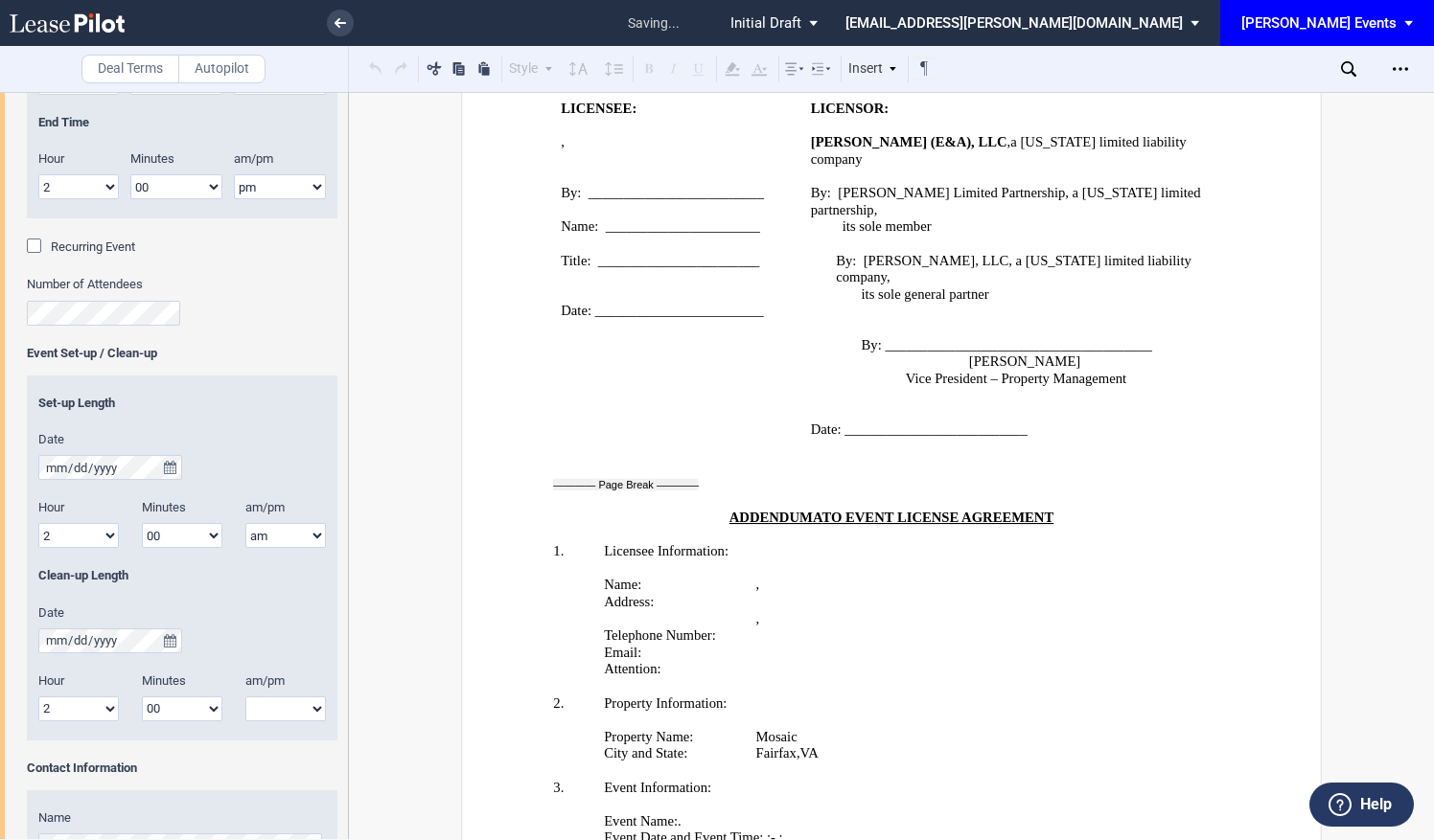
click at [109, 723] on div "Hour 1 2 3 4 5 6 7 8 9 10 11 12" at bounding box center [78, 706] width 104 height 68
click at [109, 705] on select "1 2 3 4 5 6 7 8 9 10 11 12" at bounding box center [78, 708] width 80 height 24
select select "1"
click at [38, 696] on select "1 2 3 4 5 6 7 8 9 10 11 12" at bounding box center [78, 708] width 80 height 24
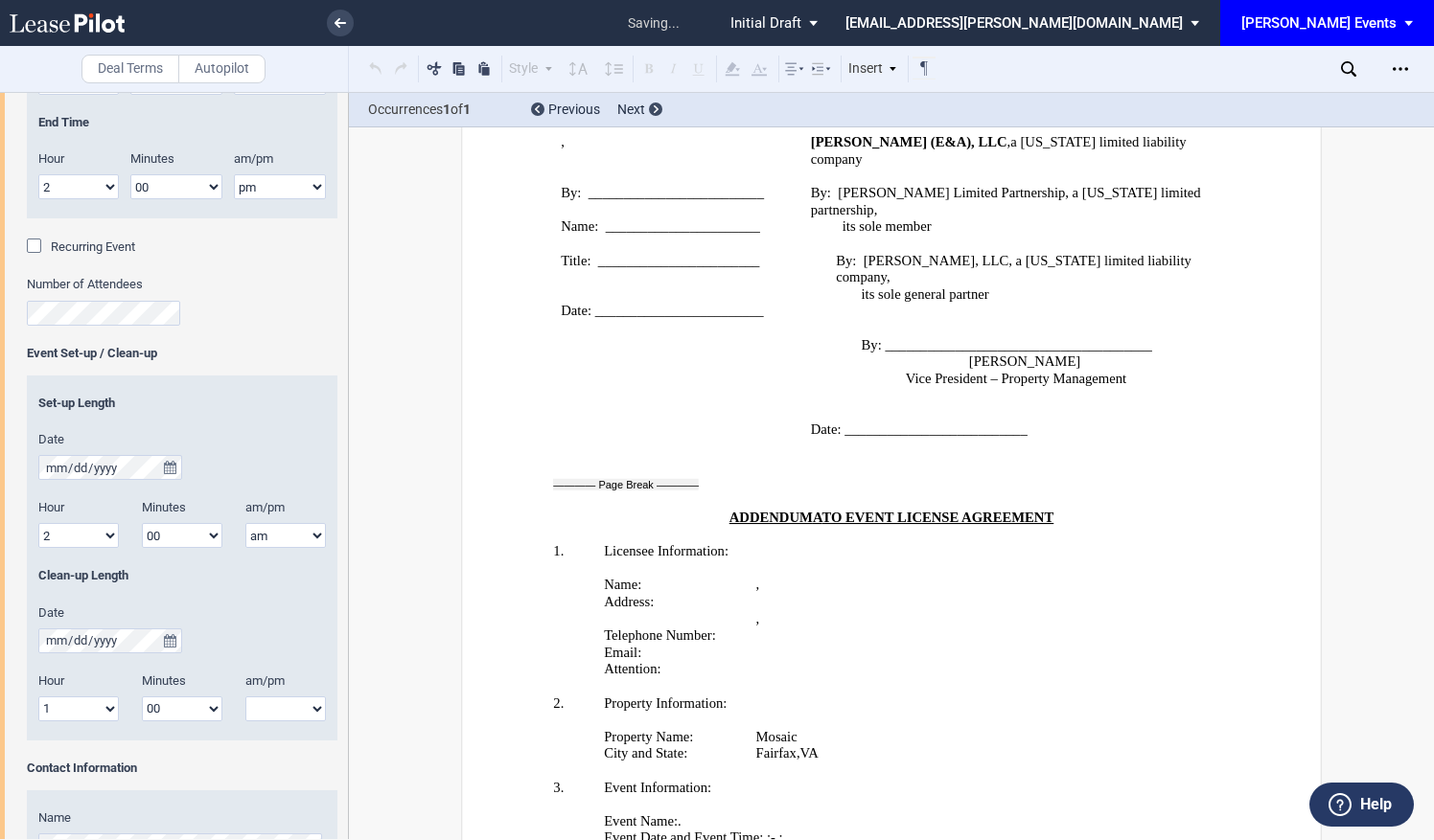
click at [286, 718] on select "am pm" at bounding box center [285, 708] width 80 height 24
select select "am"
click at [245, 696] on select "am pm" at bounding box center [285, 708] width 80 height 24
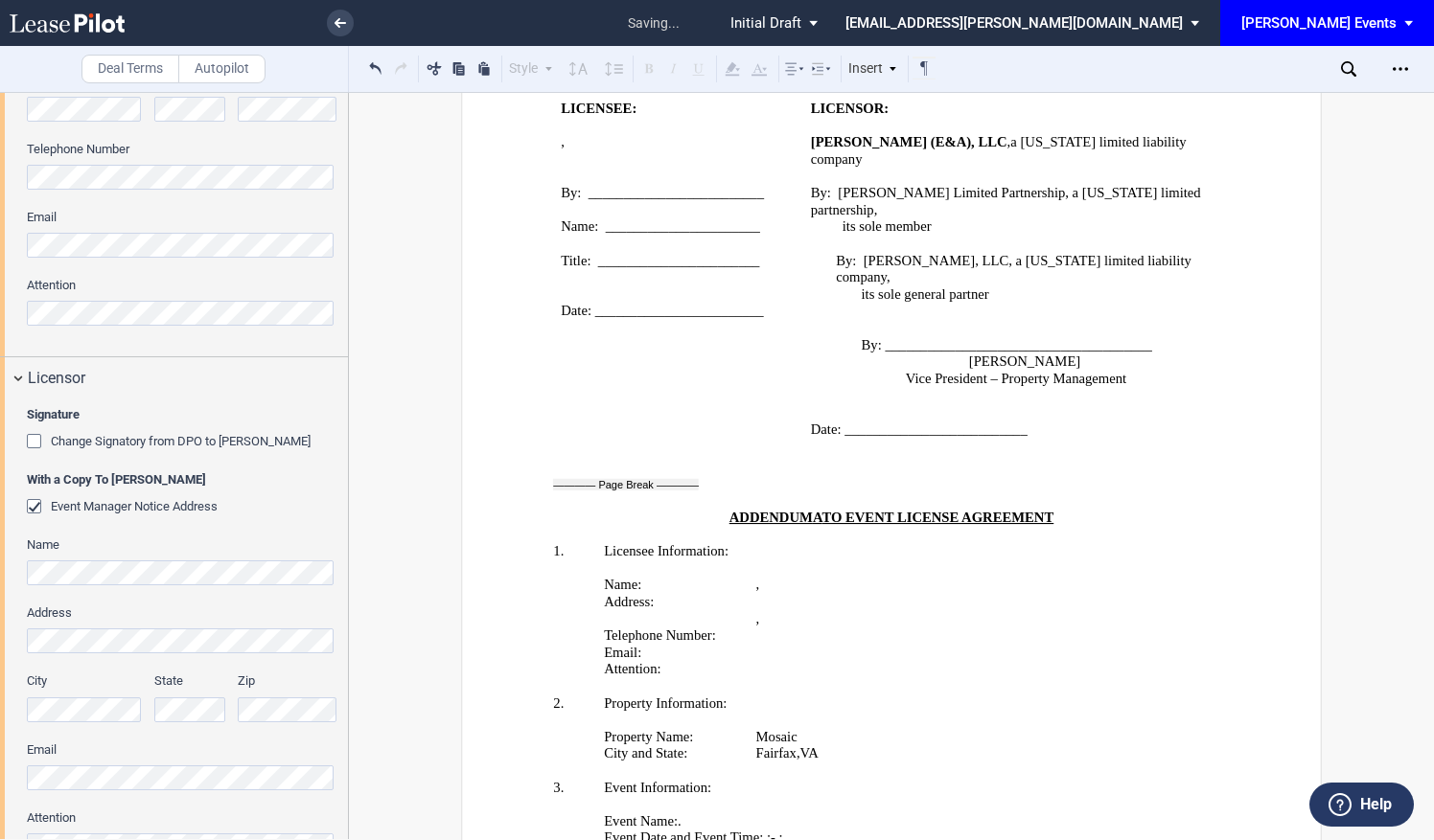
scroll to position [530, 0]
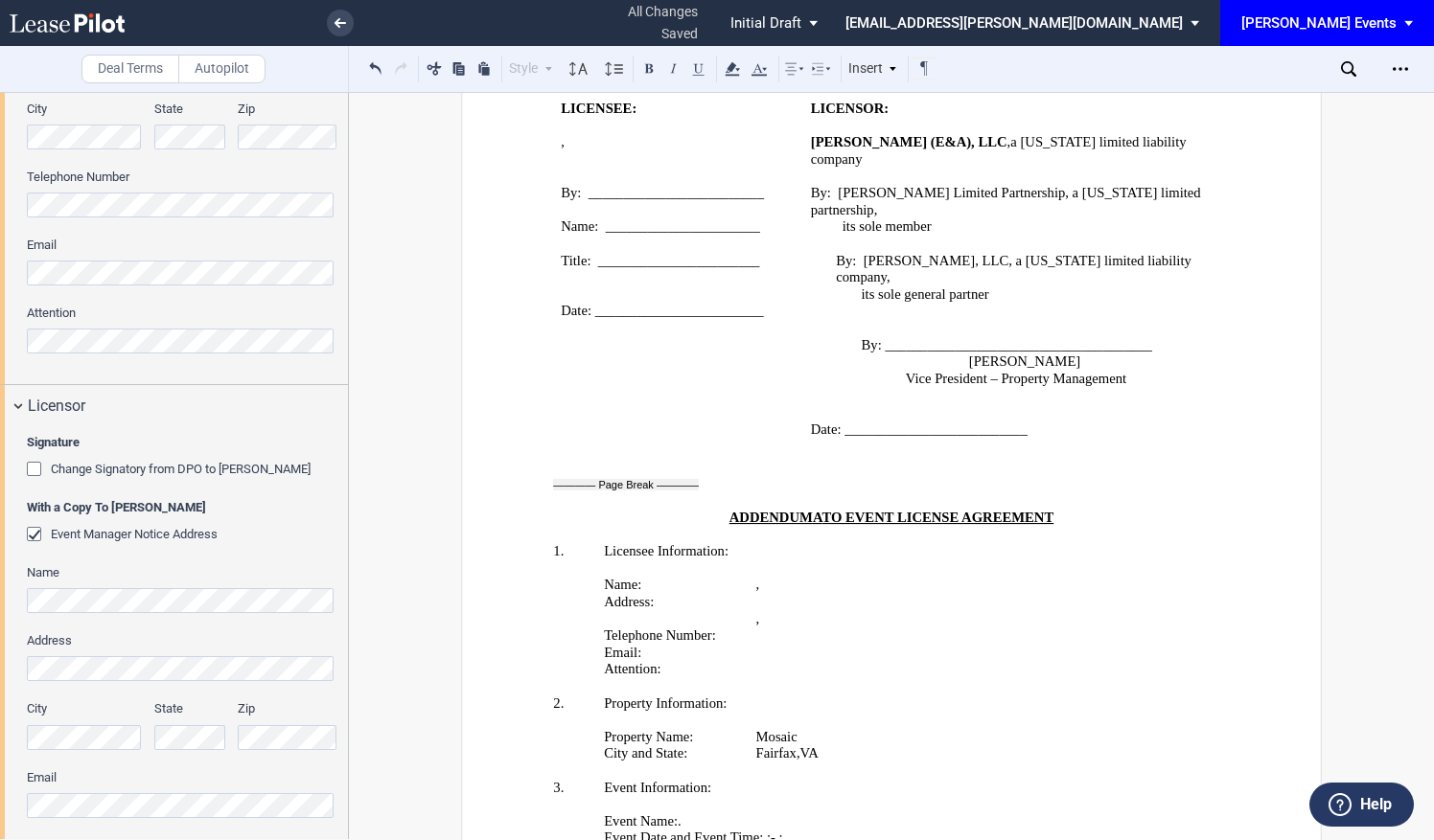
click at [0, 327] on html ".bocls-1{fill:#26354a;fill-rule:evenodd} Loading... × all changes saved Pending…" at bounding box center [717, 420] width 1434 height 840
click at [286, 537] on div "Event Manager Notice Address" at bounding box center [181, 536] width 311 height 20
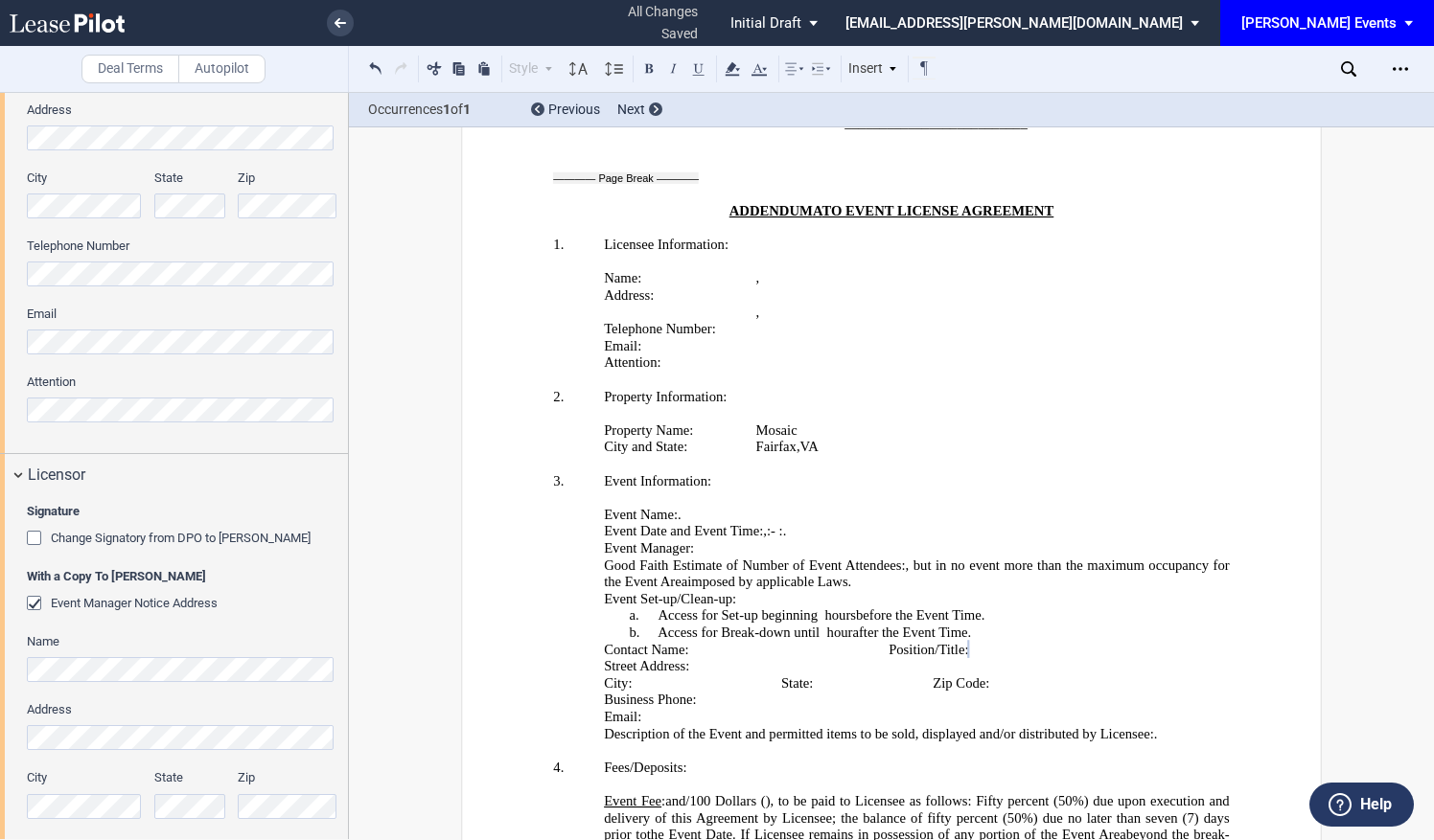
scroll to position [338, 0]
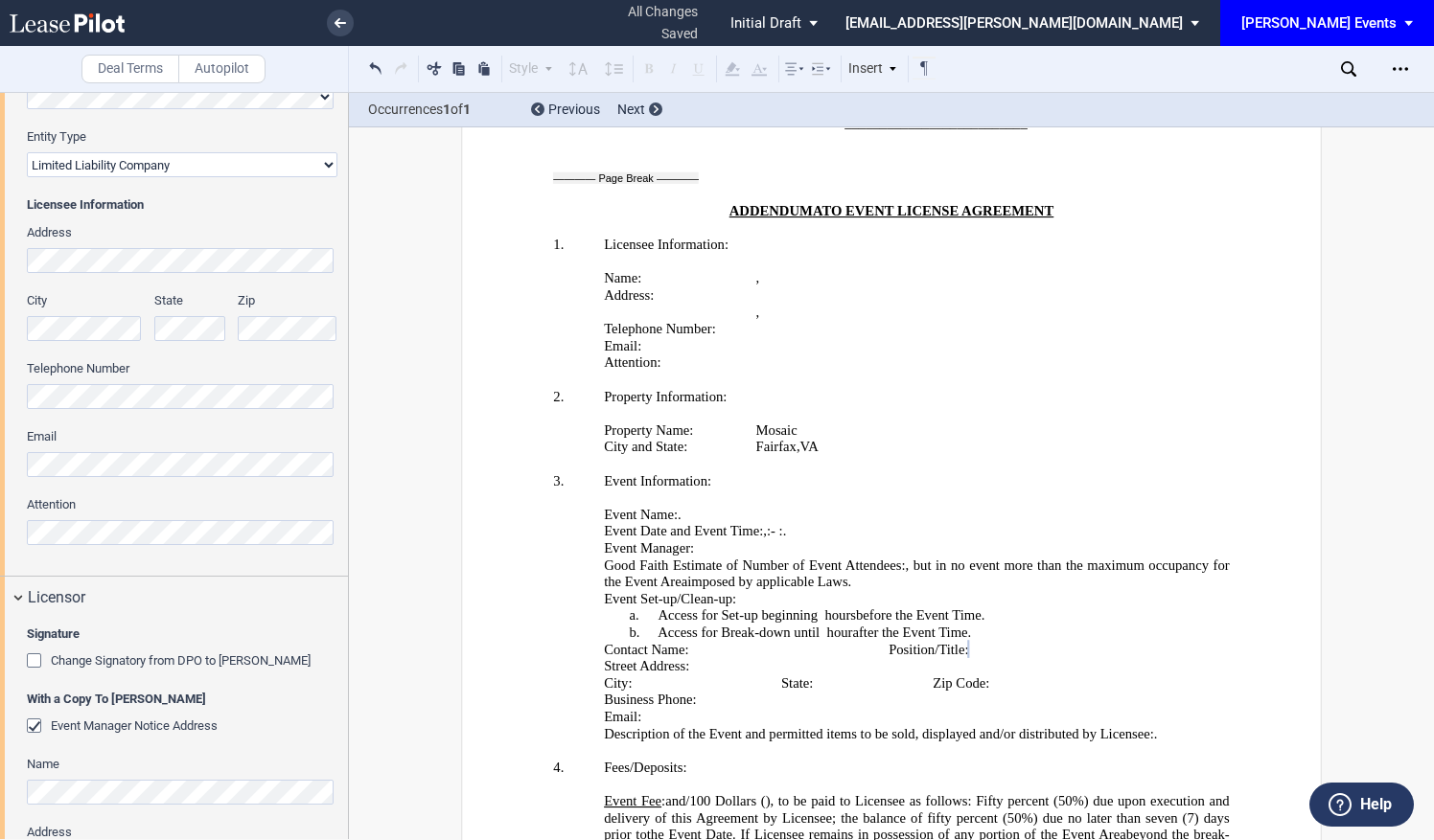
click at [0, 454] on html ".bocls-1{fill:#26354a;fill-rule:evenodd} Loading... × all changes saved Pending…" at bounding box center [717, 420] width 1434 height 840
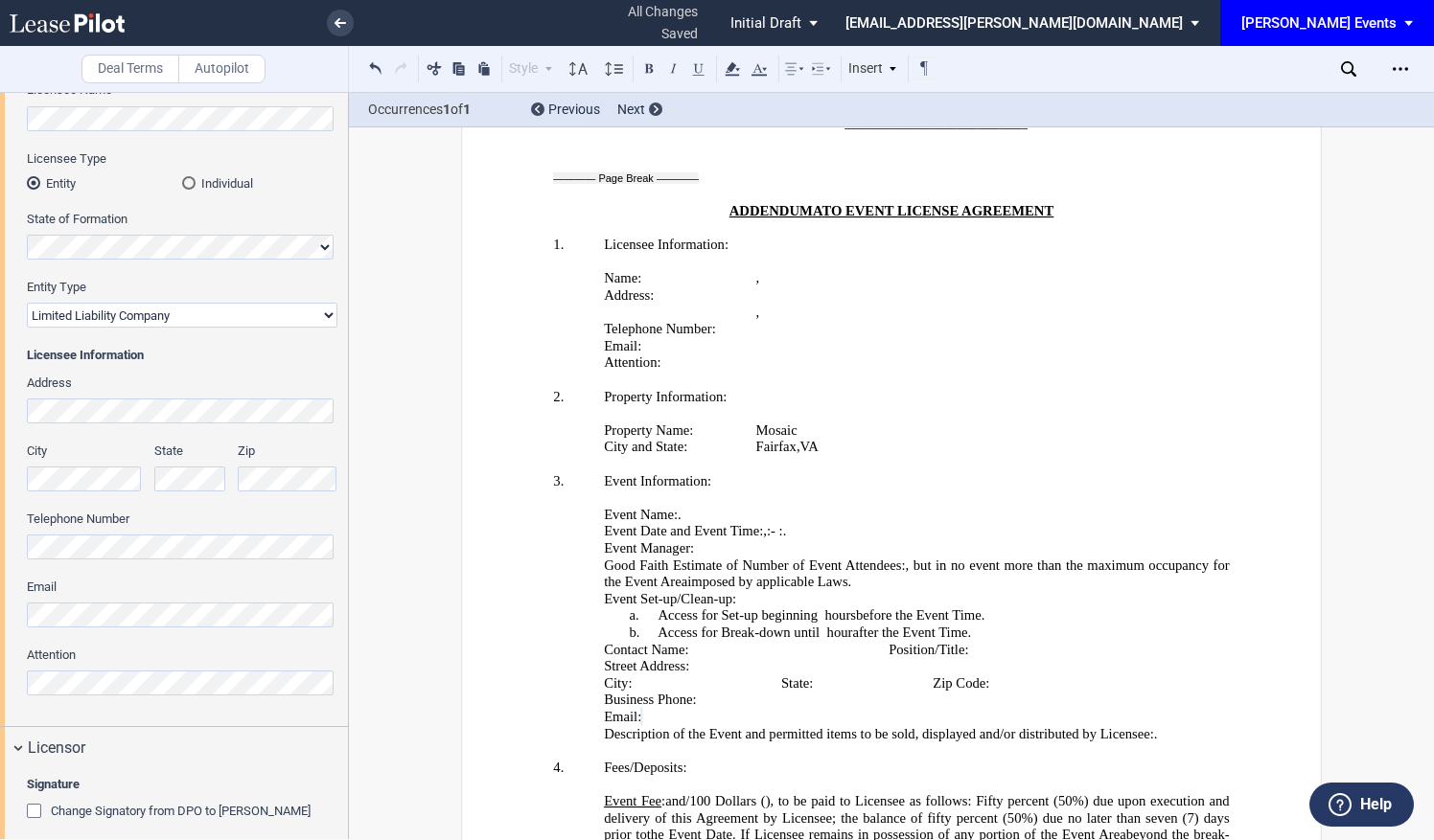
scroll to position [192, 0]
click at [0, 551] on html ".bocls-1{fill:#26354a;fill-rule:evenodd} Loading... × all changes saved Pending…" at bounding box center [717, 420] width 1434 height 840
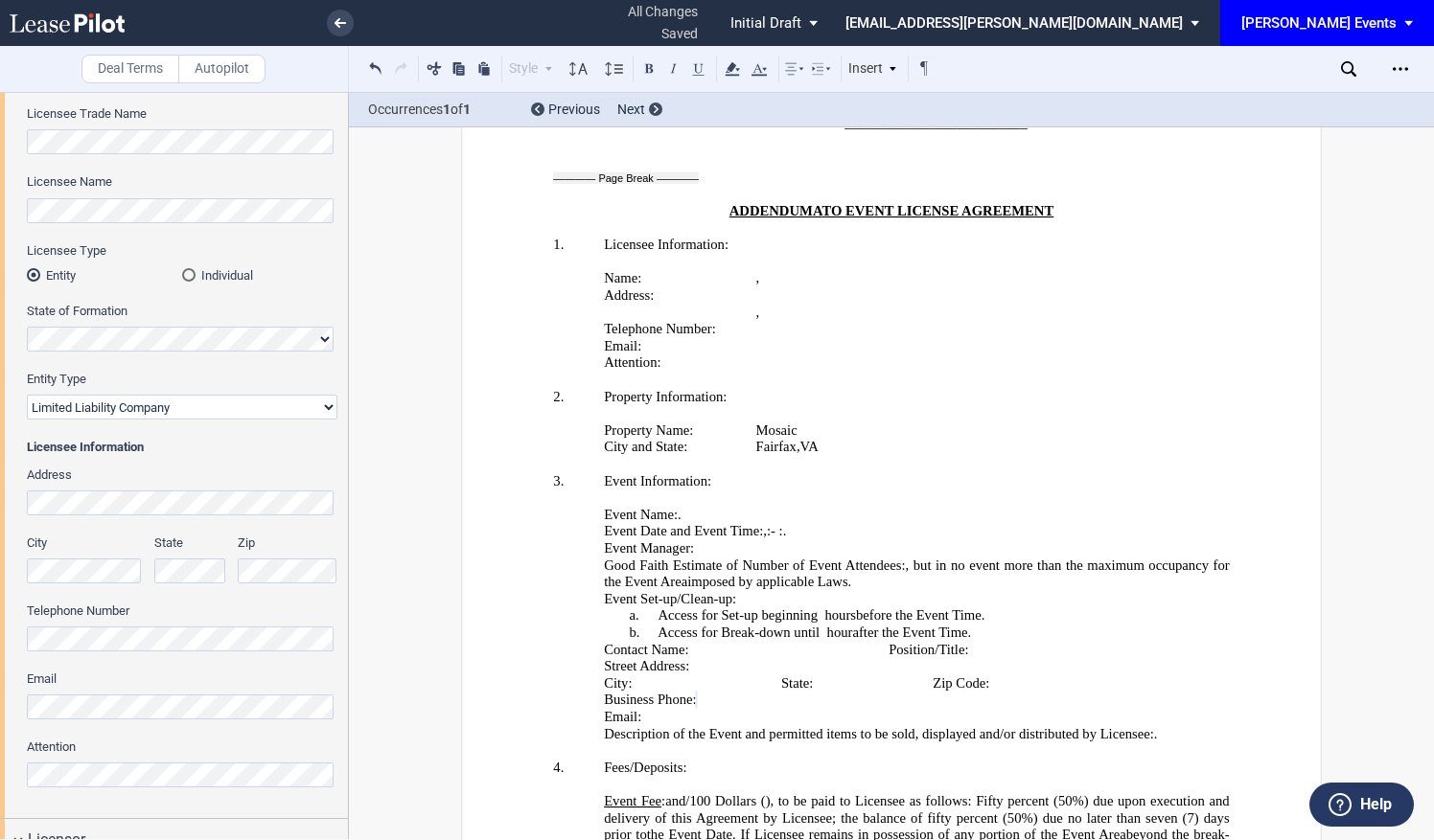
scroll to position [383, 0]
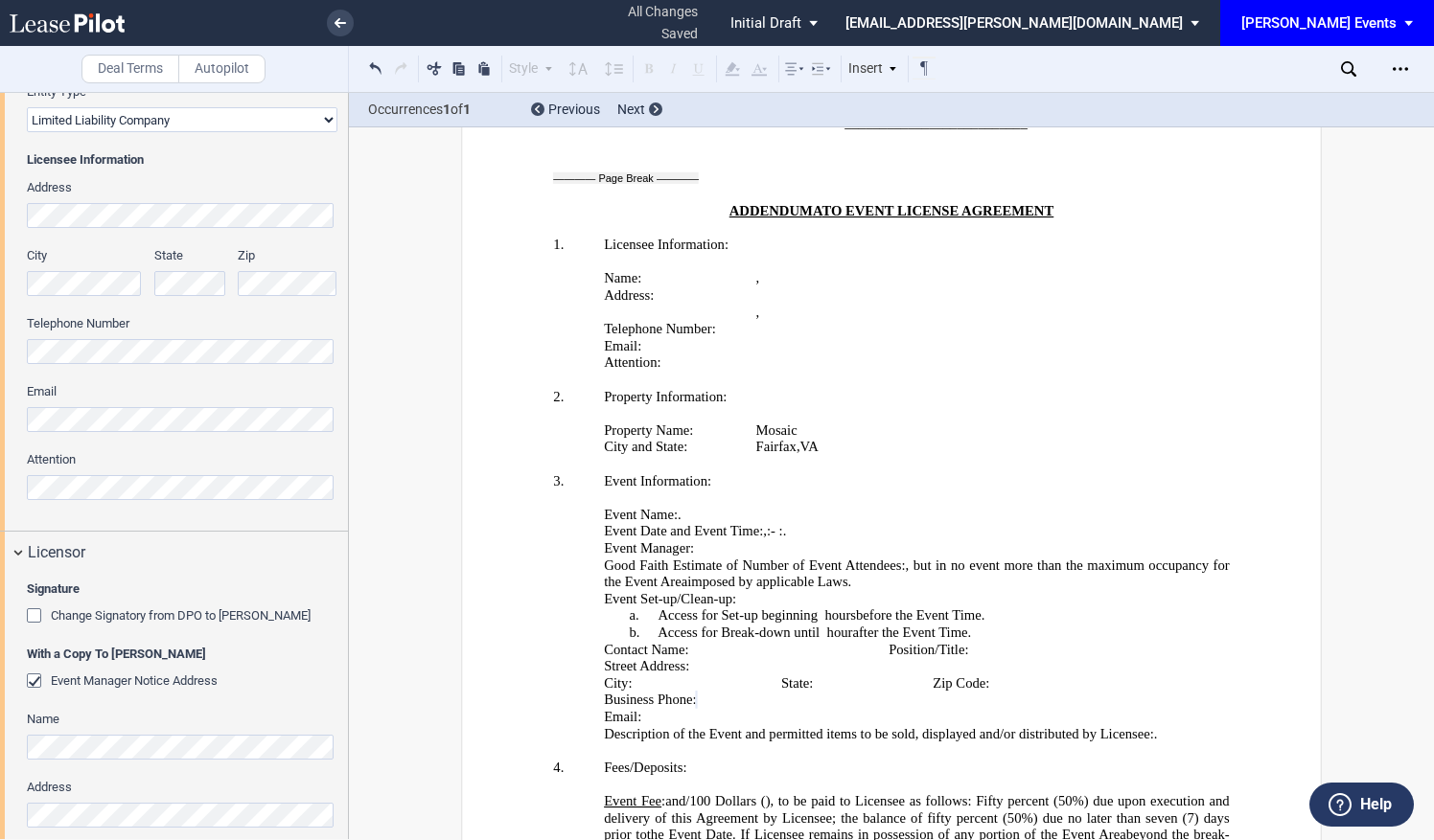
click at [10, 426] on div "Licensee Trade Name Licensee Name Licensee Type Entity Individual State of Form…" at bounding box center [173, 170] width 348 height 720
click at [0, 343] on html ".bocls-1{fill:#26354a;fill-rule:evenodd} Loading... × all changes saved Pending…" at bounding box center [717, 420] width 1434 height 840
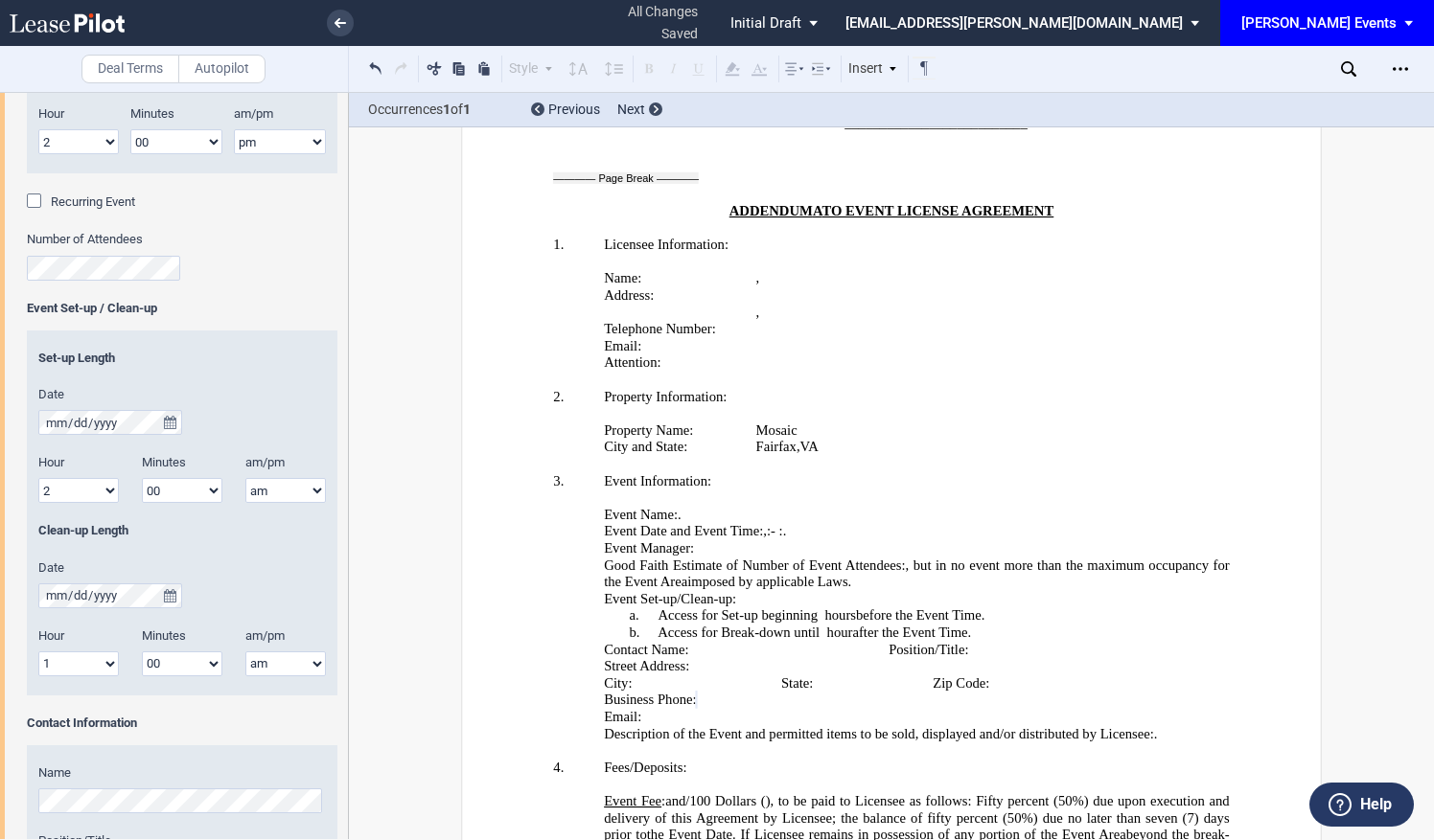
scroll to position [2203, 0]
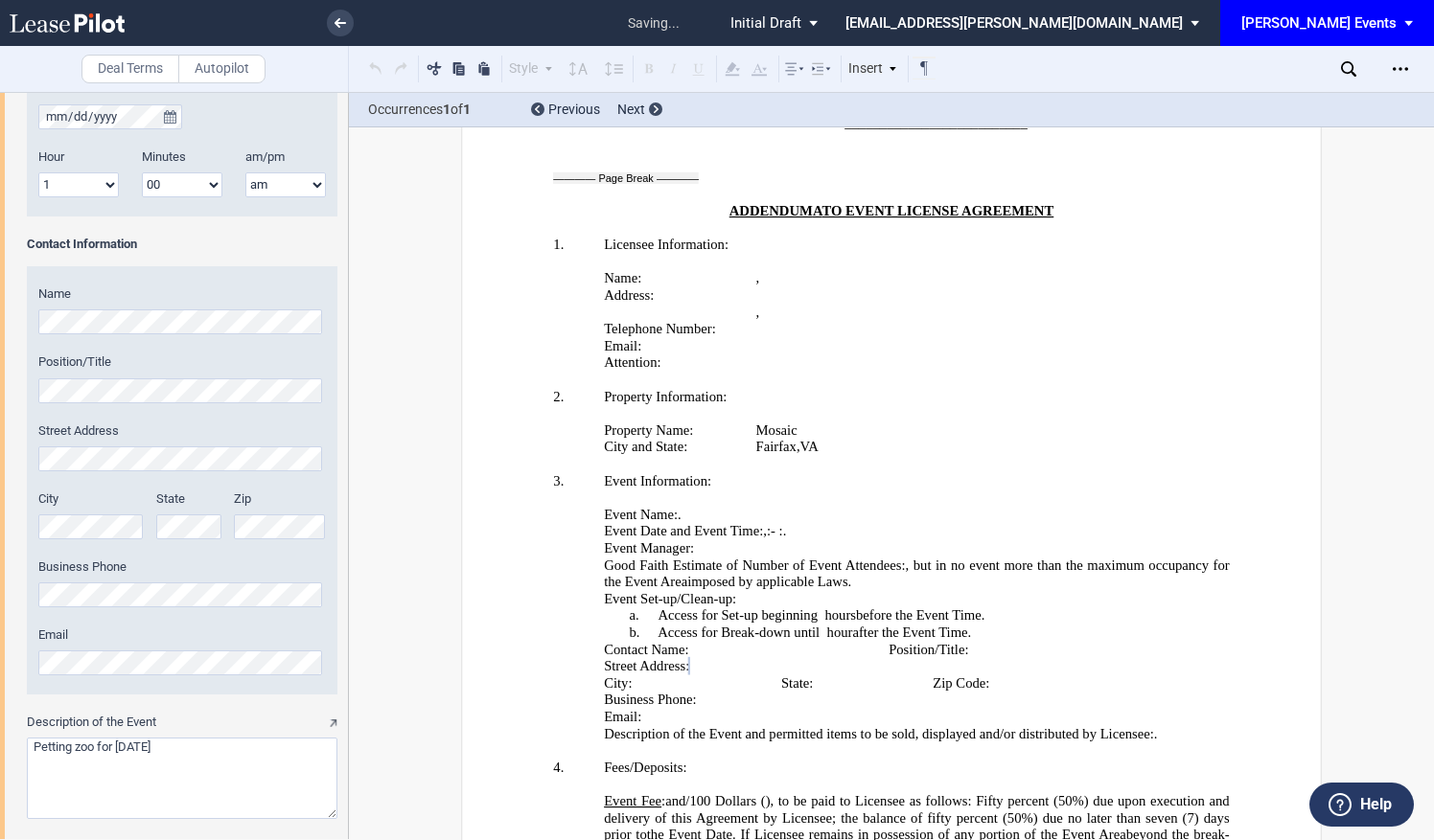
click at [0, 456] on html ".bocls-1{fill:#26354a;fill-rule:evenodd} Loading... × saving... Pending... Pend…" at bounding box center [717, 420] width 1434 height 840
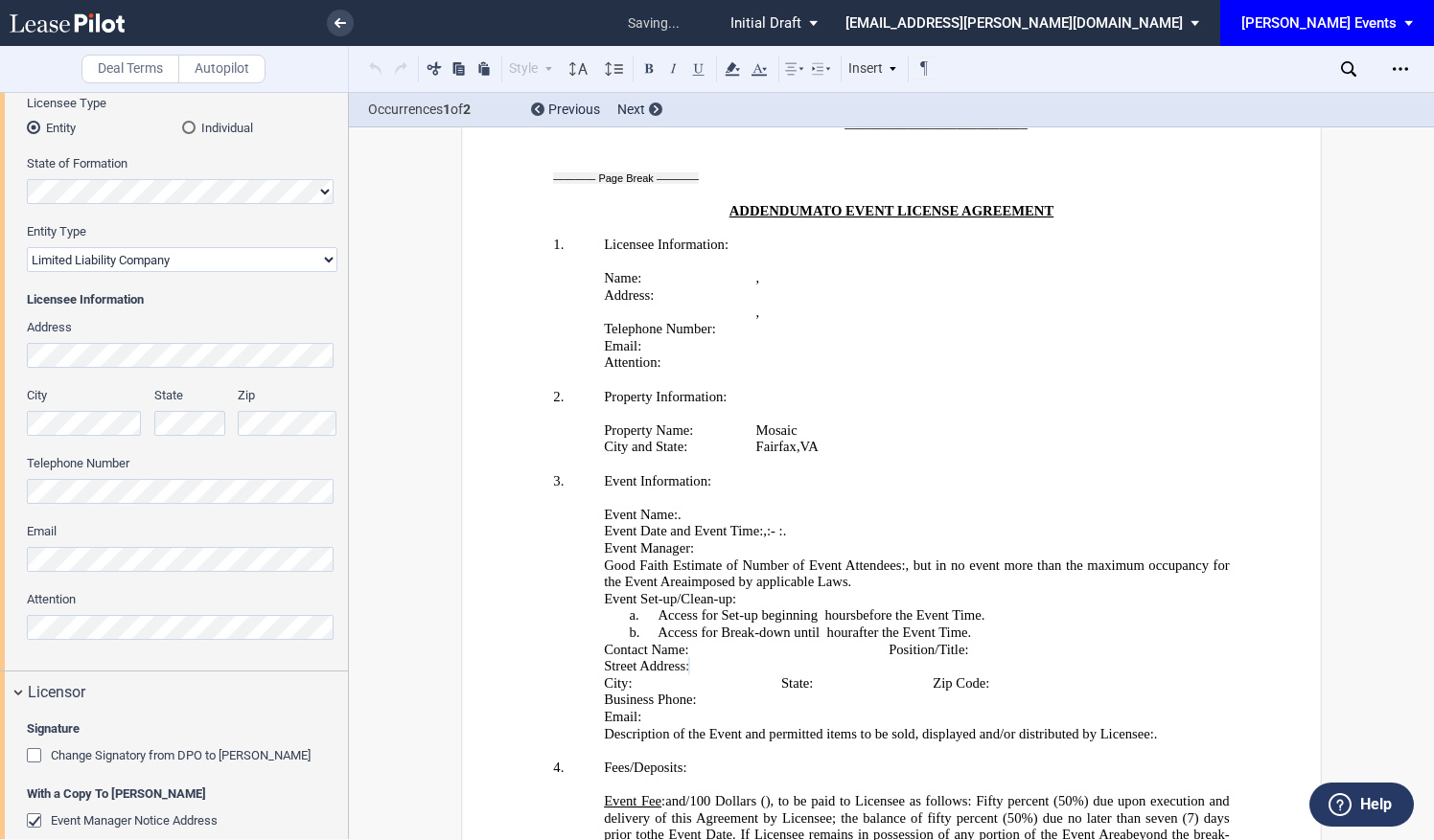
scroll to position [96, 0]
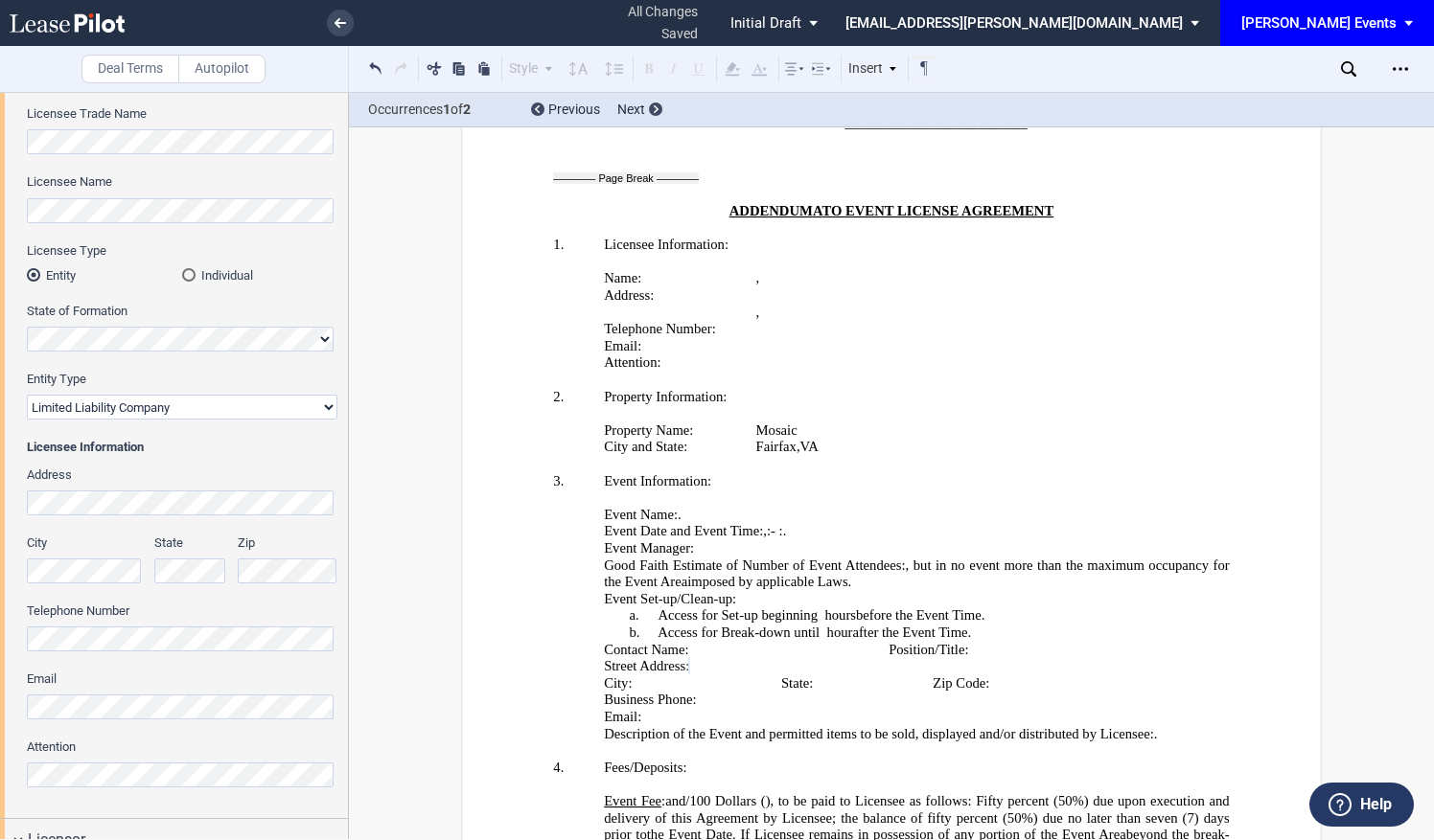
click at [0, 507] on html ".bocls-1{fill:#26354a;fill-rule:evenodd} Loading... × all changes saved Pending…" at bounding box center [717, 420] width 1434 height 840
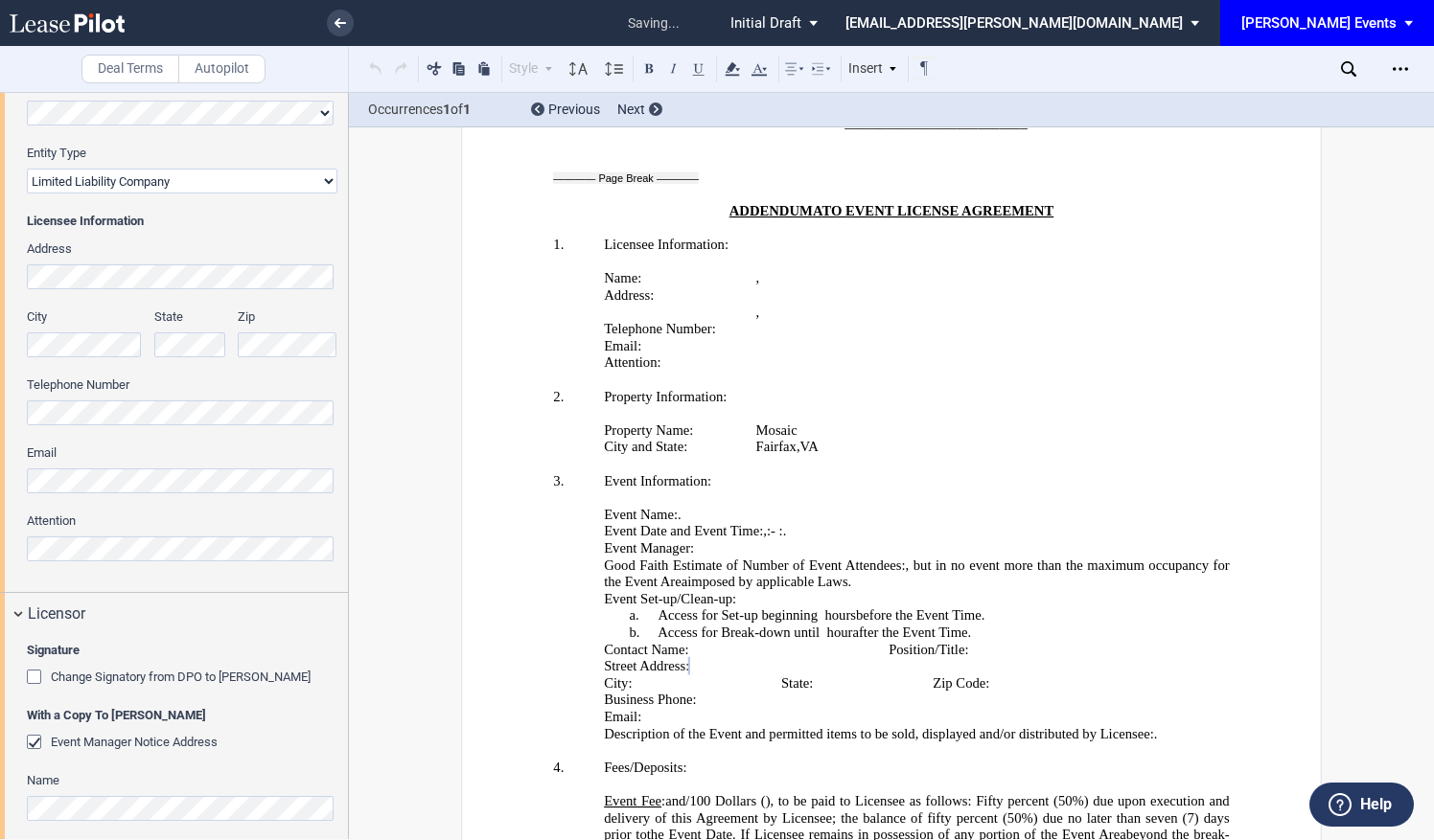
scroll to position [192, 0]
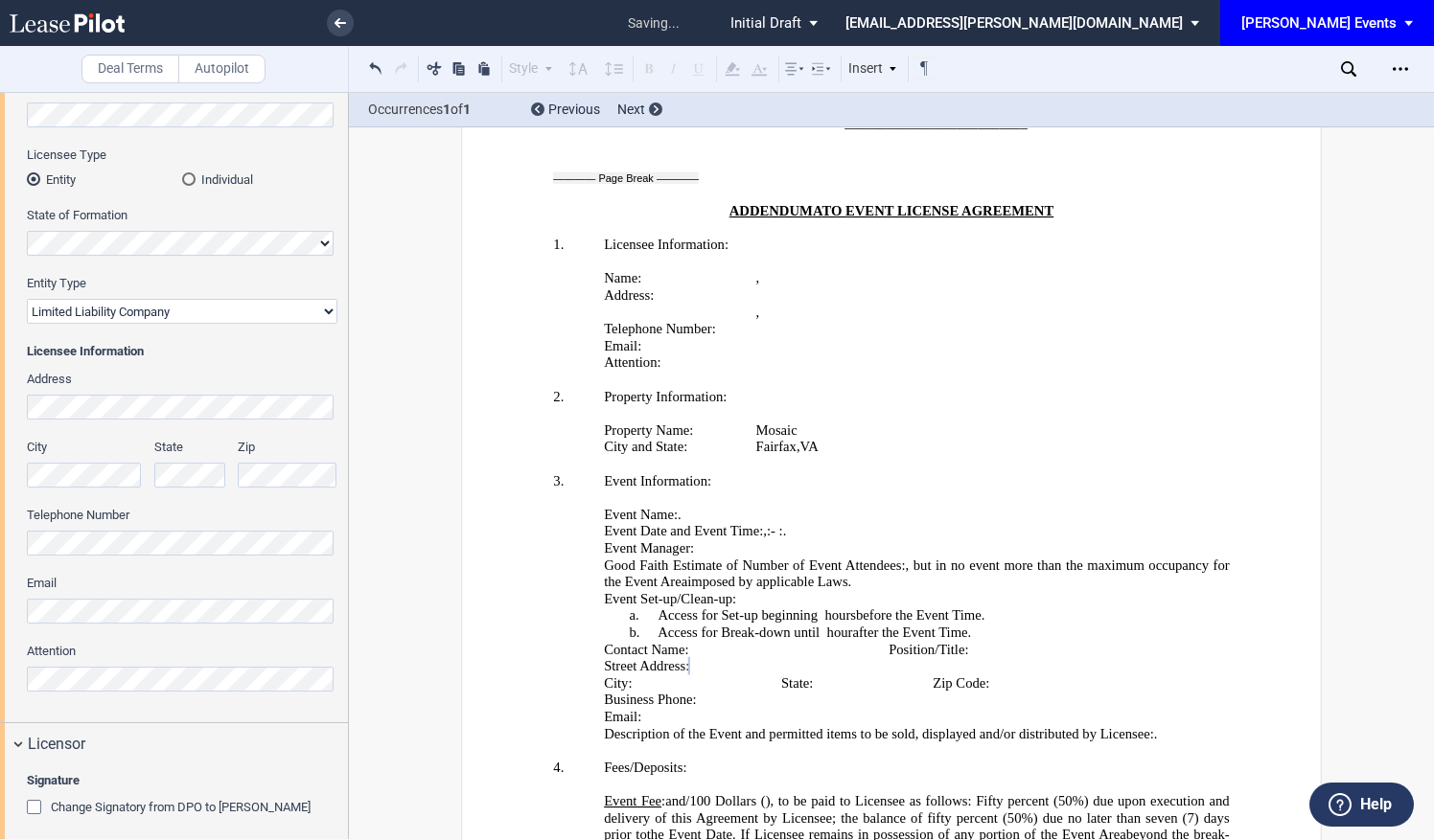
click at [0, 483] on html ".bocls-1{fill:#26354a;fill-rule:evenodd} Loading... × saving... Pending... Pend…" at bounding box center [717, 420] width 1434 height 840
click at [232, 477] on div "City State Zip" at bounding box center [182, 472] width 333 height 68
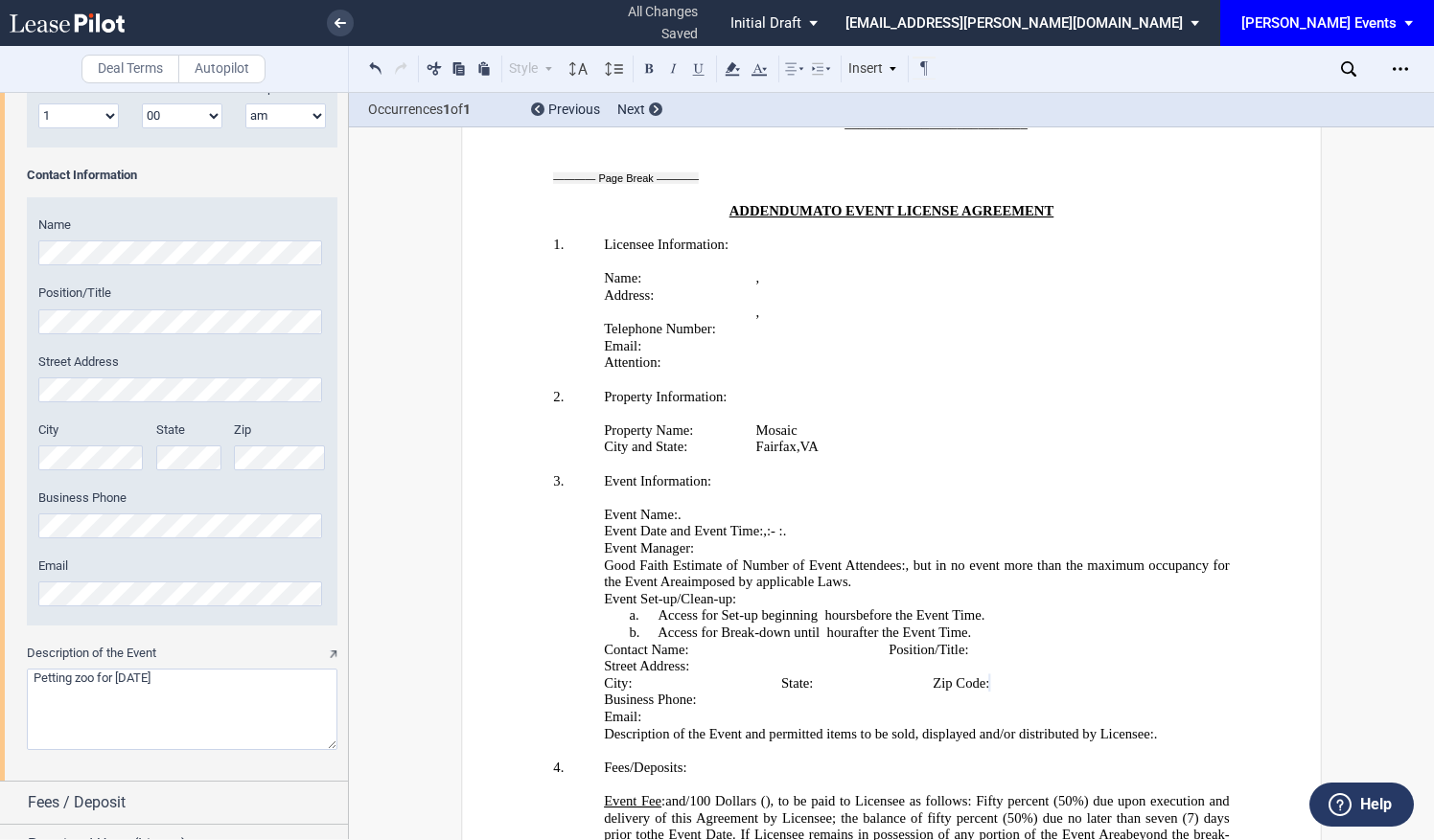
scroll to position [2381, 0]
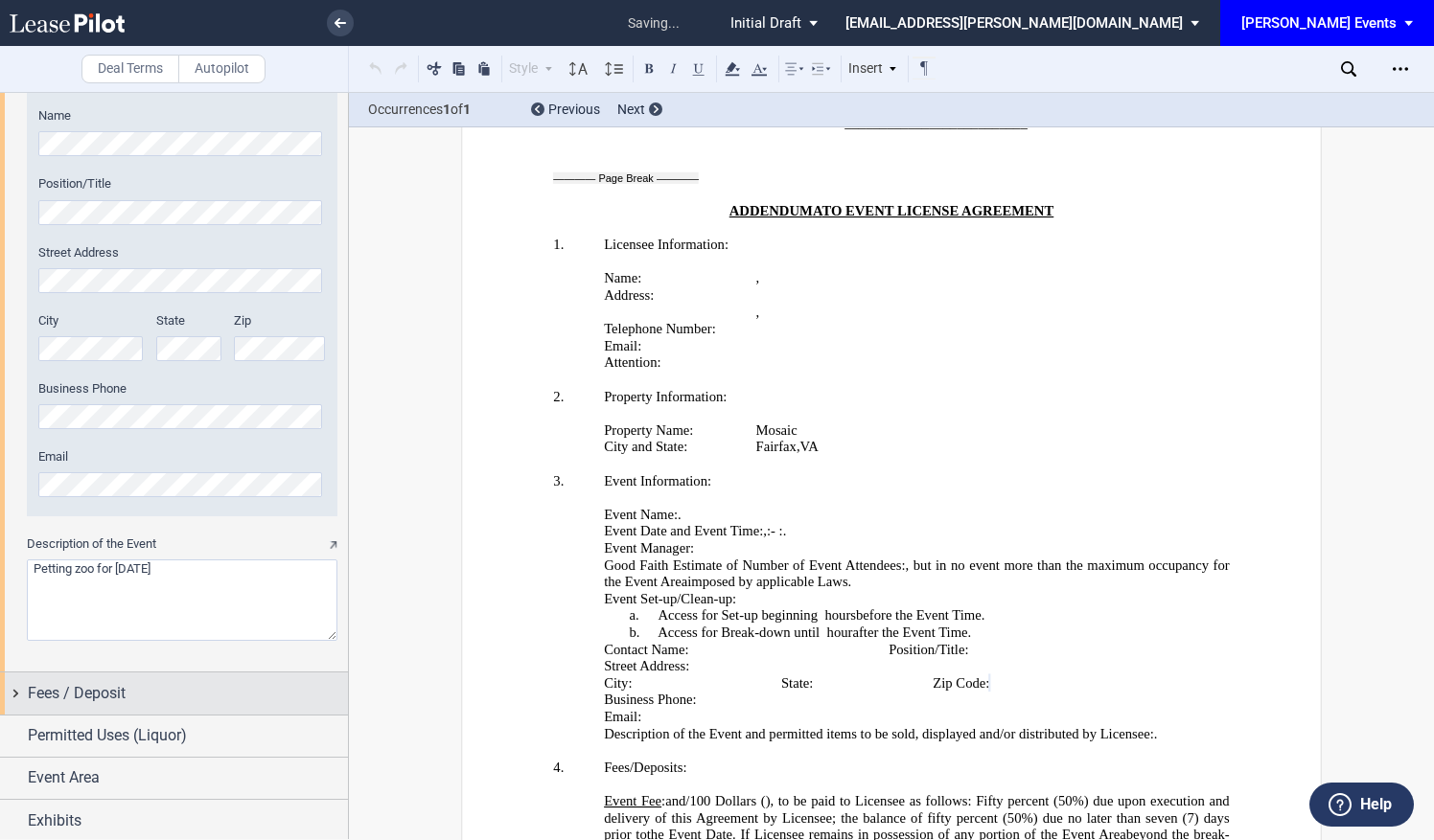
click at [135, 700] on div "Fees / Deposit" at bounding box center [187, 693] width 320 height 23
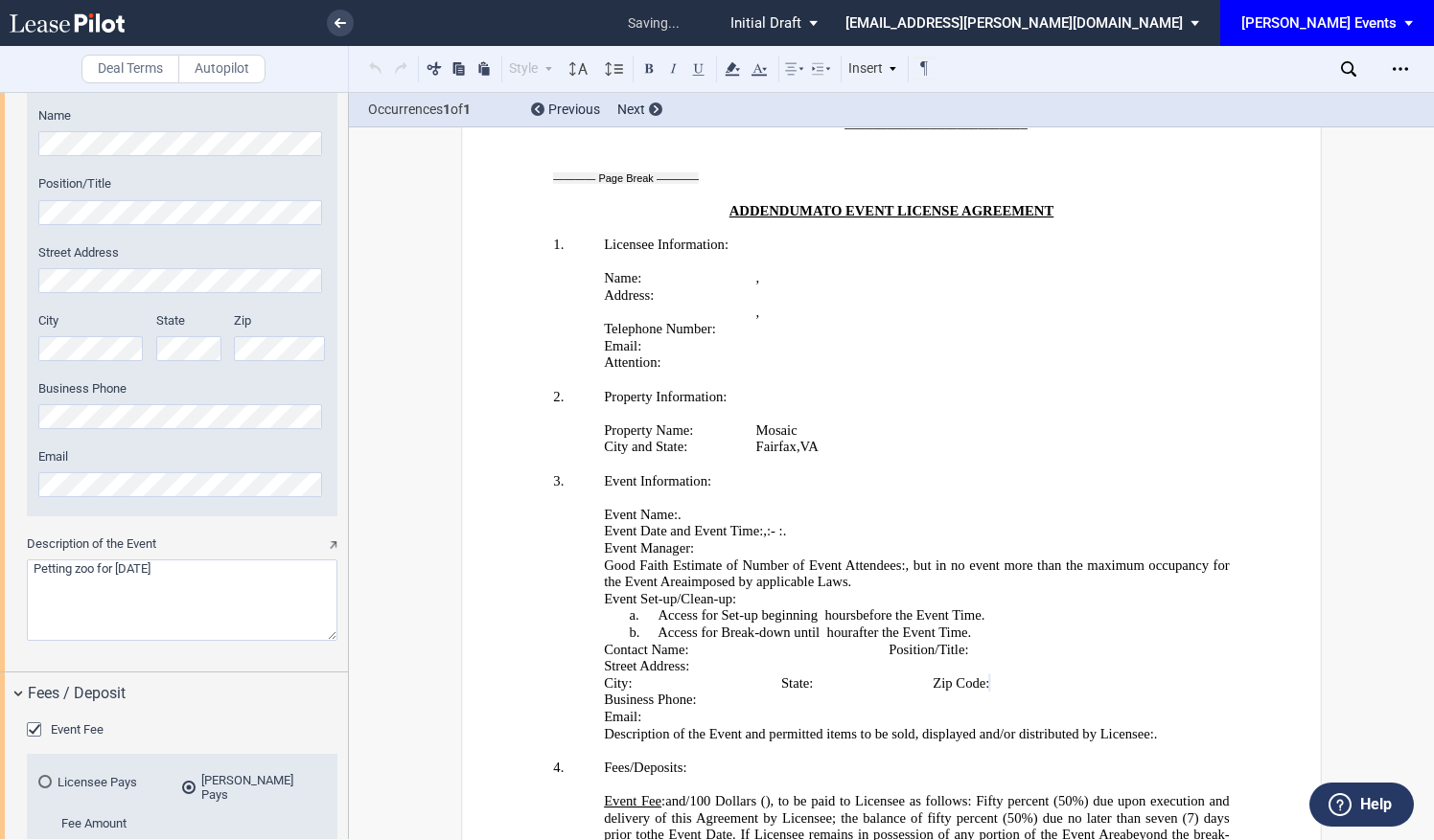
scroll to position [2646, 0]
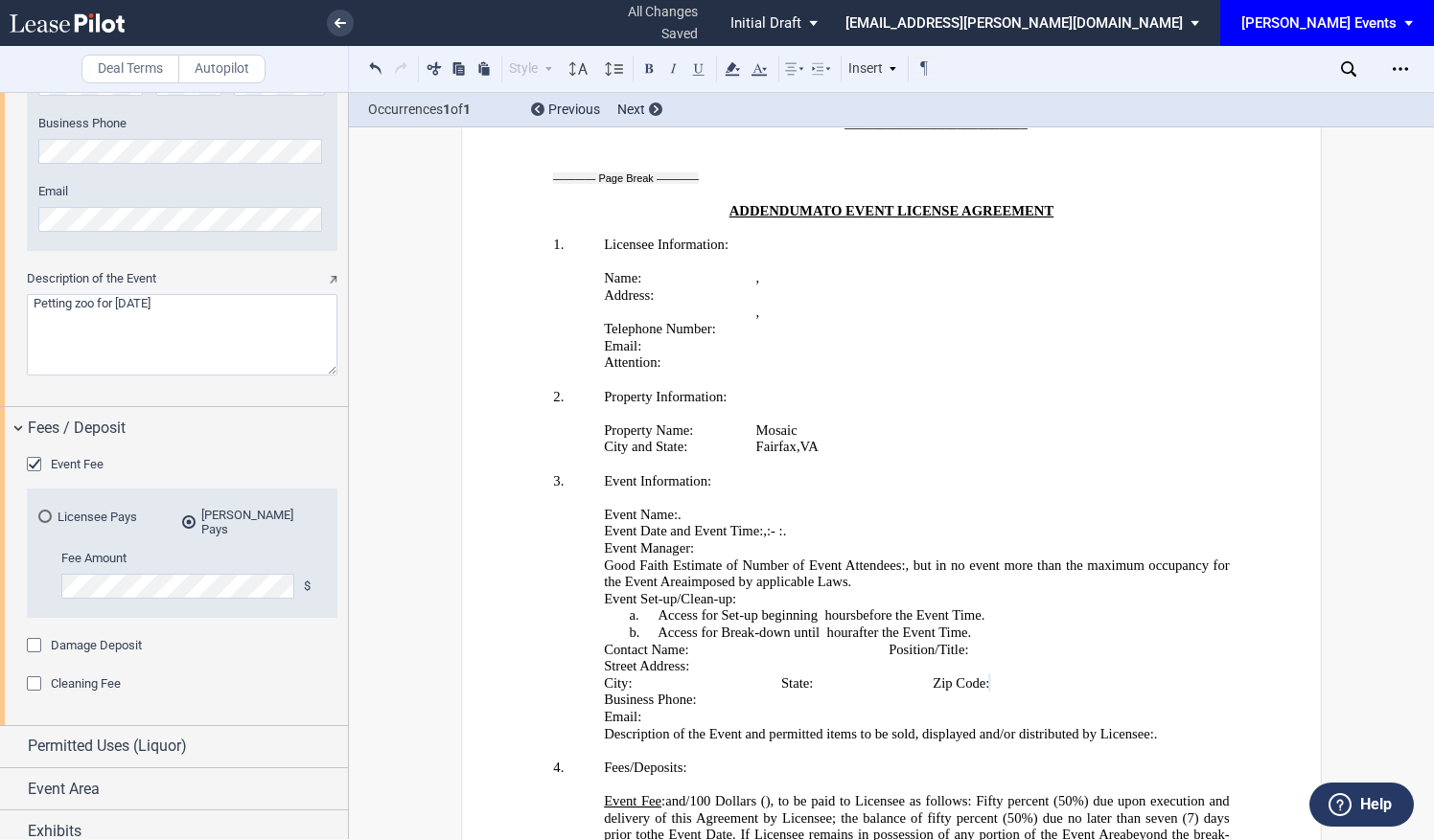
click at [1031, 793] on p "Event Fee : ﻿ ﻿ and ﻿ ﻿ /100 Dollars ( ﻿ ﻿ ), to be paid to Licensee as follows…" at bounding box center [916, 835] width 626 height 84
drag, startPoint x: 1057, startPoint y: 630, endPoint x: 908, endPoint y: 601, distance: 151.8
click at [908, 793] on p "Event Fee : ﻿ ﻿ and ﻿ ﻿ /100 Dollars ( ﻿ ﻿ ), to be paid to Licensee as follows…" at bounding box center [916, 835] width 626 height 84
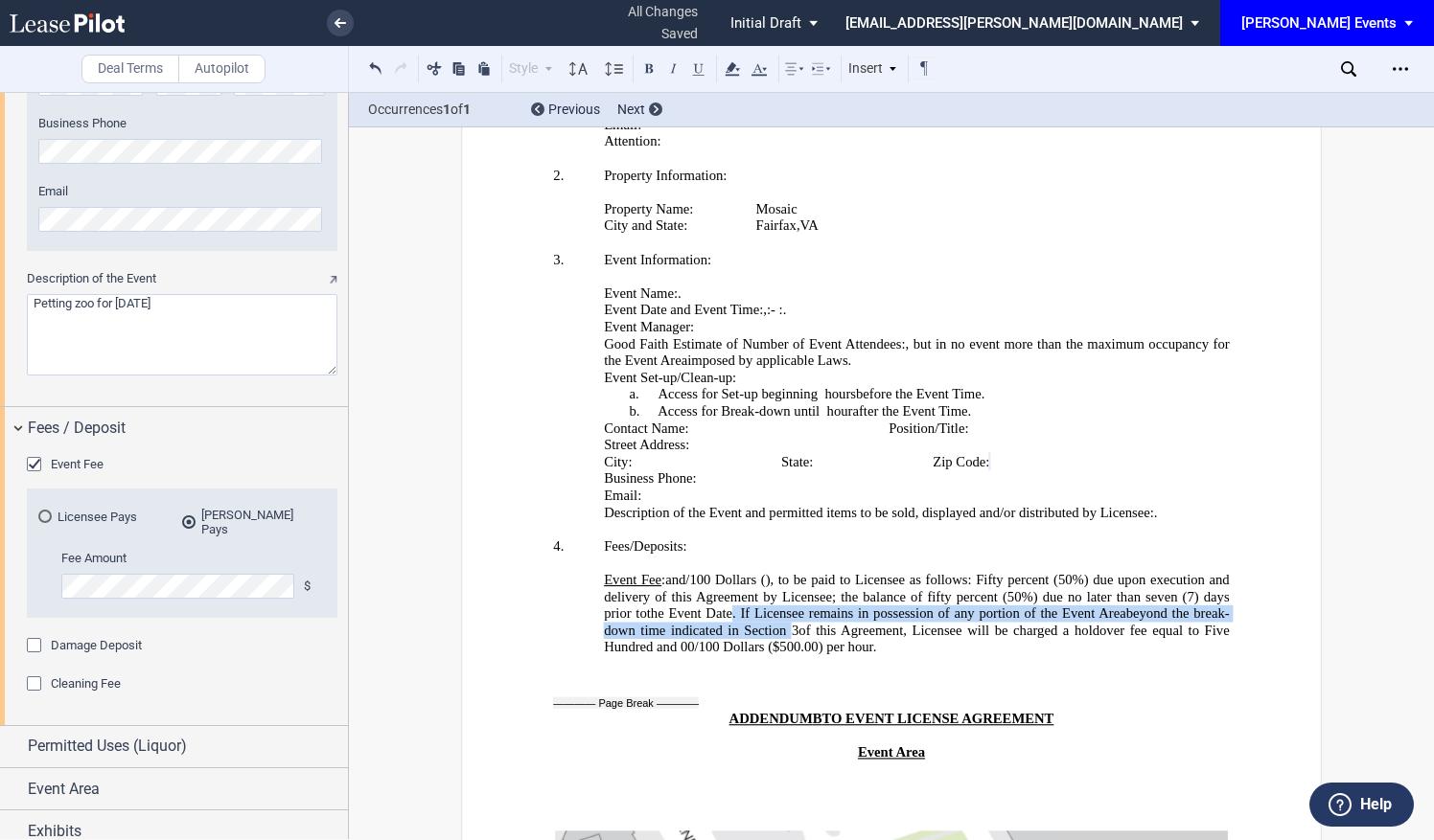
scroll to position [3935, 0]
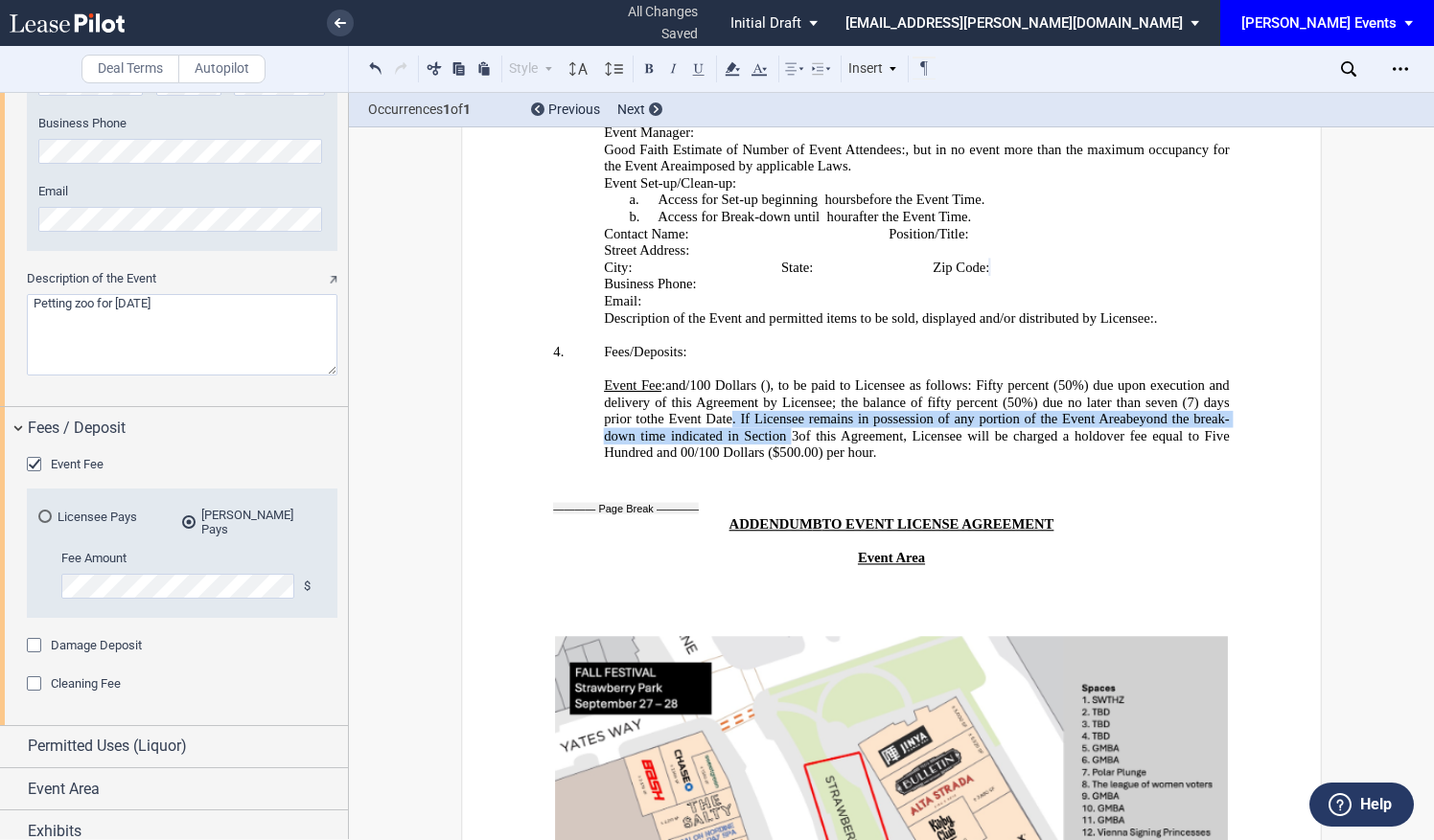
click at [1038, 377] on p "Event Fee : ﻿ ﻿ and ﻿ ﻿ /100 Dollars ( ﻿ ﻿ ), to be paid to Licensee as follows…" at bounding box center [916, 419] width 626 height 84
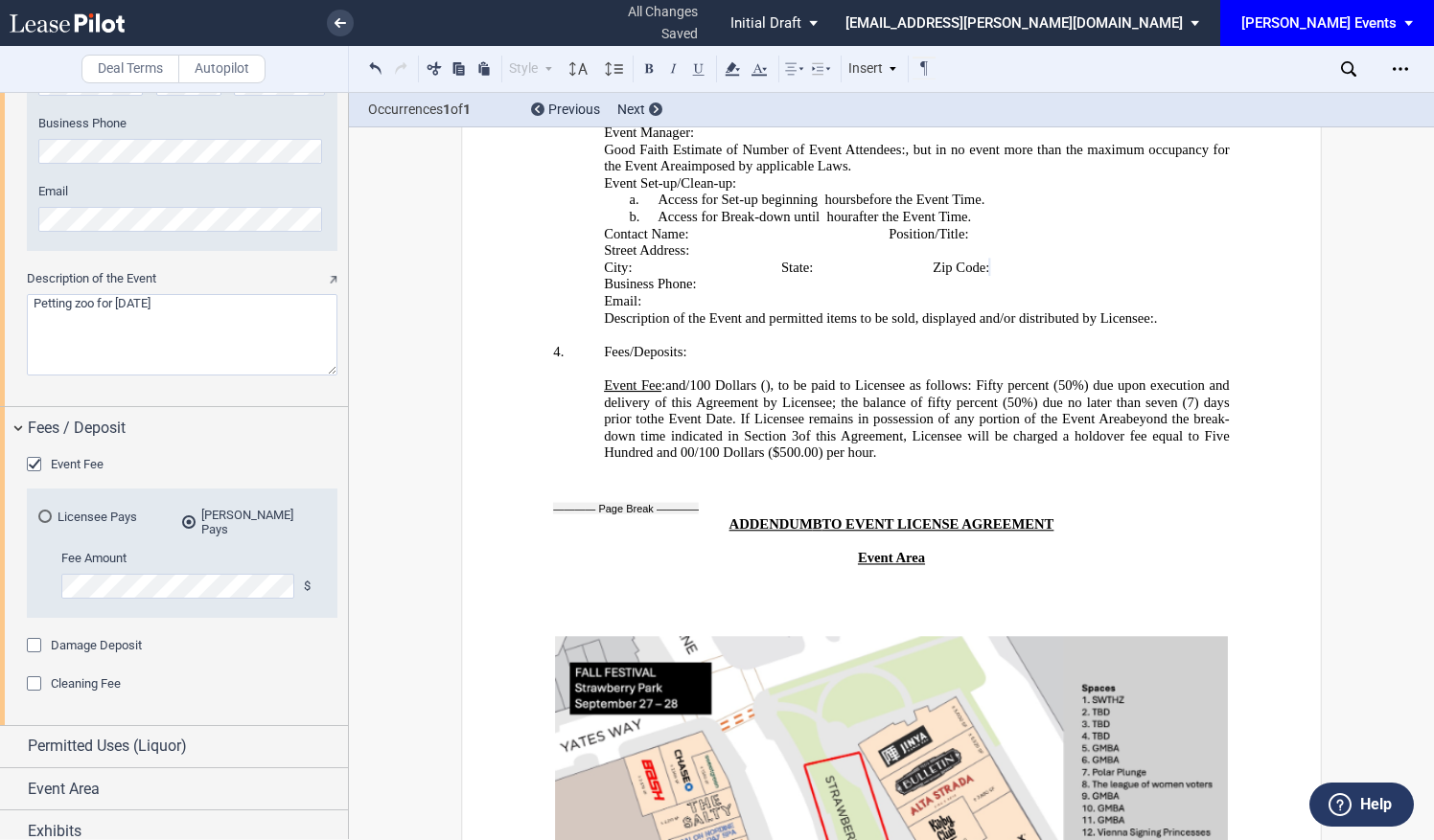
drag, startPoint x: 1038, startPoint y: 219, endPoint x: 903, endPoint y: 184, distance: 139.5
click at [903, 377] on p "Event Fee : ﻿ ﻿ and ﻿ ﻿ /100 Dollars ( ﻿ ﻿ ), to be paid to Licensee as follows…" at bounding box center [916, 419] width 626 height 84
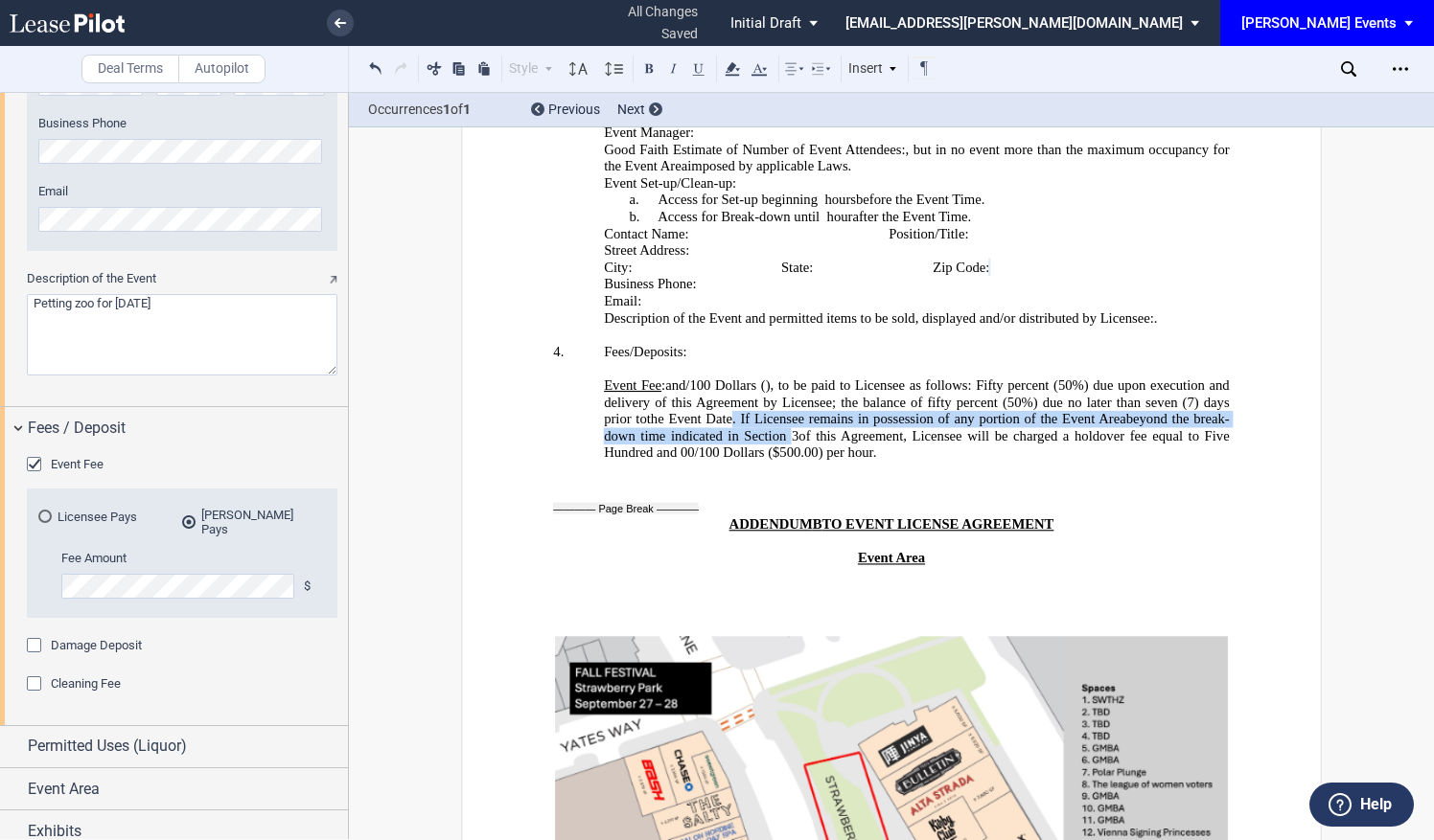
click at [1001, 428] on span "of this Agreement, Licensee will be charged a holdover fee equal to Five Hundre…" at bounding box center [918, 443] width 629 height 32
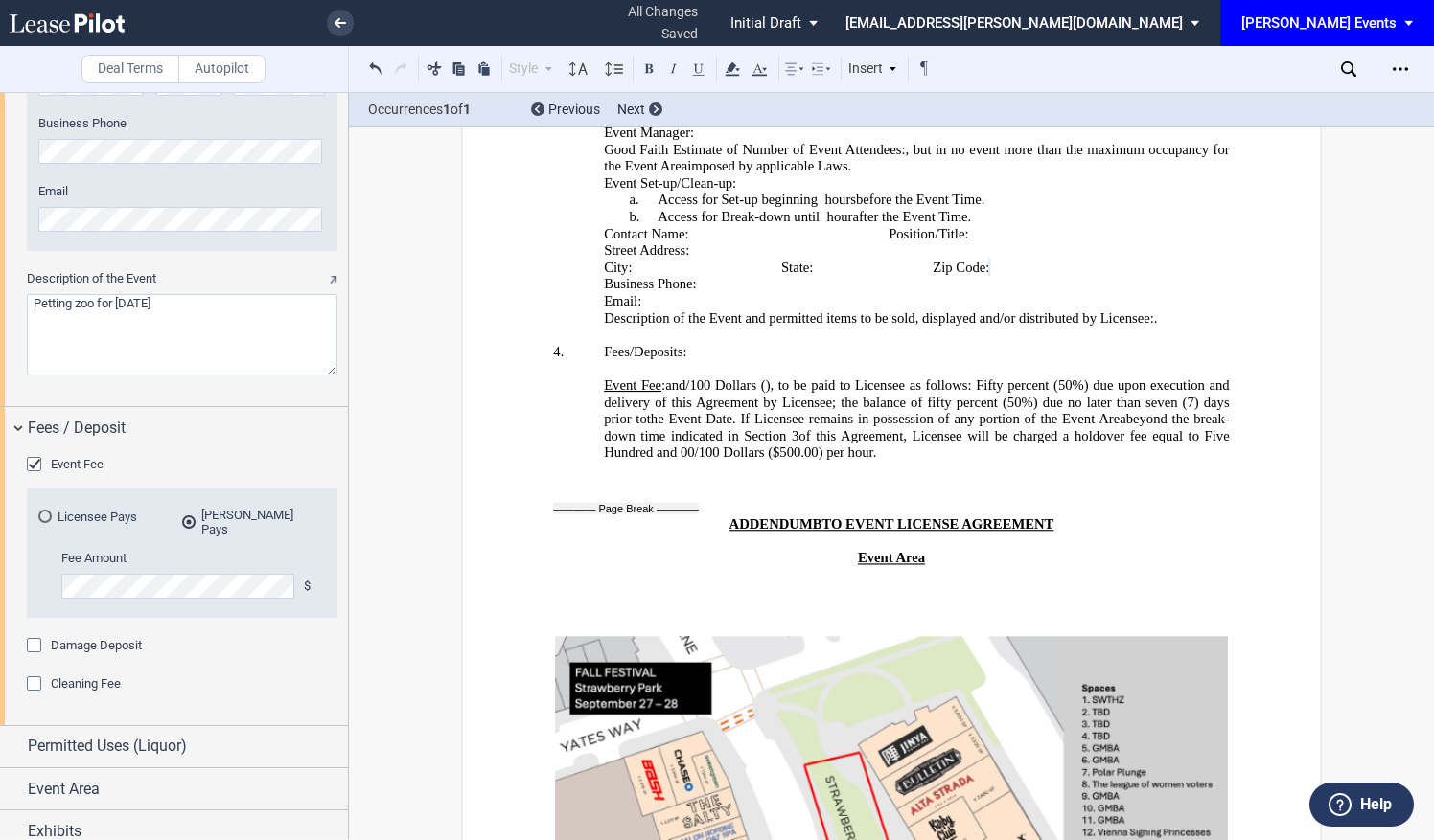
click at [985, 600] on p "﻿" at bounding box center [891, 609] width 676 height 18
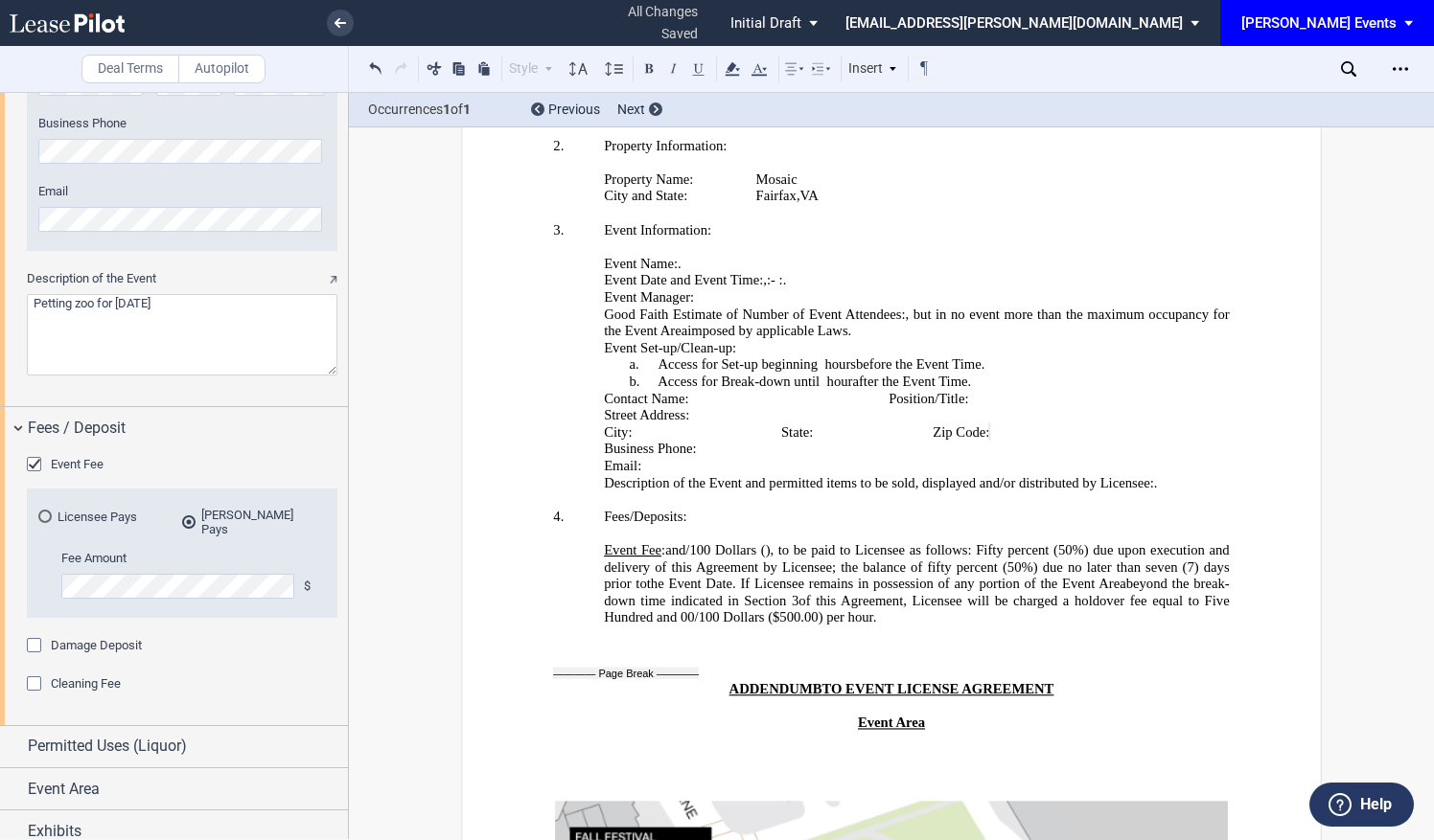
scroll to position [3648, 0]
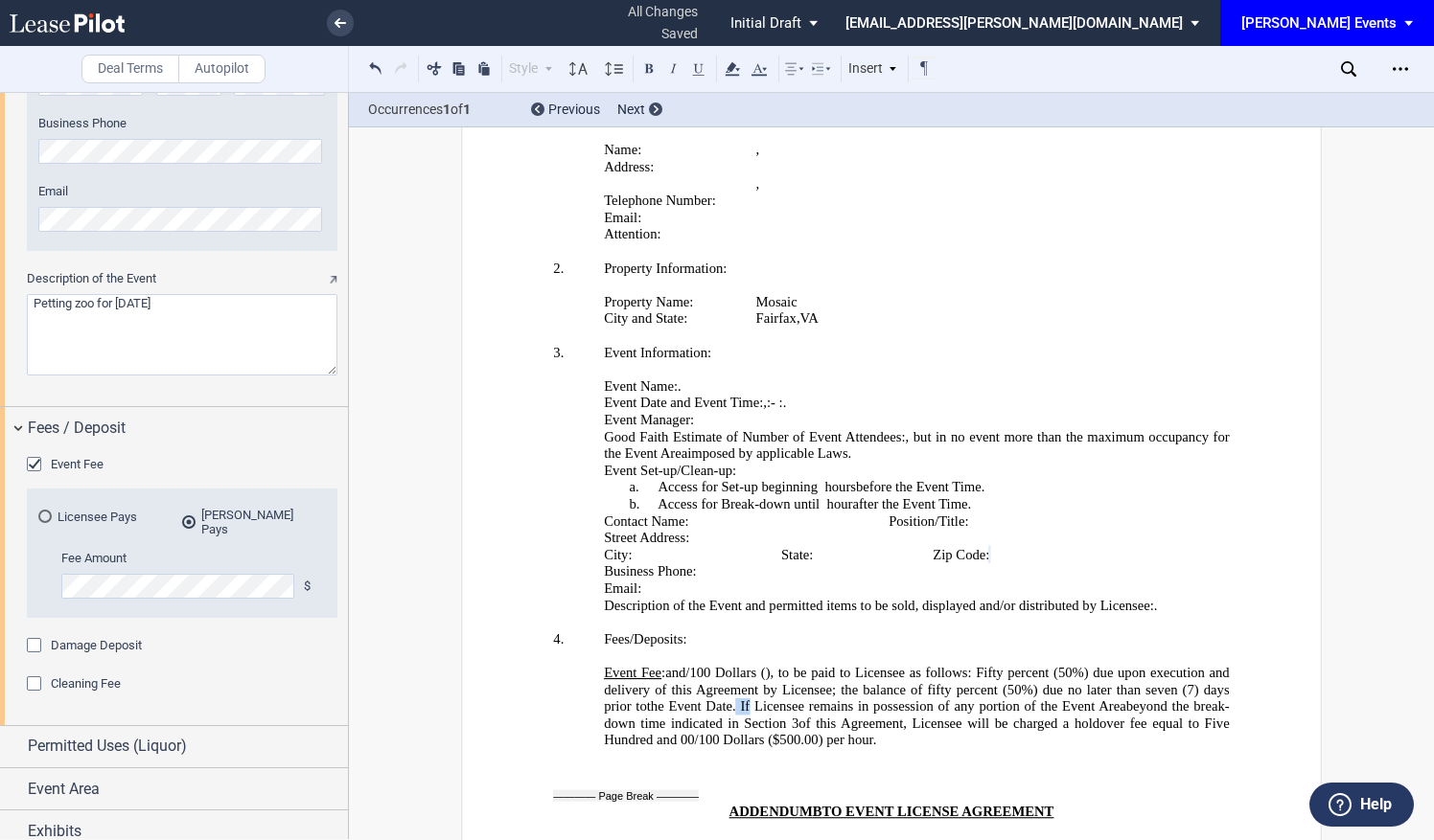
drag, startPoint x: 903, startPoint y: 467, endPoint x: 943, endPoint y: 489, distance: 45.7
click at [931, 665] on p "Event Fee : ﻿ ﻿ and ﻿ ﻿ /100 Dollars ( ﻿ ﻿ ), to be paid to Licensee as follows…" at bounding box center [916, 707] width 626 height 84
drag, startPoint x: 943, startPoint y: 489, endPoint x: 1024, endPoint y: 502, distance: 82.0
click at [1024, 665] on p "Event Fee : ﻿ ﻿ and ﻿ ﻿ /100 Dollars ( ﻿ ﻿ ), to be paid to Licensee as follows…" at bounding box center [916, 707] width 626 height 84
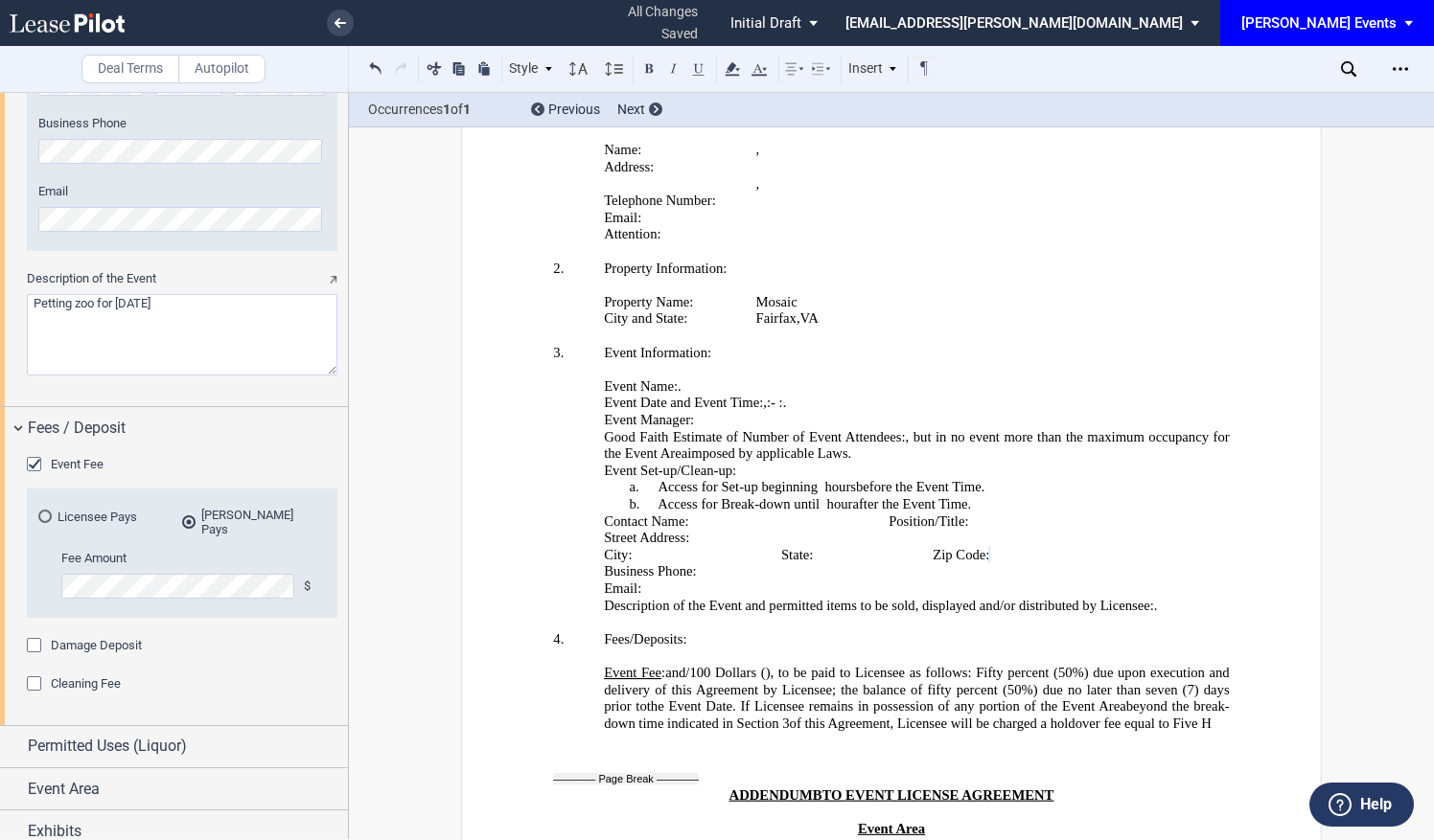
drag, startPoint x: 935, startPoint y: 500, endPoint x: 909, endPoint y: 473, distance: 37.5
click at [909, 665] on p "Event Fee : ﻿ ﻿ and ﻿ ﻿ /100 Dollars ( ﻿ ﻿ ), to be paid to Licensee as follows…" at bounding box center [916, 698] width 626 height 67
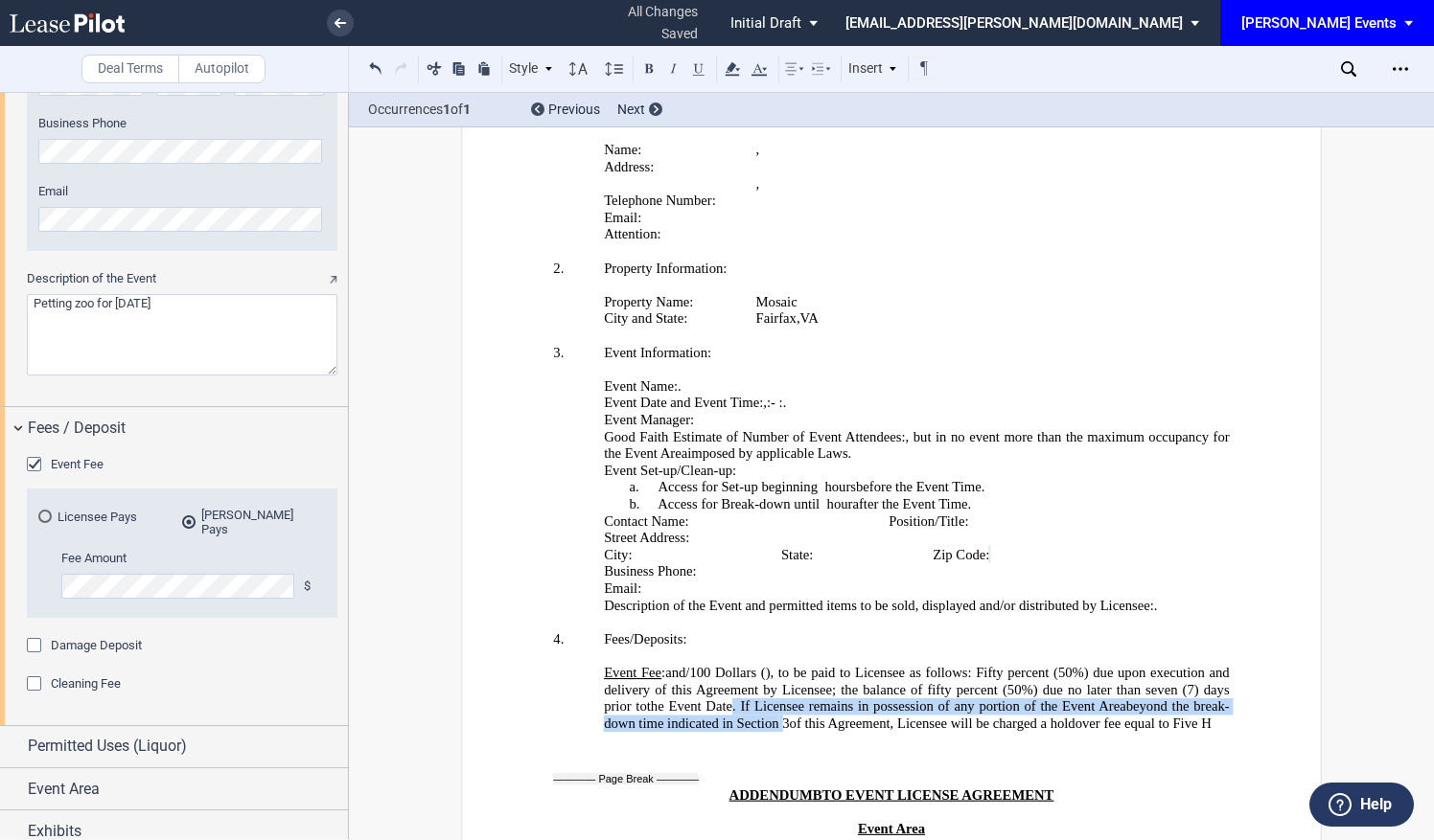
click at [792, 665] on p "Event Fee : ﻿ ﻿ and ﻿ ﻿ /100 Dollars ( ﻿ ﻿ ), to be paid to Licensee as follows…" at bounding box center [916, 698] width 626 height 67
click at [773, 665] on p "Event Fee : ﻿ ﻿ and ﻿ ﻿ /100 Dollars ( ﻿ ﻿ ), to be paid to Licensee as follows…" at bounding box center [916, 698] width 626 height 67
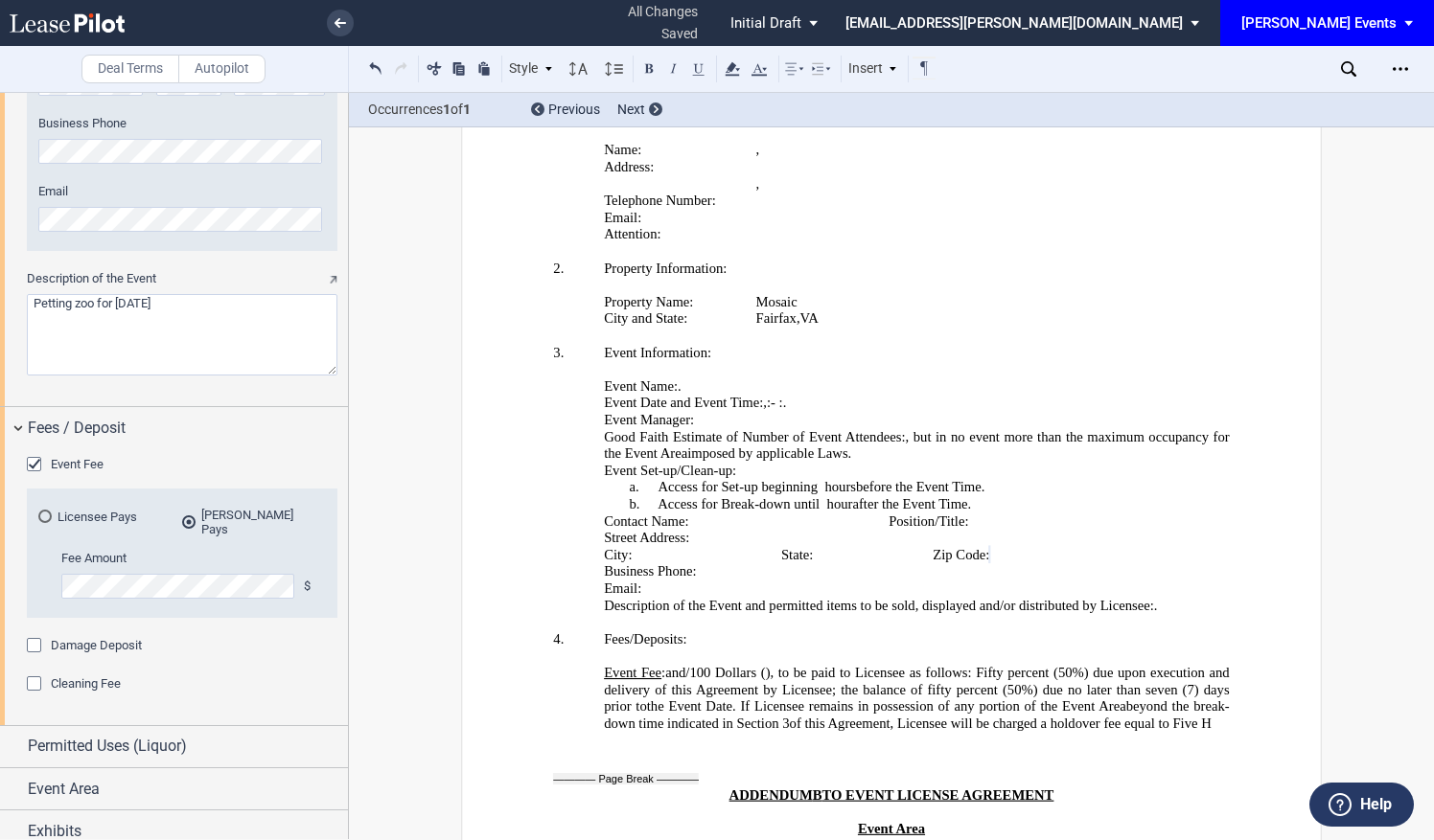
click at [771, 665] on p "Event Fee : ﻿ ﻿ and ﻿ ﻿ /100 Dollars ( ﻿ ﻿ ), to be paid to Licensee as follows…" at bounding box center [916, 698] width 626 height 67
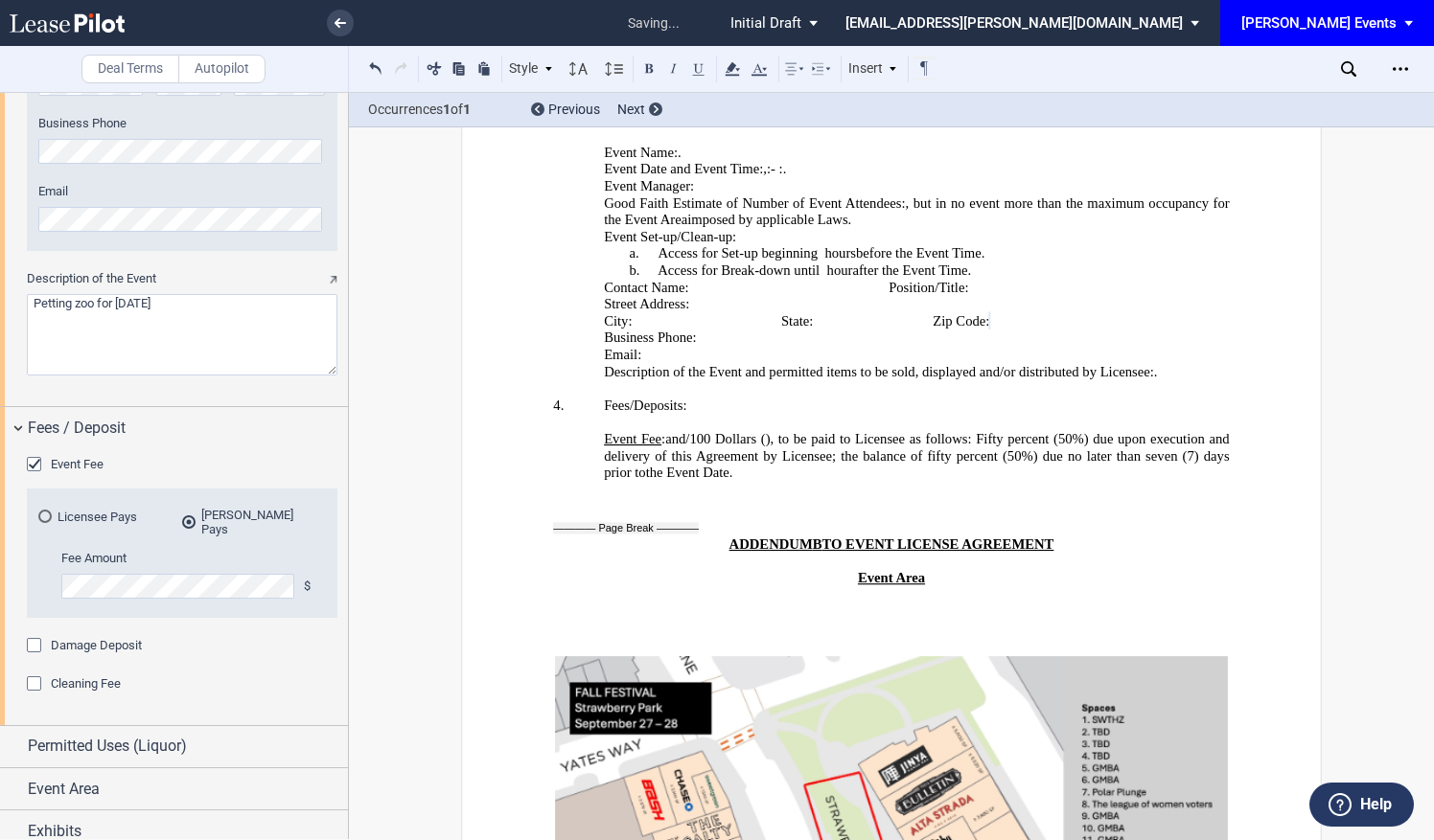
scroll to position [3902, 0]
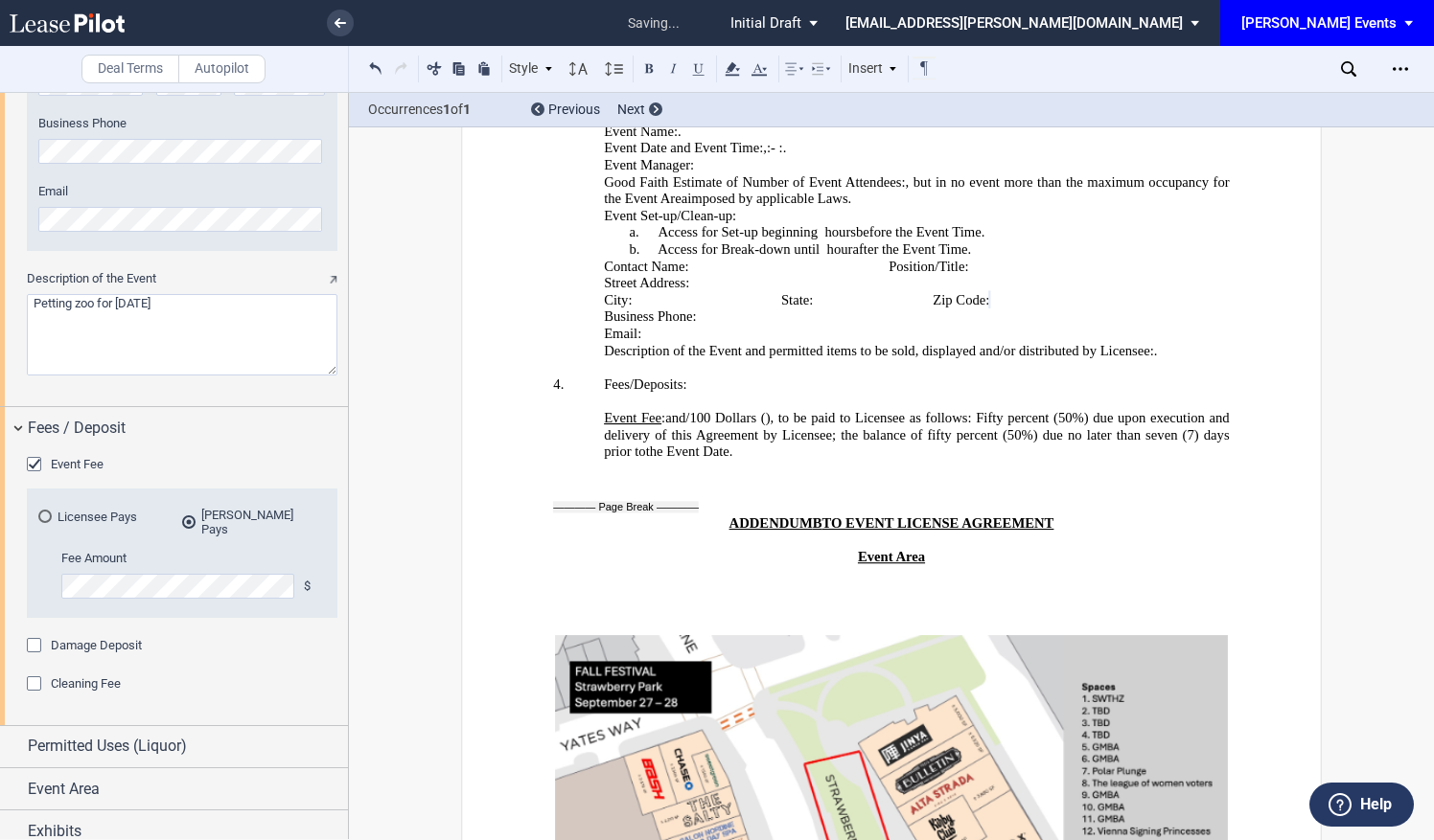
click at [243, 323] on textarea "Description of the Event" at bounding box center [181, 334] width 311 height 81
drag, startPoint x: 268, startPoint y: 309, endPoint x: 120, endPoint y: 303, distance: 148.1
click at [120, 303] on textarea "Description of the Event" at bounding box center [181, 334] width 311 height 81
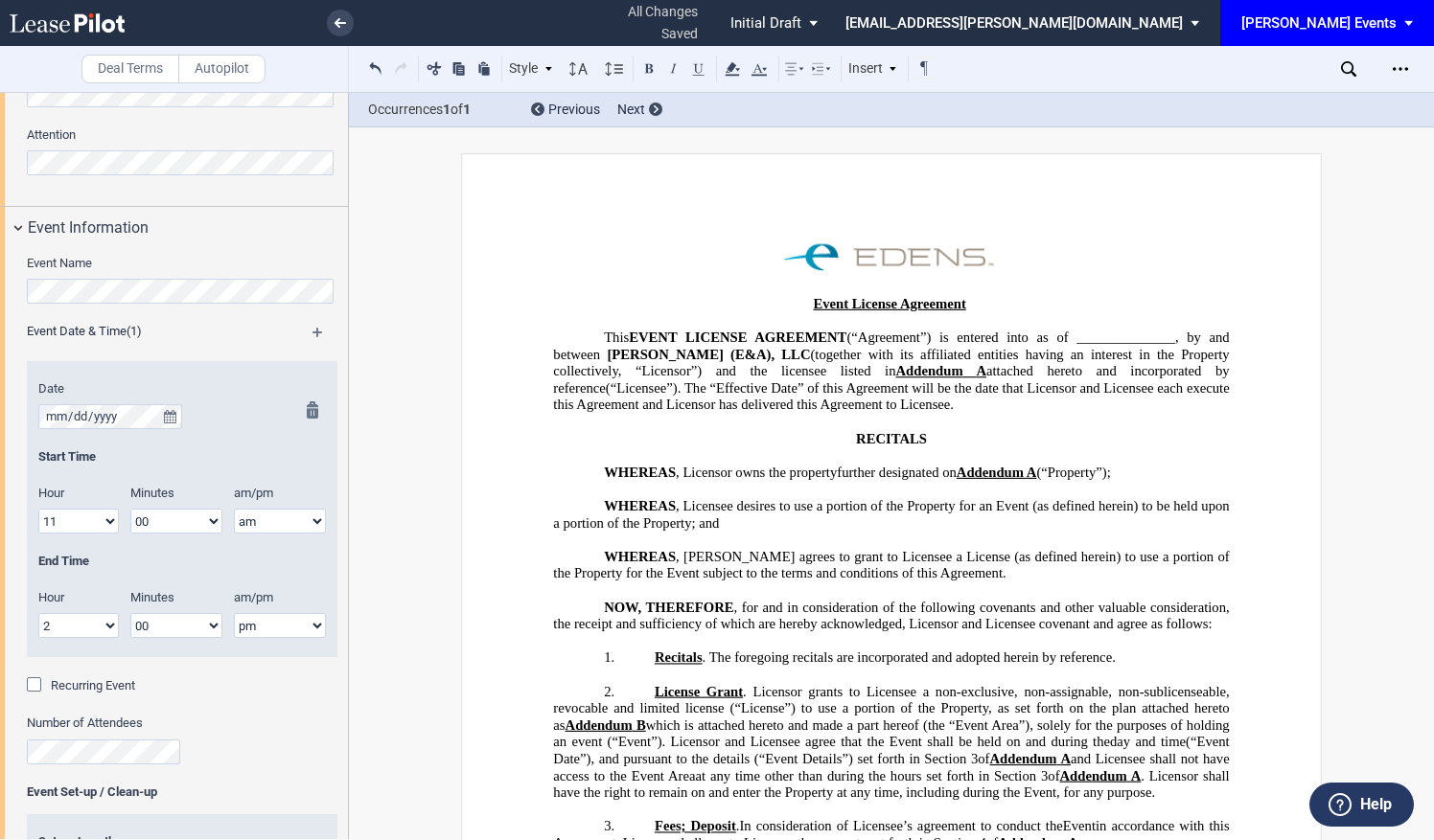
scroll to position [1114, 0]
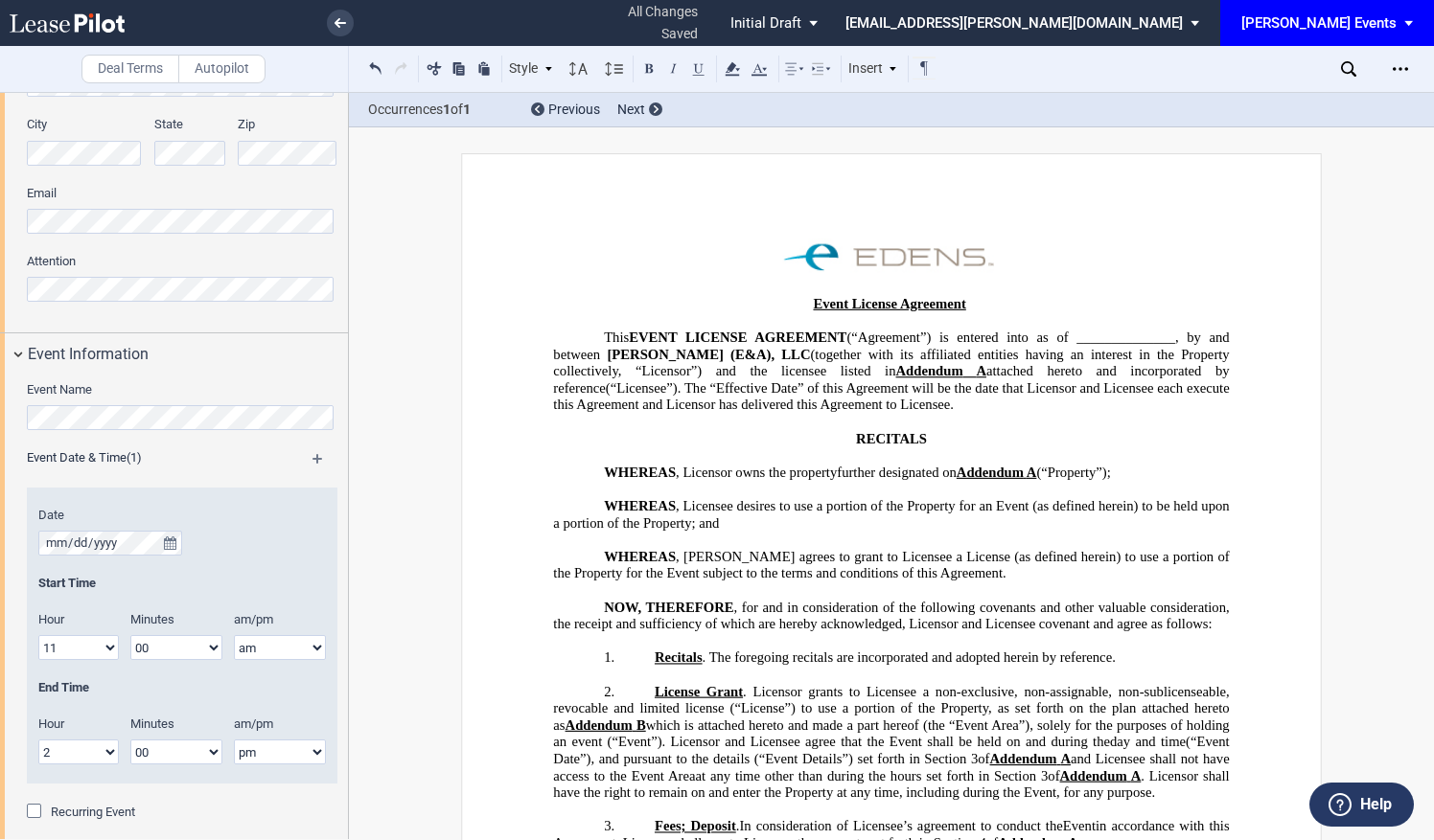
type textarea "Petting zoo for Fall Fest"
click at [78, 805] on span "Recurring Event" at bounding box center [93, 812] width 84 height 15
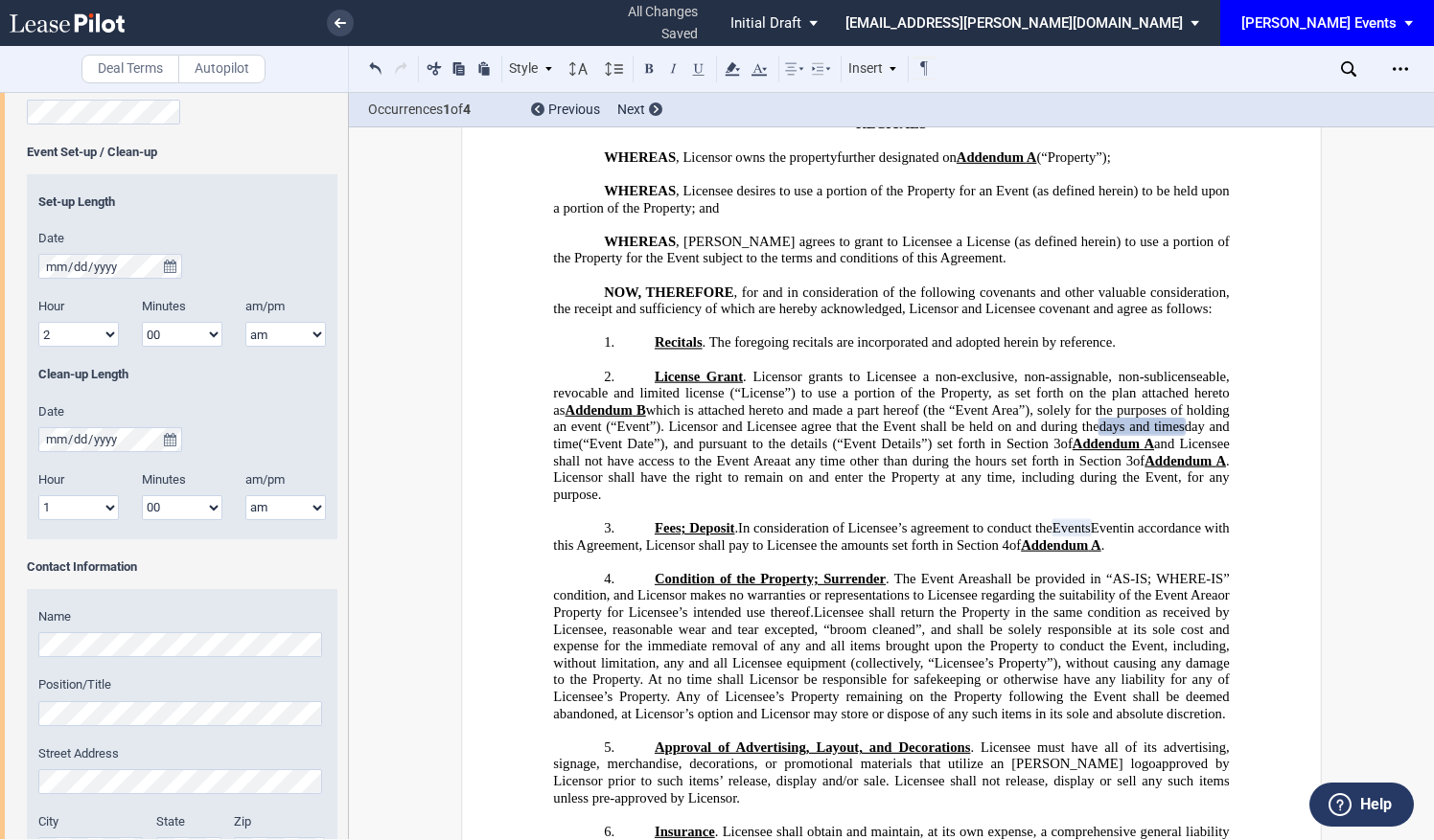
scroll to position [794, 0]
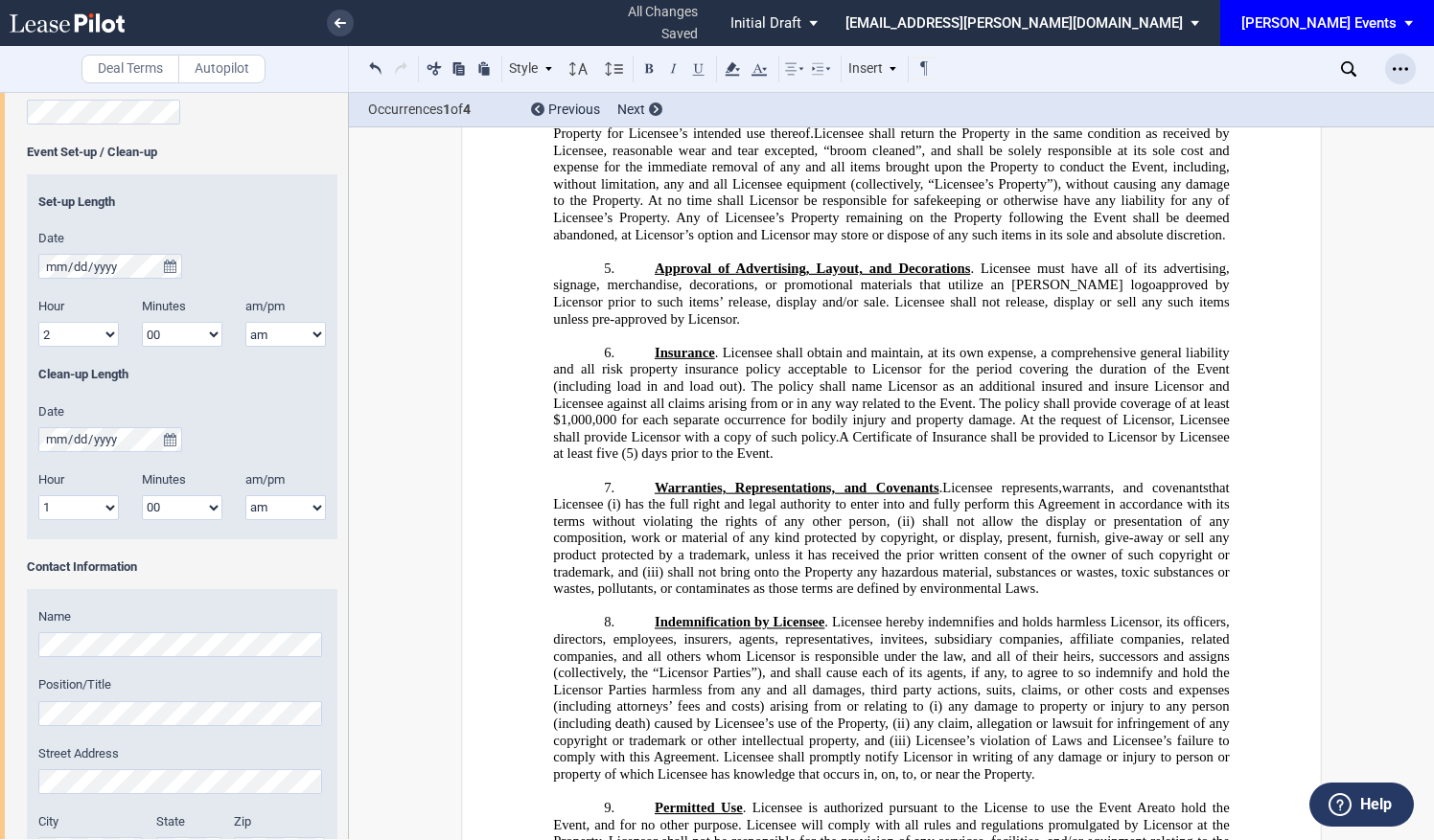
click at [1403, 63] on icon "Open Lease options menu" at bounding box center [1401, 70] width 16 height 16
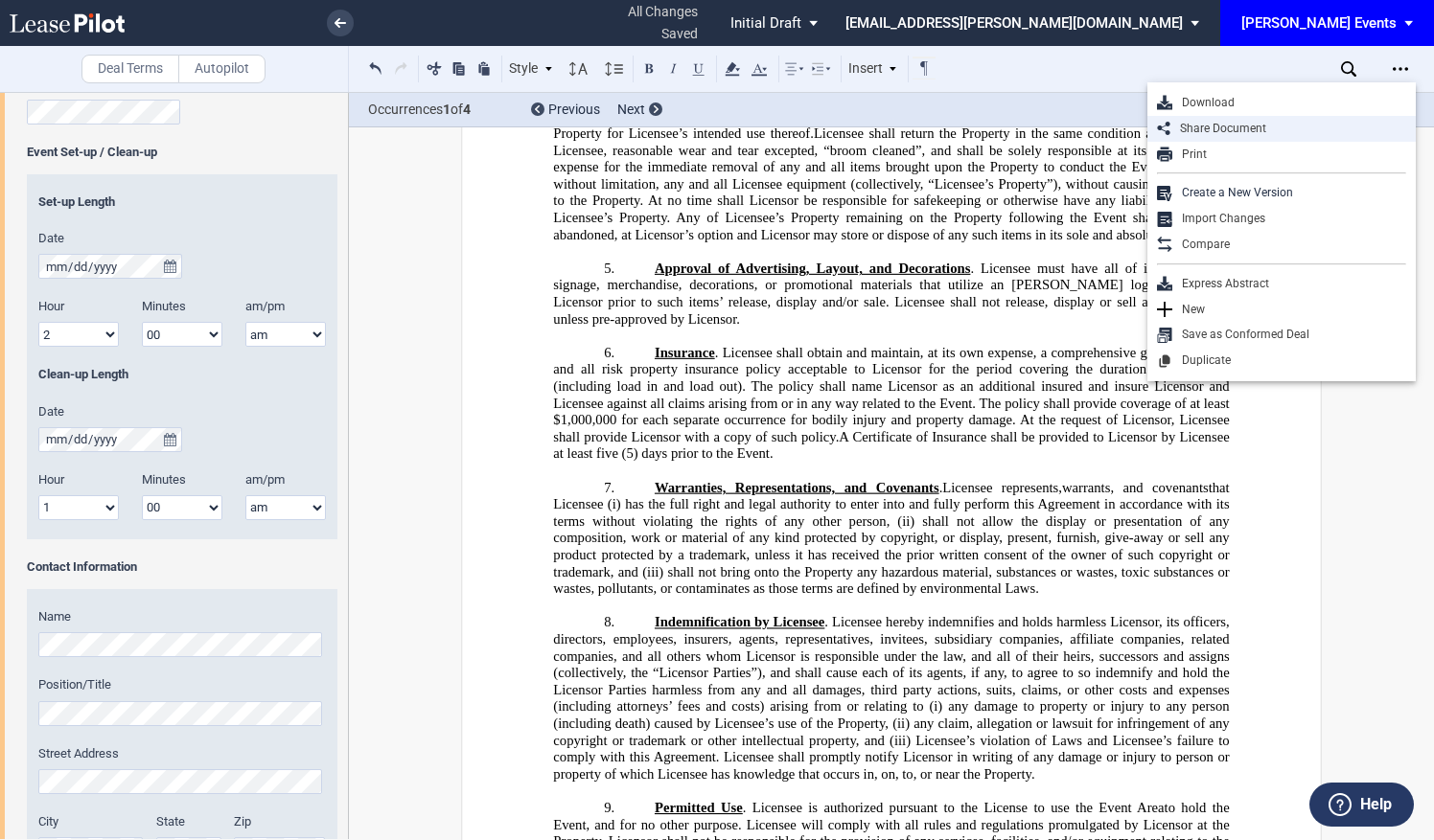
click at [1234, 121] on div "Share Document" at bounding box center [1288, 128] width 236 height 17
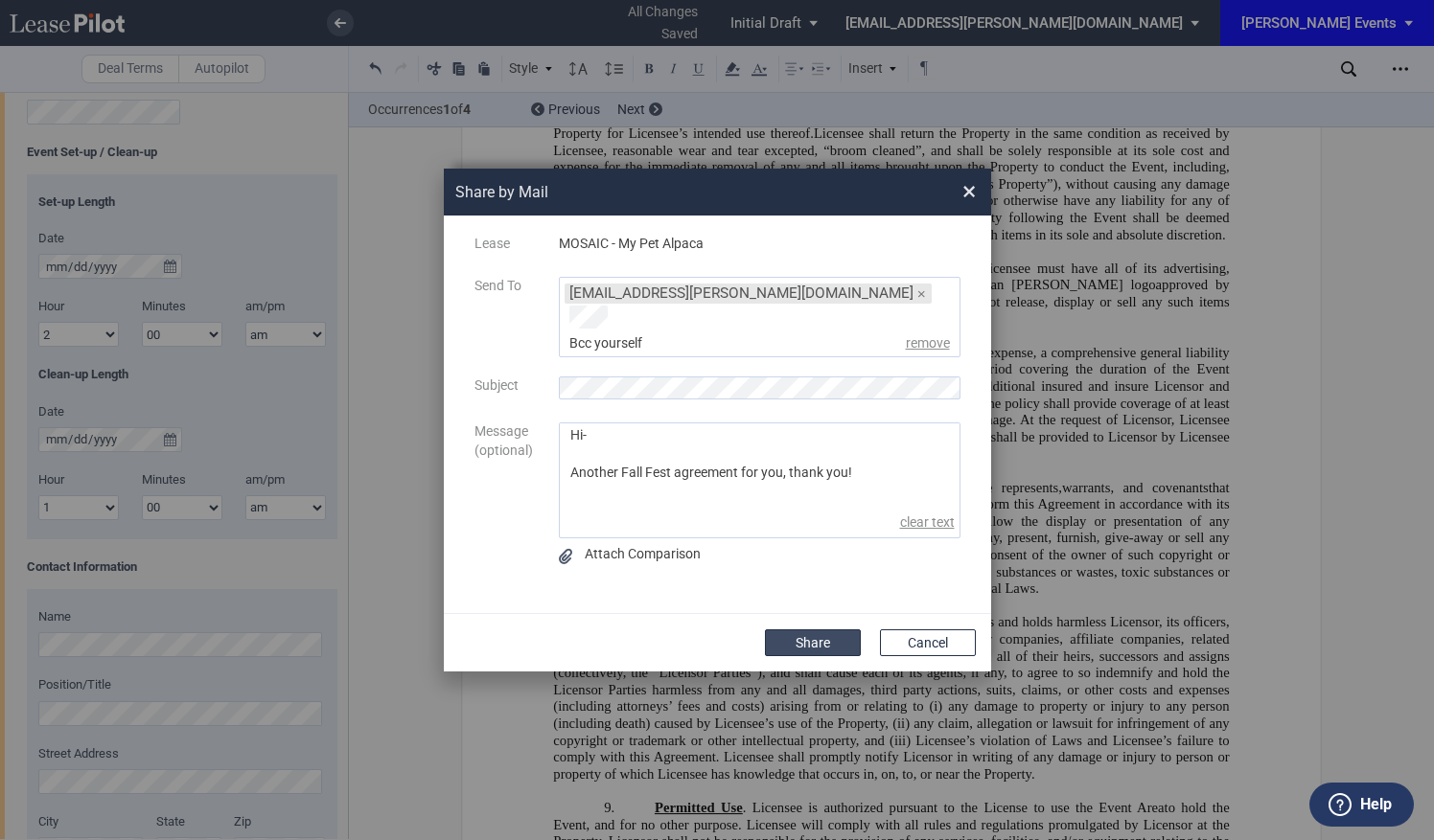
type textarea "Hi- Another Fall Fest agreement for you, thank you!"
click at [811, 630] on button "Share" at bounding box center [813, 642] width 96 height 26
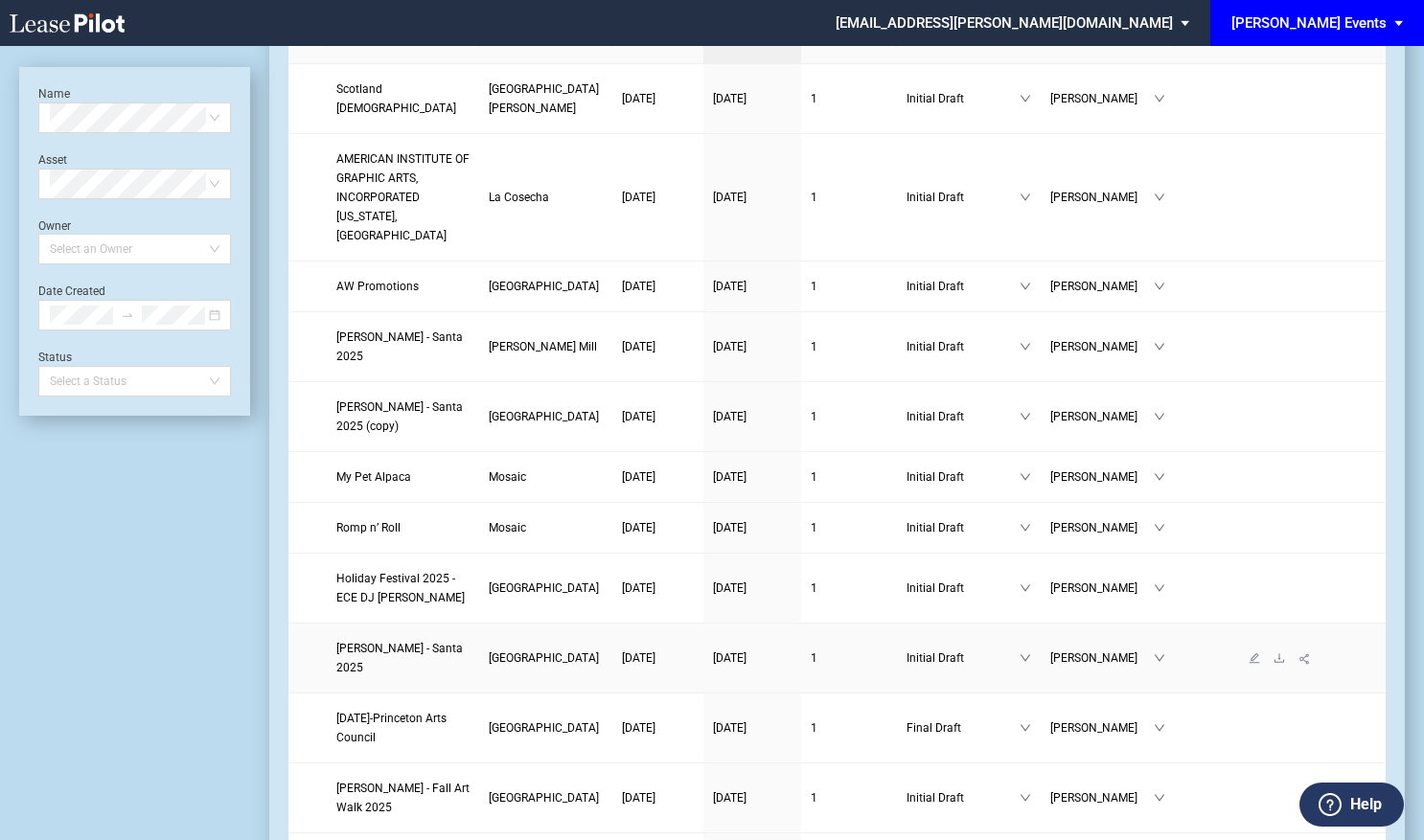
scroll to position [192, 0]
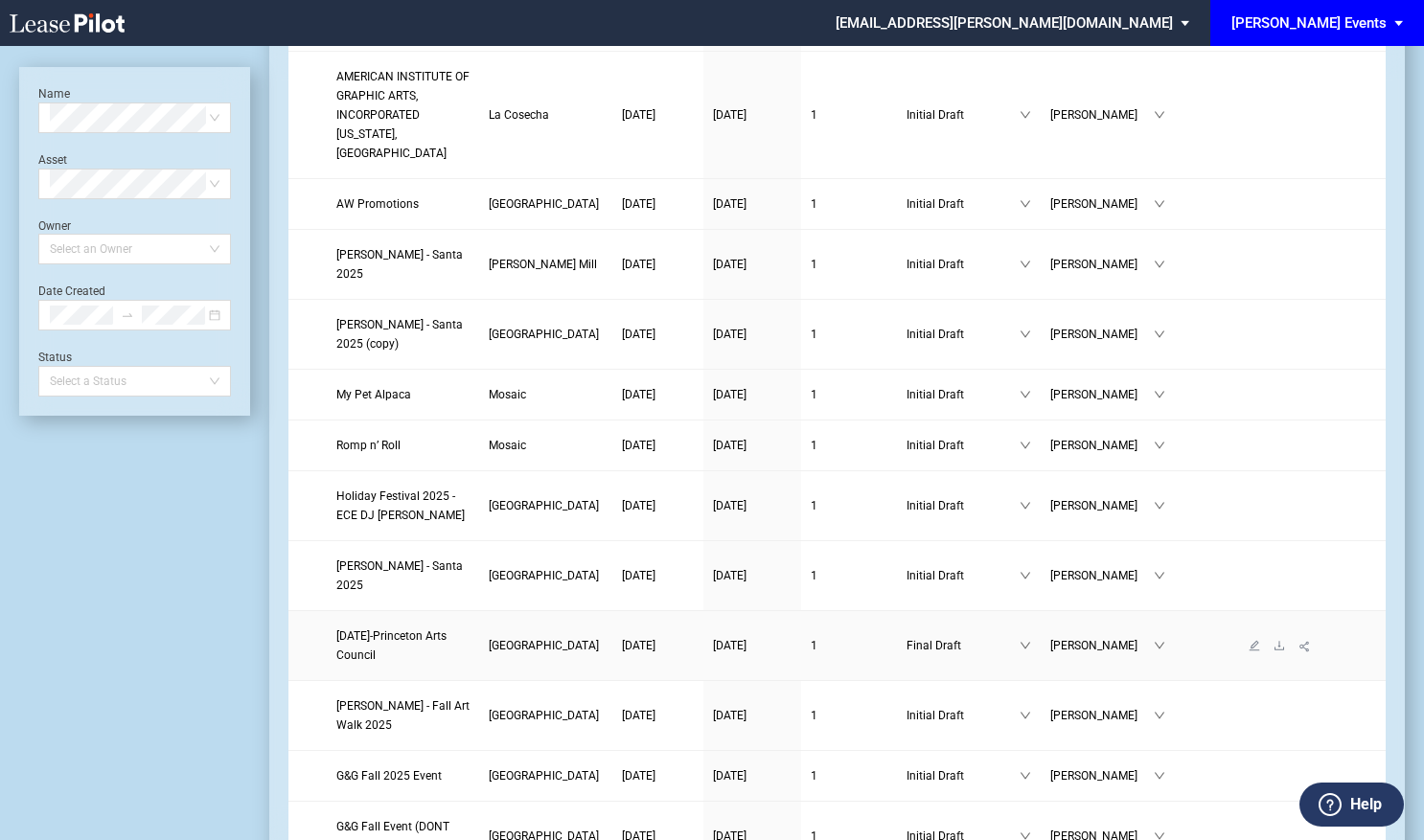
click at [371, 630] on span "[DATE]-Princeton Arts Council" at bounding box center [391, 645] width 111 height 32
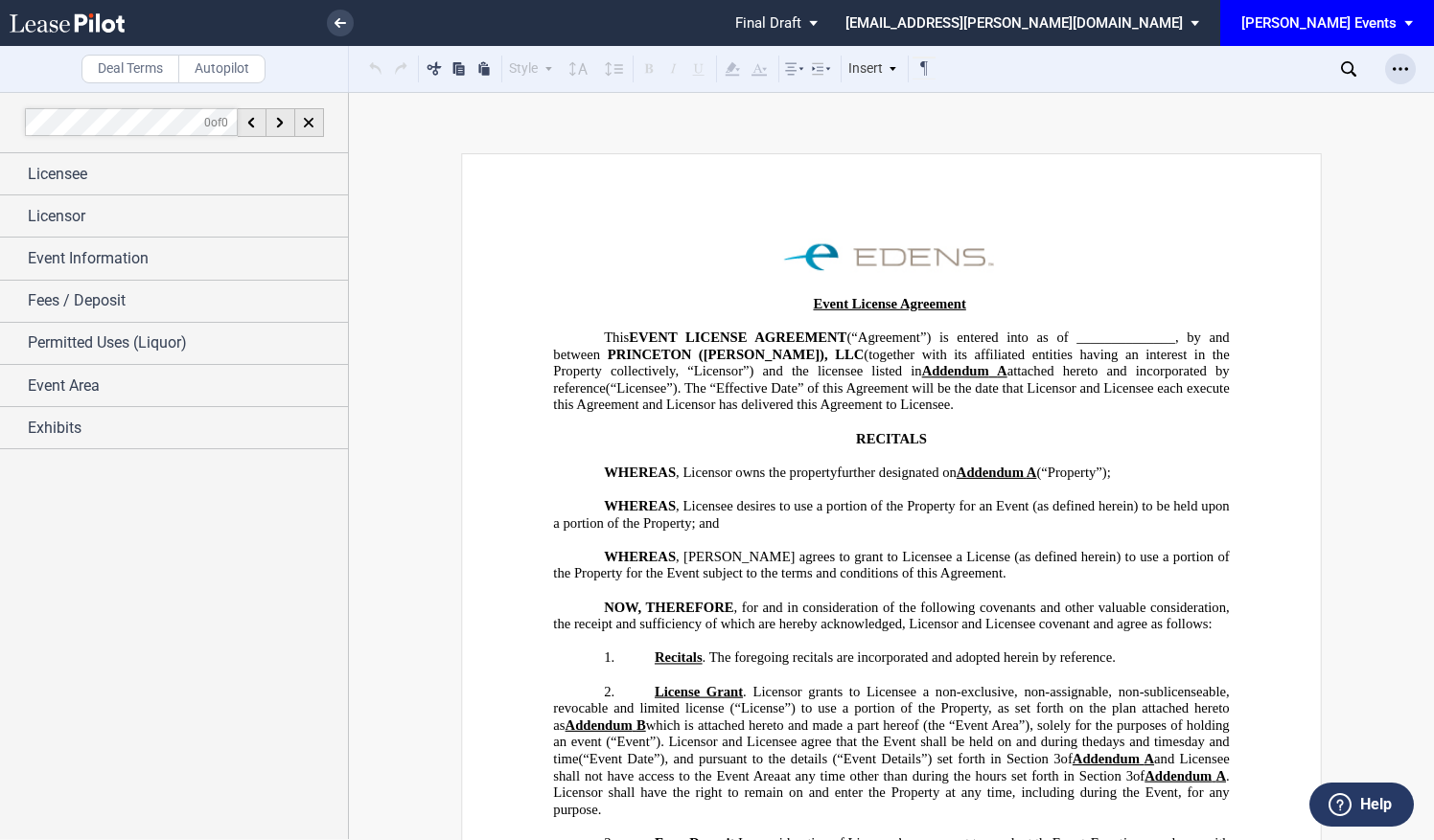
click at [1409, 70] on div "Open Lease options menu" at bounding box center [1400, 69] width 30 height 30
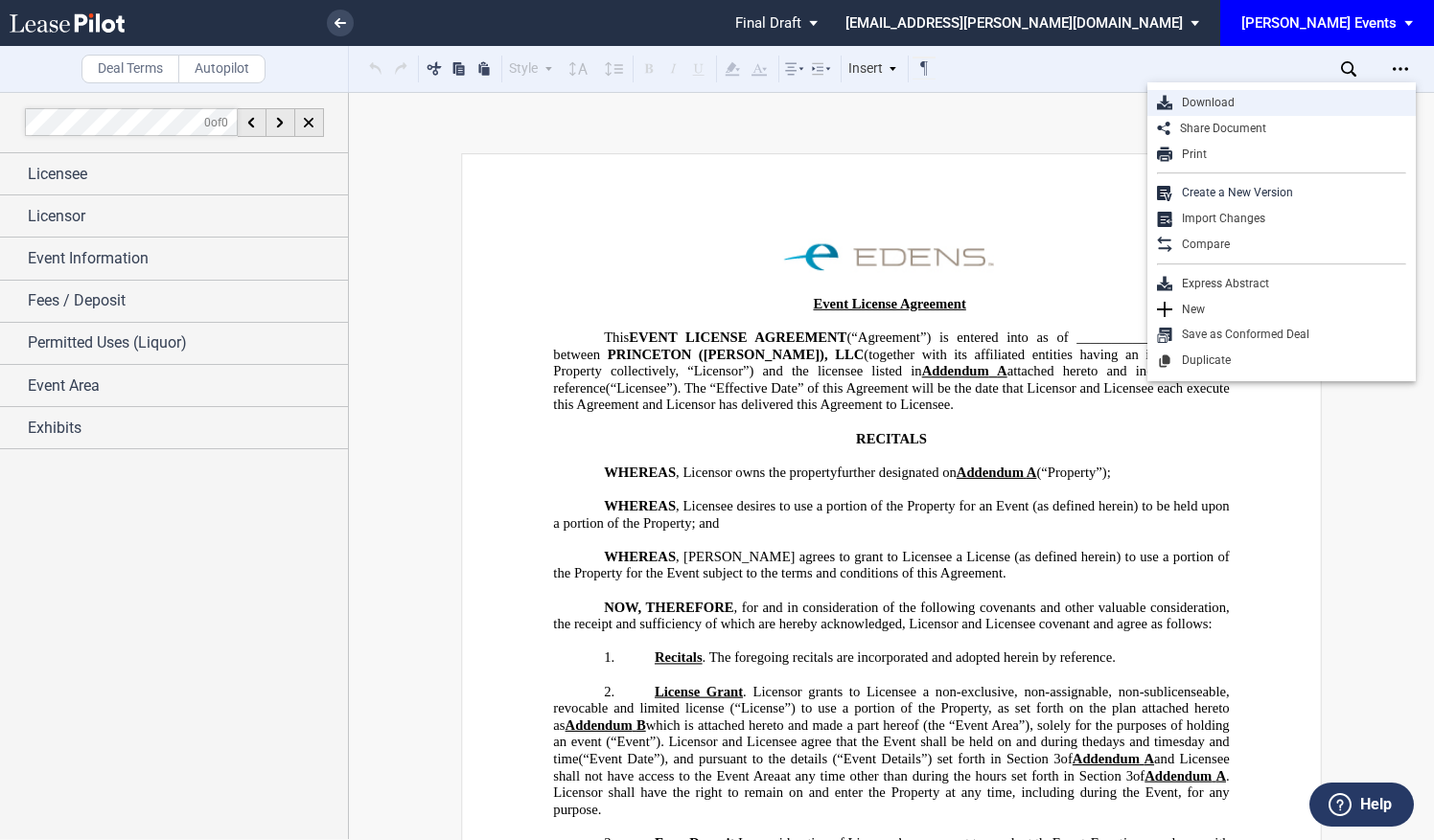
click at [1252, 106] on div "Download" at bounding box center [1289, 103] width 234 height 17
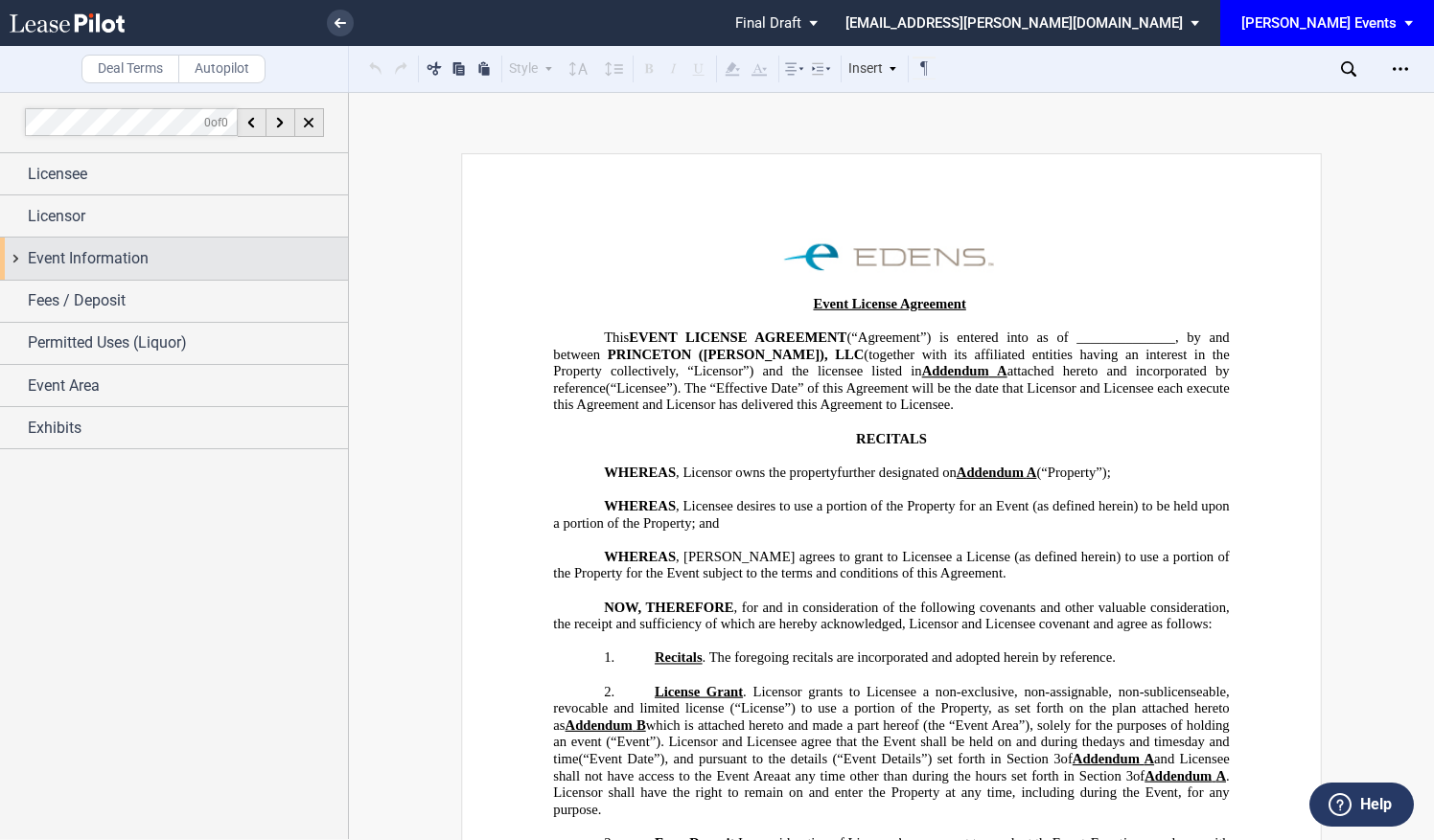
click at [110, 267] on span "Event Information" at bounding box center [87, 257] width 120 height 23
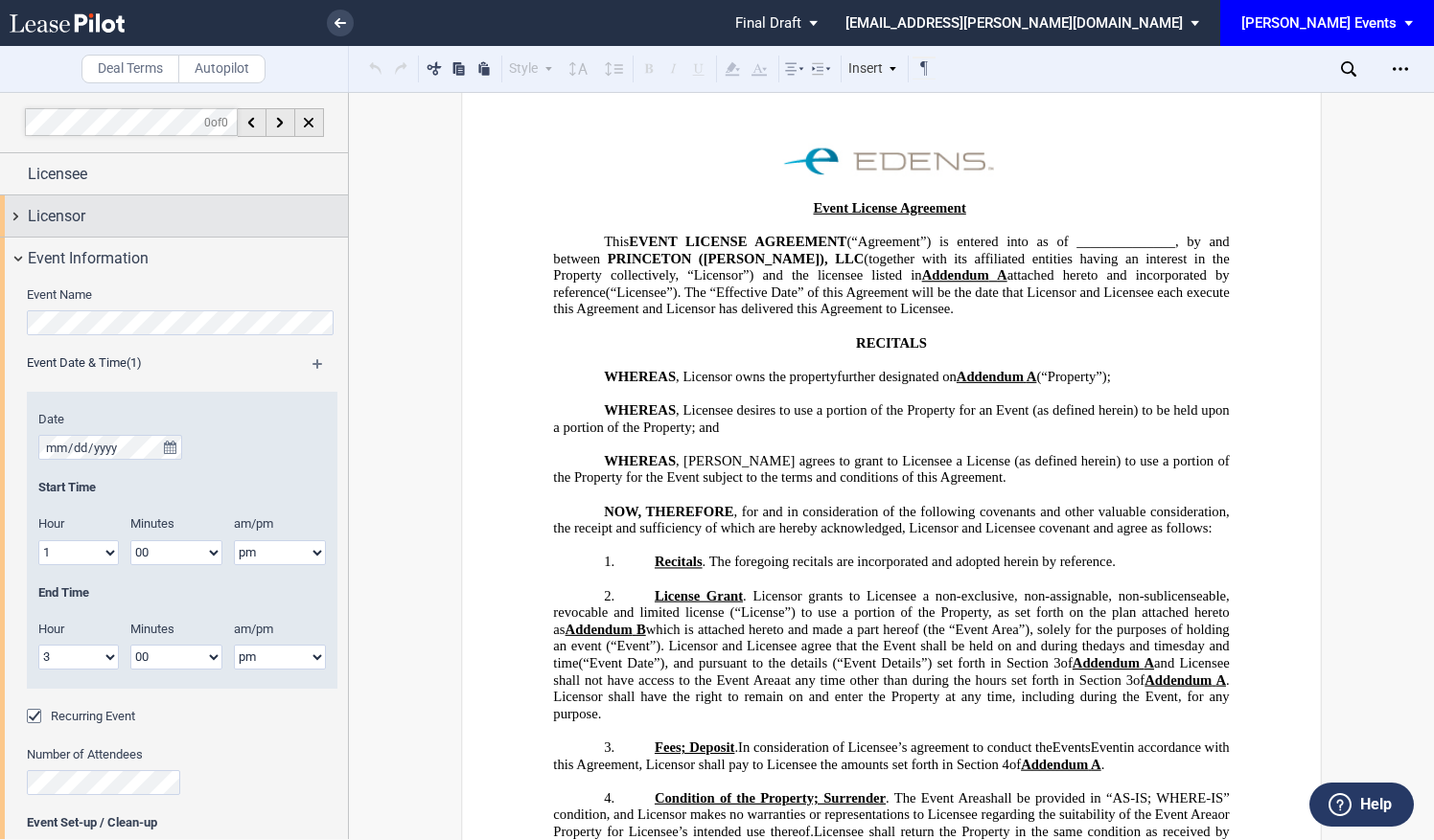
click at [173, 219] on div "Licensor" at bounding box center [187, 215] width 320 height 23
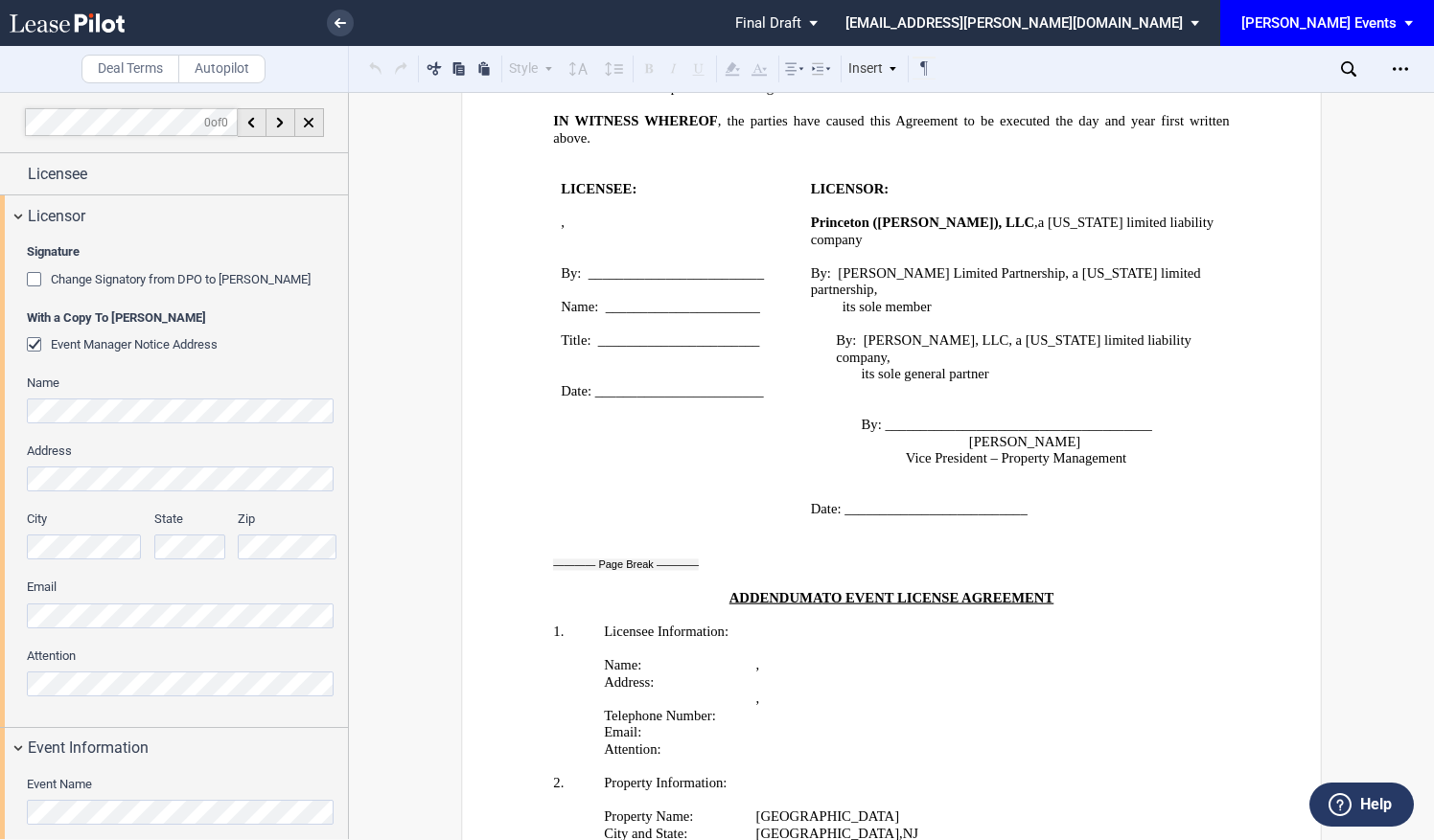
scroll to position [3594, 0]
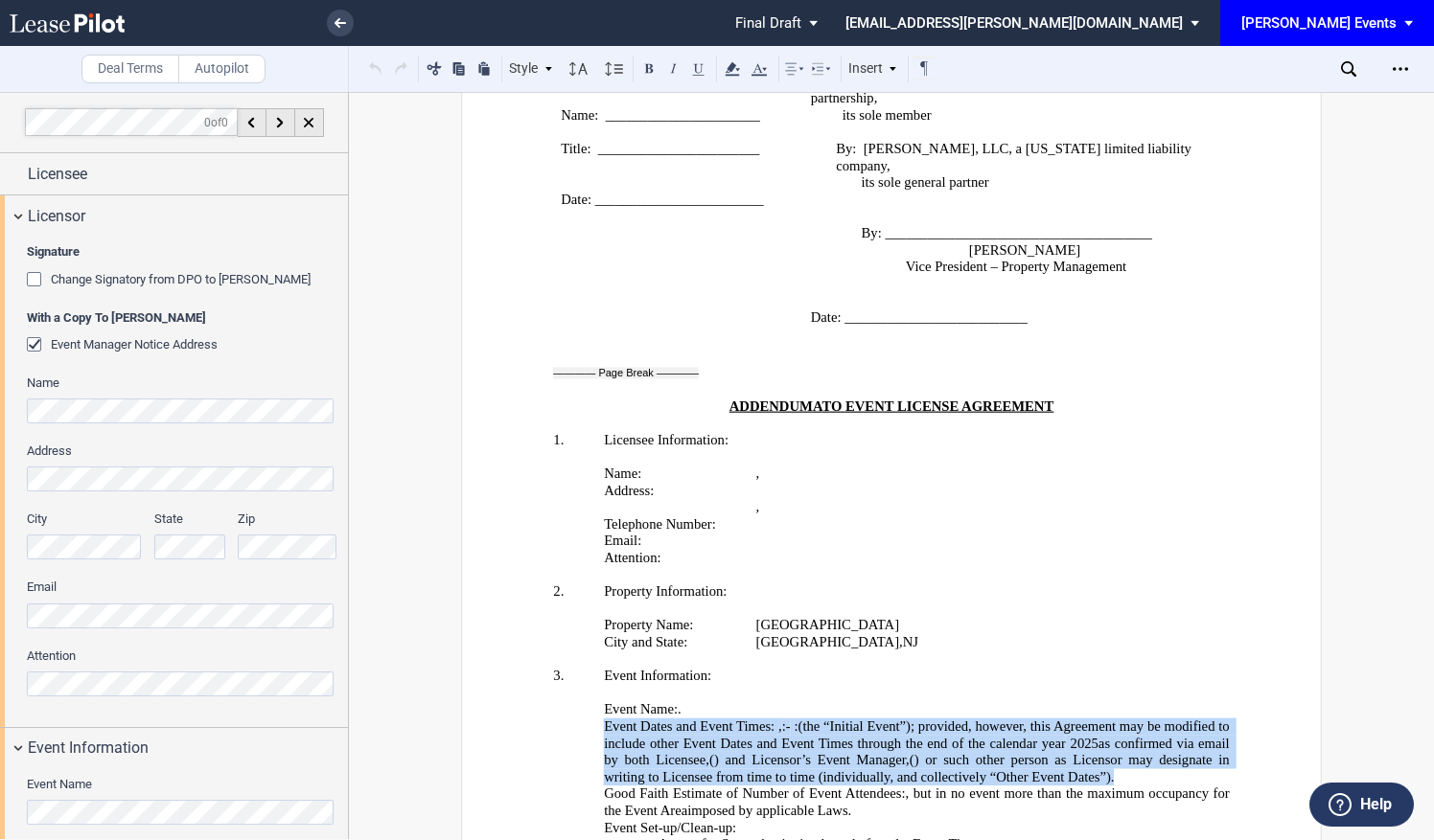
drag, startPoint x: 807, startPoint y: 558, endPoint x: 597, endPoint y: 484, distance: 222.7
click at [597, 719] on div "Event Dates and Event Times: A date and time to be mutually agreed to by Licens…" at bounding box center [891, 752] width 676 height 67
